Goal: Task Accomplishment & Management: Complete application form

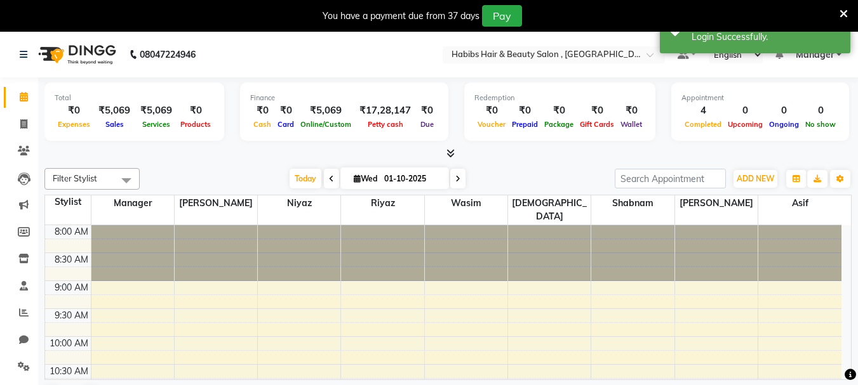
click at [850, 16] on div "You have a payment due from 37 days Pay" at bounding box center [429, 16] width 858 height 32
click at [846, 15] on icon at bounding box center [843, 13] width 8 height 11
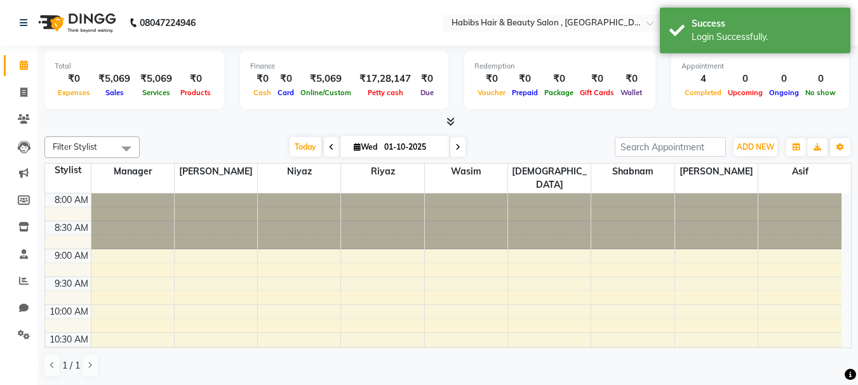
click at [596, 48] on div "Total ₹0 Expenses ₹5,069 Sales ₹5,069 Services ₹0 Products Finance ₹0 Cash ₹0 C…" at bounding box center [447, 87] width 807 height 83
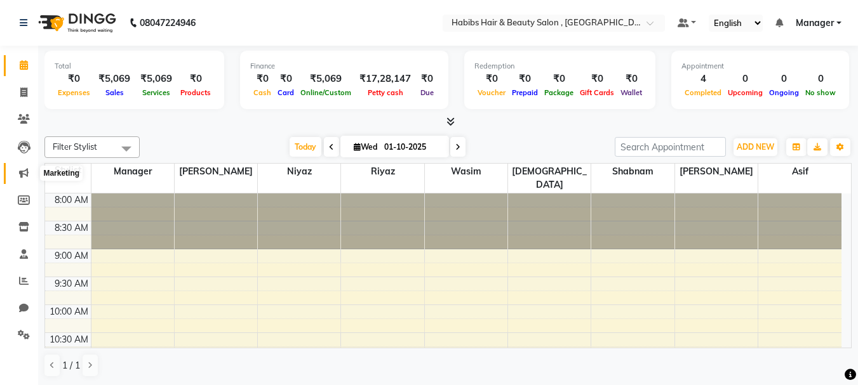
click at [19, 171] on icon at bounding box center [24, 173] width 10 height 10
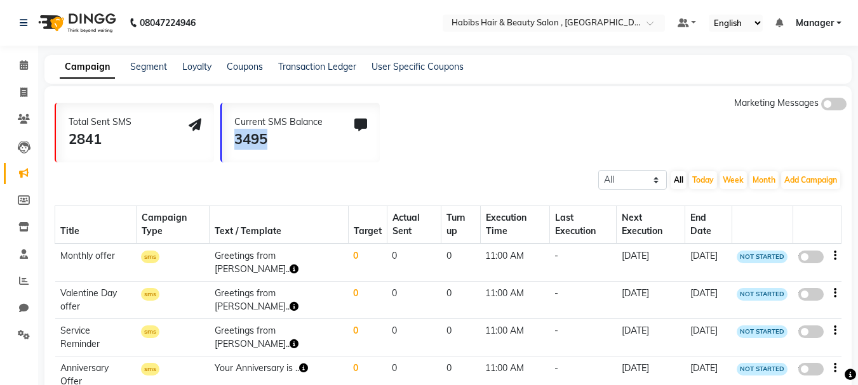
drag, startPoint x: 298, startPoint y: 138, endPoint x: 232, endPoint y: 139, distance: 66.7
click at [232, 139] on div "Current SMS Balance 3495" at bounding box center [301, 133] width 158 height 60
click at [461, 150] on div "Total Sent SMS 2841 Current SMS Balance 3495 Marketing Messages" at bounding box center [453, 130] width 797 height 66
click at [25, 300] on link "Chat" at bounding box center [19, 308] width 30 height 21
select select "100"
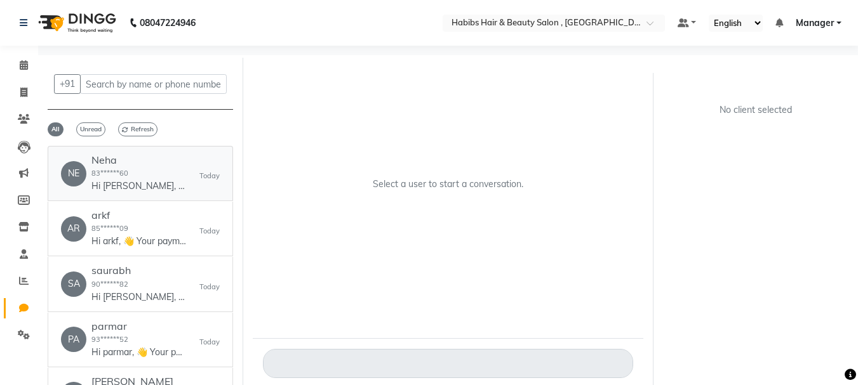
click at [139, 179] on div "Neha 83******60 Hi Neha, 👋 Your payment at Habibs Hair & Beauty Salon is confir…" at bounding box center [138, 173] width 95 height 39
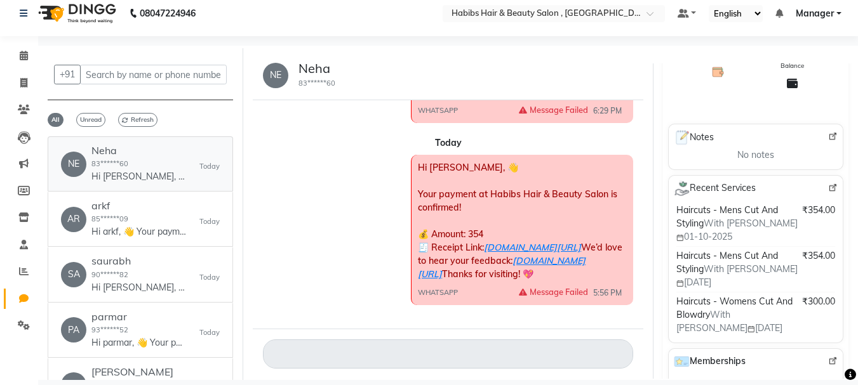
scroll to position [356, 0]
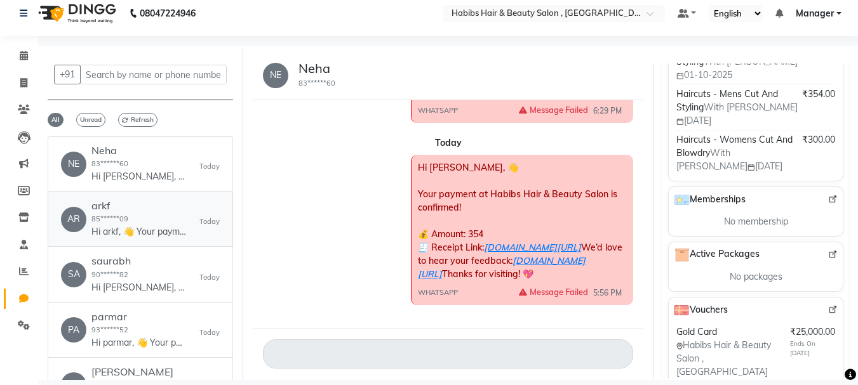
click at [85, 222] on div "AR" at bounding box center [73, 219] width 25 height 25
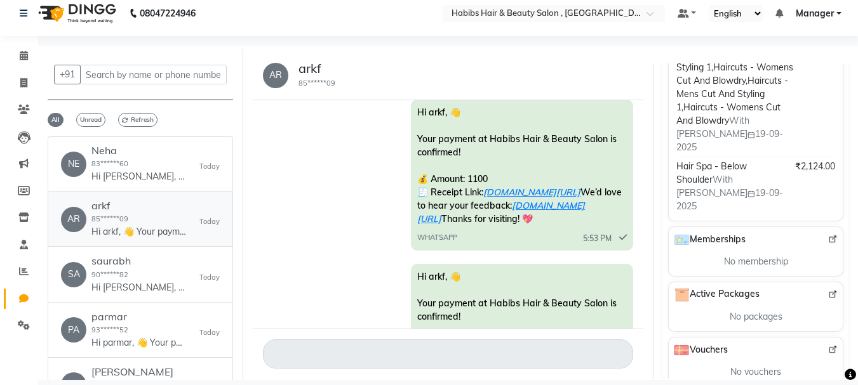
scroll to position [0, 0]
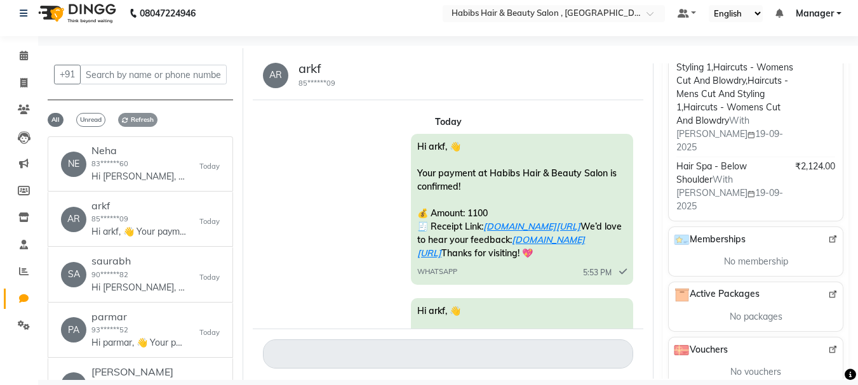
click at [142, 117] on span "Refresh" at bounding box center [137, 120] width 39 height 14
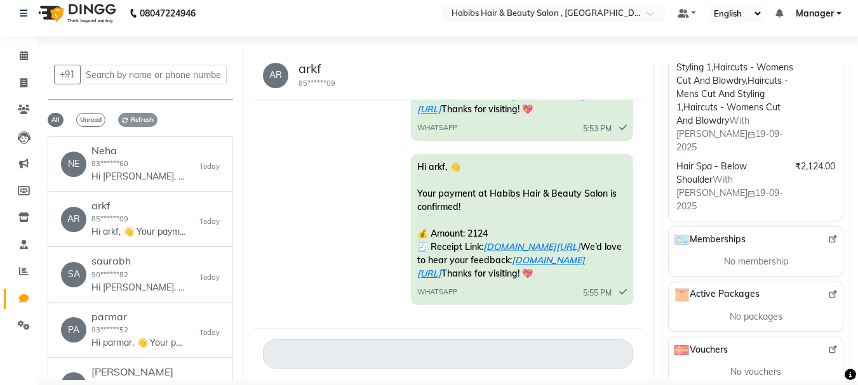
click at [137, 122] on span "Refresh" at bounding box center [137, 120] width 39 height 14
click at [168, 157] on div "Neha 83******60 Hi Neha, 👋 Your payment at Habibs Hair & Beauty Salon is confir…" at bounding box center [138, 164] width 95 height 39
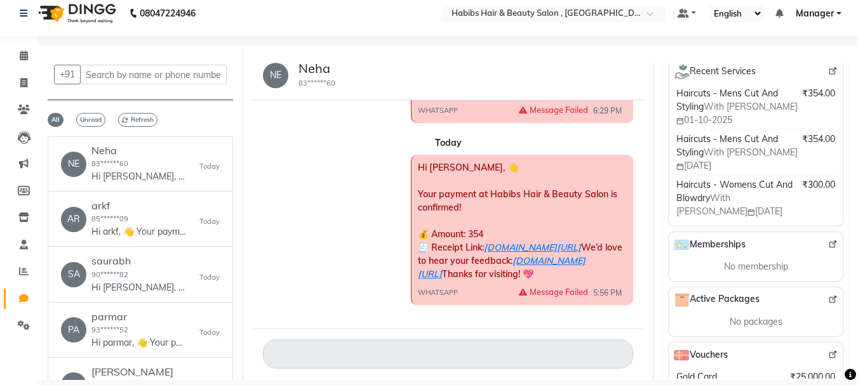
scroll to position [356, 0]
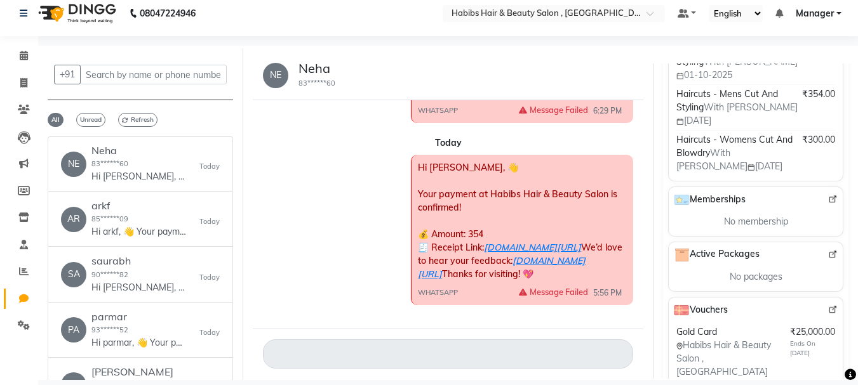
click at [303, 380] on div "+91 All Unread Refresh NE Neha 83******60 Hi Neha, 👋 Your payment at Habibs Hai…" at bounding box center [448, 233] width 820 height 374
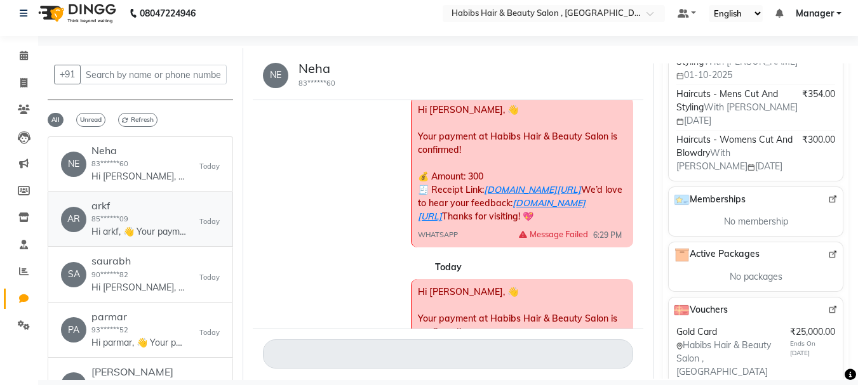
scroll to position [0, 0]
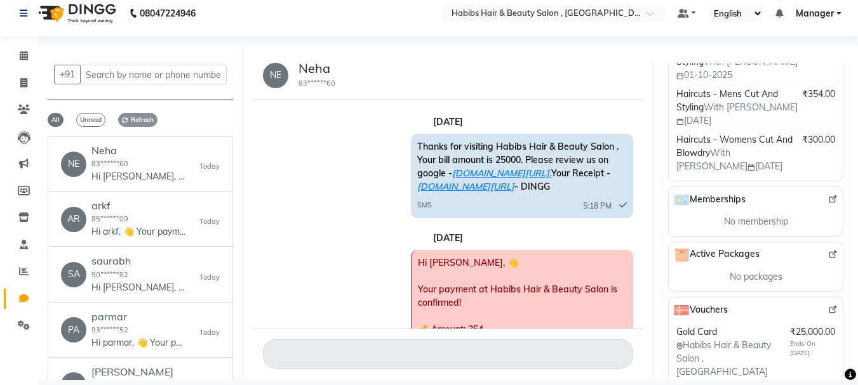
click at [145, 122] on span "Refresh" at bounding box center [137, 120] width 39 height 14
click at [138, 217] on div "arkf 85******09 Hi arkf, 👋 Your payment at Habibs Hair & Beauty Salon is confir…" at bounding box center [138, 219] width 95 height 39
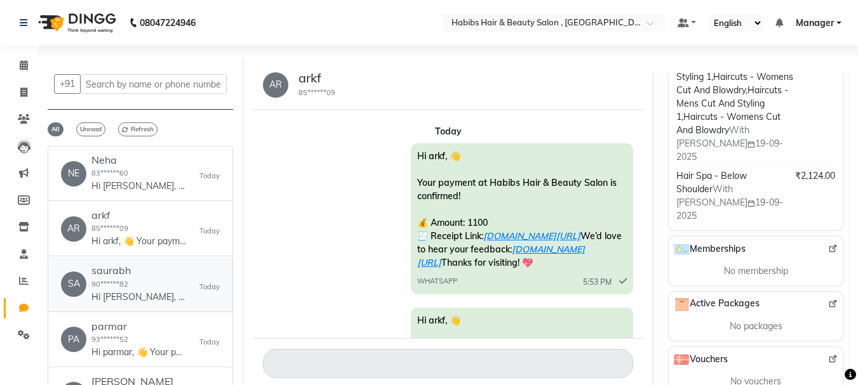
click at [101, 297] on p "Hi [PERSON_NAME], 👋 Your payment at Habibs Hair & Beauty Salon is confirmed! 💰 …" at bounding box center [138, 297] width 95 height 13
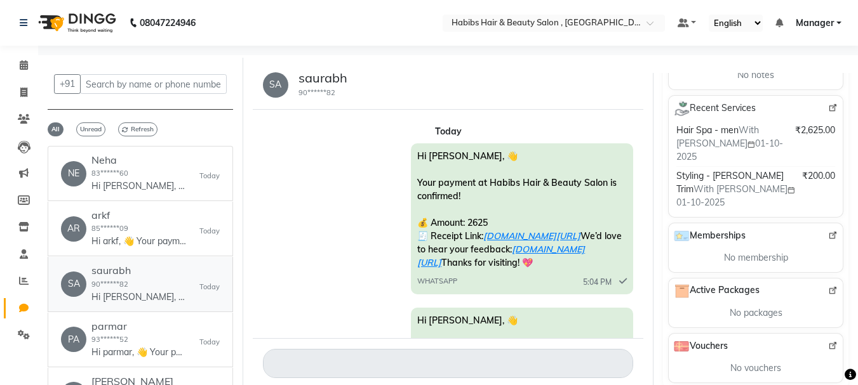
scroll to position [217, 0]
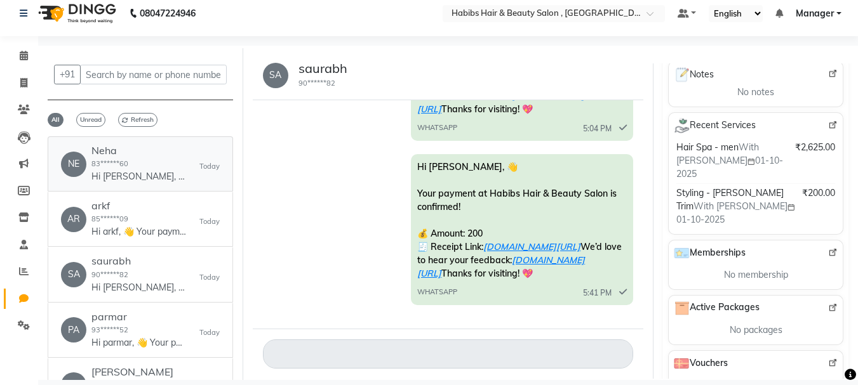
click at [127, 156] on h6 "Neha" at bounding box center [138, 151] width 95 height 12
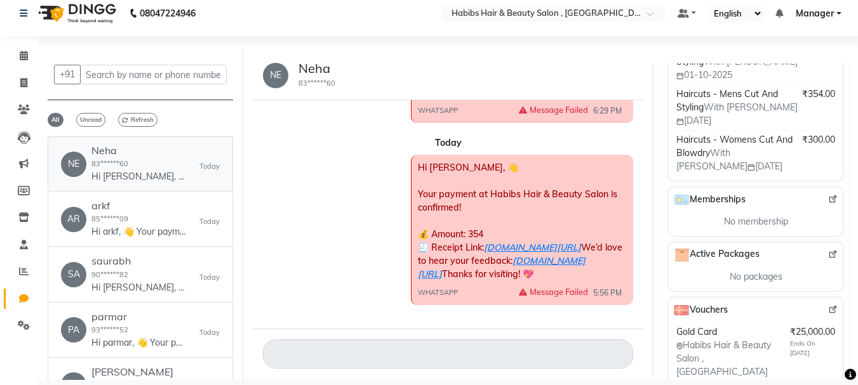
scroll to position [521, 0]
click at [4, 77] on link "Invoice" at bounding box center [19, 83] width 30 height 21
select select "4842"
select select "service"
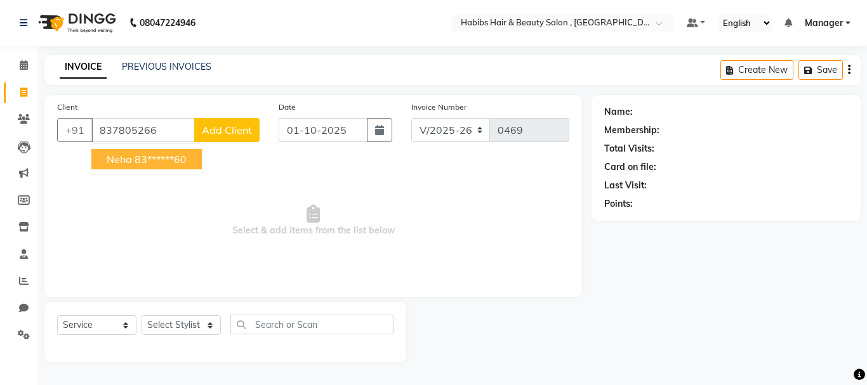
click at [130, 163] on span "Neha" at bounding box center [119, 159] width 25 height 13
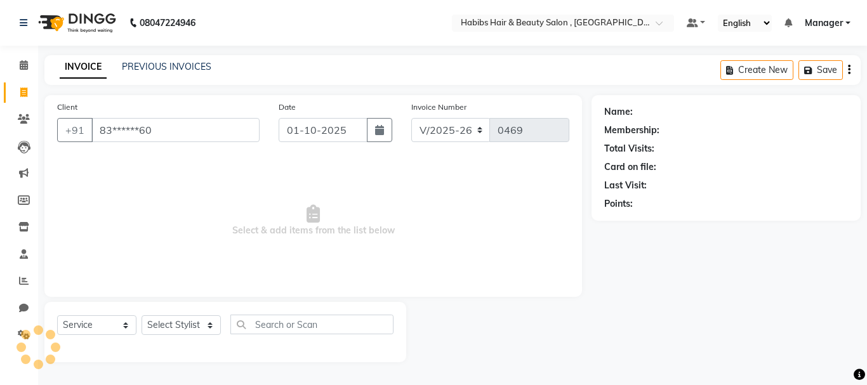
type input "83******60"
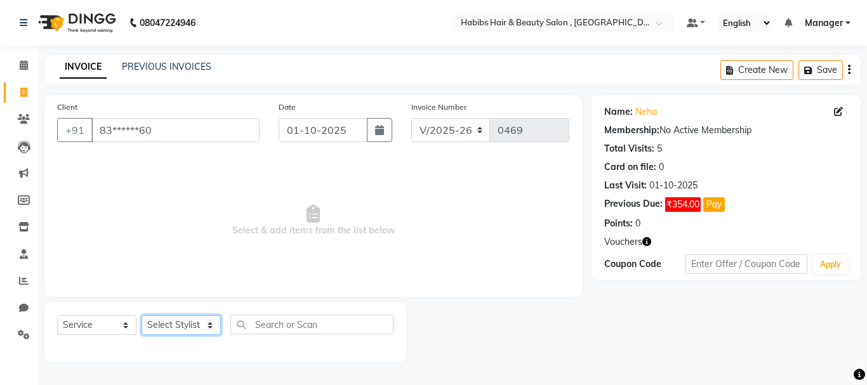
click at [163, 329] on select "Select Stylist asif Manager [PERSON_NAME] [PERSON_NAME] sajuddin [PERSON_NAME] …" at bounding box center [181, 326] width 79 height 20
select select "30001"
click at [142, 316] on select "Select Stylist asif Manager [PERSON_NAME] [PERSON_NAME] sajuddin [PERSON_NAME] …" at bounding box center [181, 326] width 79 height 20
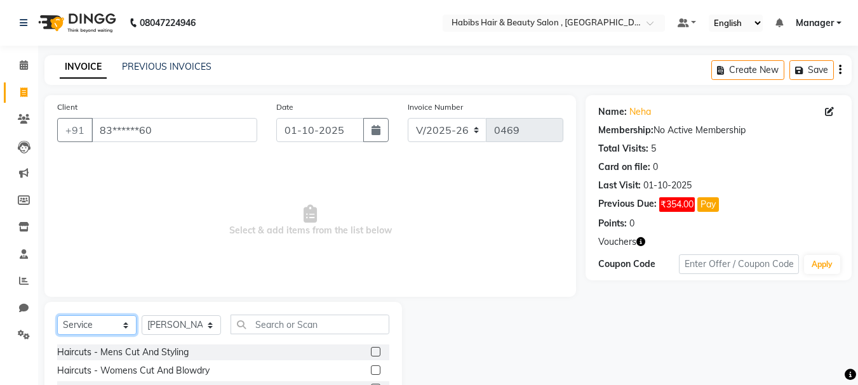
click at [84, 327] on select "Select Service Product Membership Package Voucher Prepaid Gift Card" at bounding box center [96, 326] width 79 height 20
click at [292, 270] on span "Select & add items from the list below" at bounding box center [310, 220] width 506 height 127
click at [371, 373] on label at bounding box center [376, 371] width 10 height 10
click at [371, 373] on input "checkbox" at bounding box center [375, 371] width 8 height 8
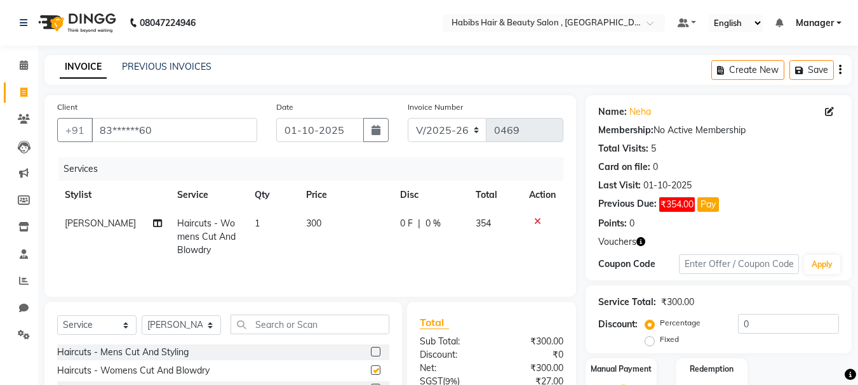
checkbox input "false"
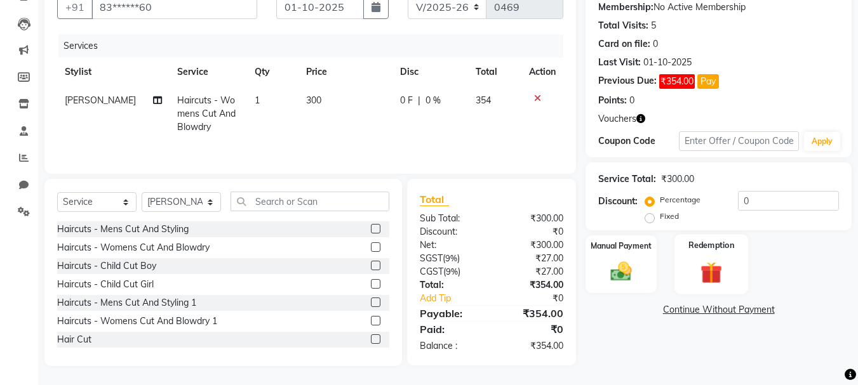
click at [721, 284] on img at bounding box center [711, 272] width 36 height 27
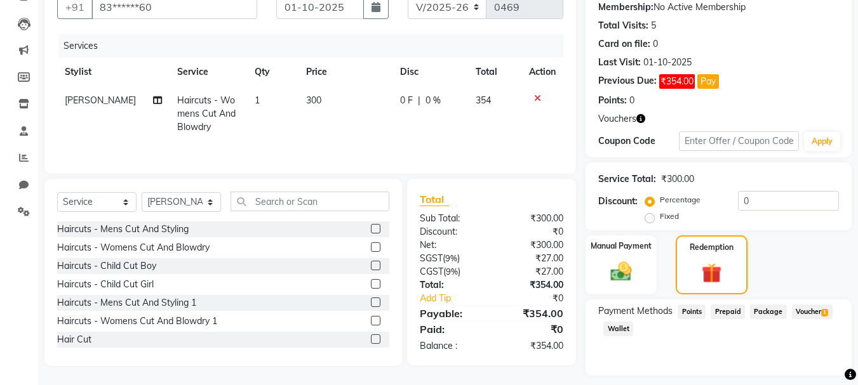
click at [807, 309] on span "Voucher 1" at bounding box center [812, 312] width 41 height 15
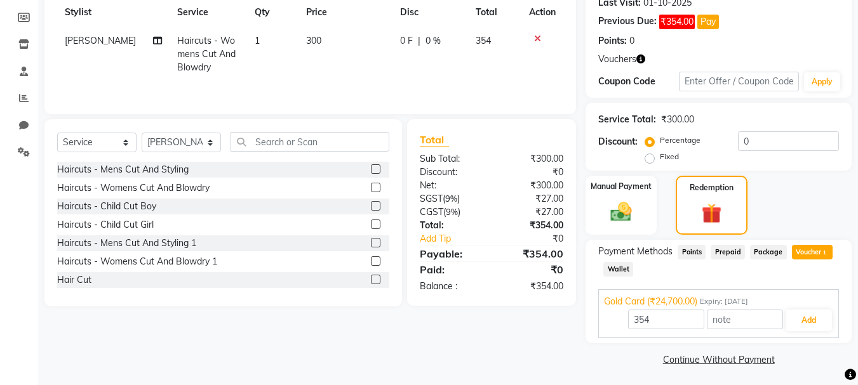
scroll to position [186, 0]
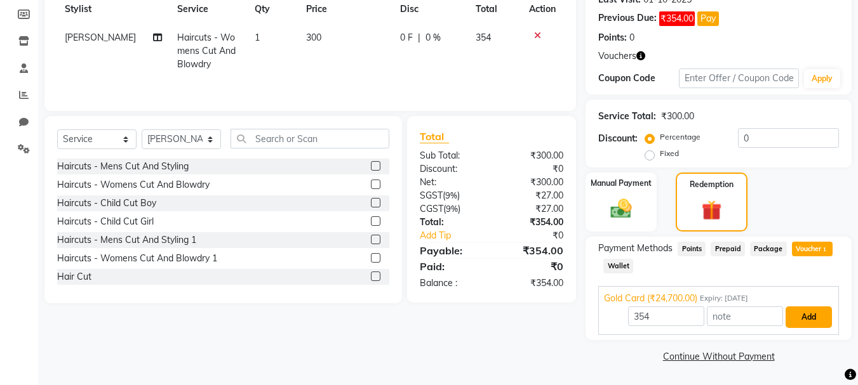
click at [816, 316] on button "Add" at bounding box center [808, 318] width 46 height 22
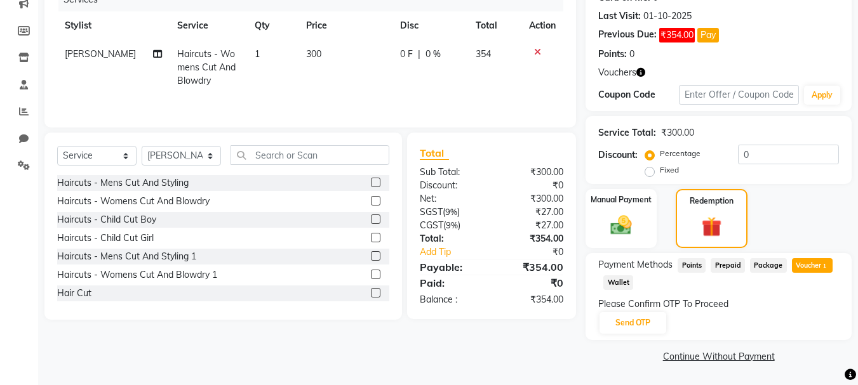
scroll to position [170, 0]
click at [629, 324] on button "Send OTP" at bounding box center [632, 323] width 67 height 22
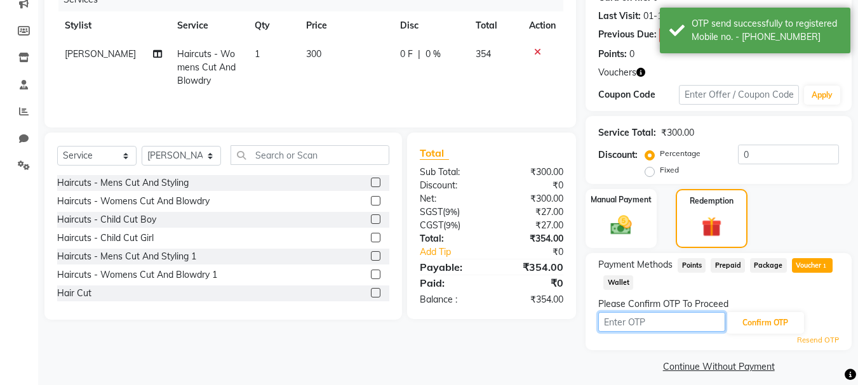
click at [673, 317] on input "text" at bounding box center [661, 322] width 127 height 20
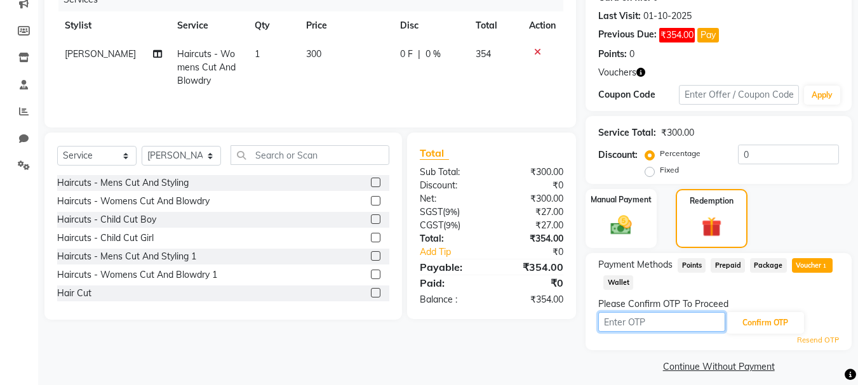
type input "8"
type input "4730"
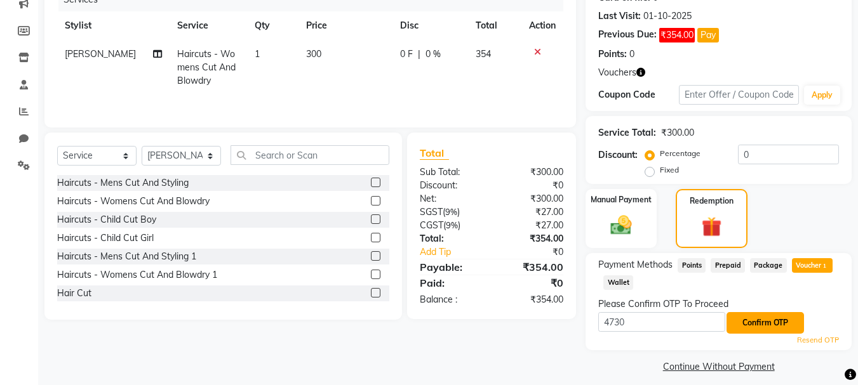
click at [764, 331] on button "Confirm OTP" at bounding box center [764, 323] width 77 height 22
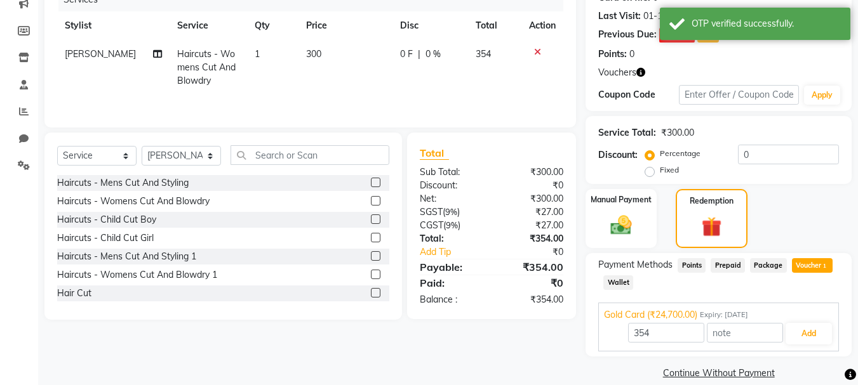
scroll to position [186, 0]
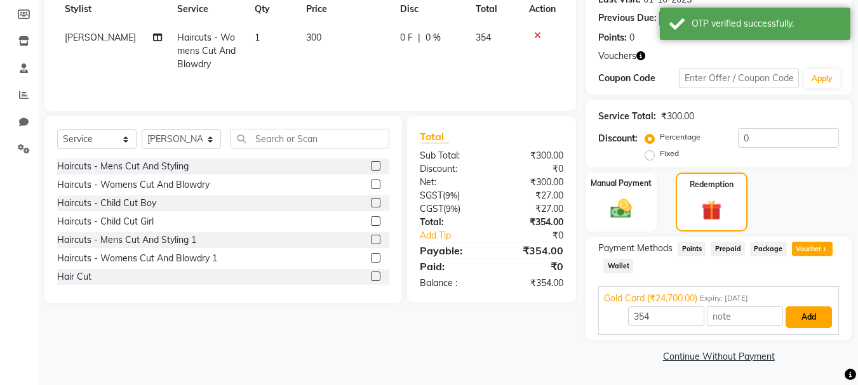
click at [817, 320] on button "Add" at bounding box center [808, 318] width 46 height 22
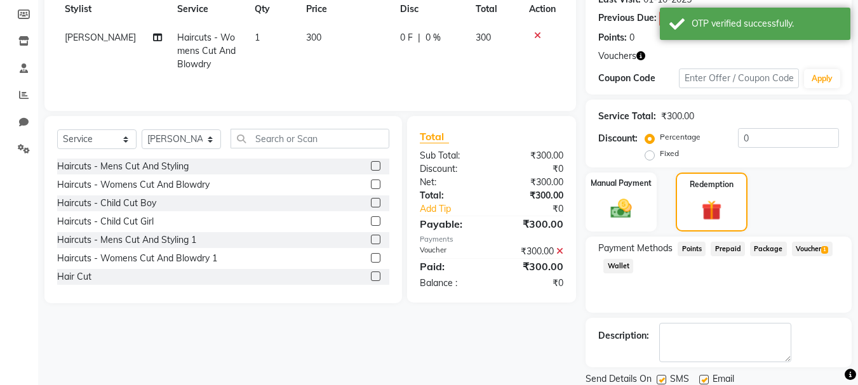
scroll to position [230, 0]
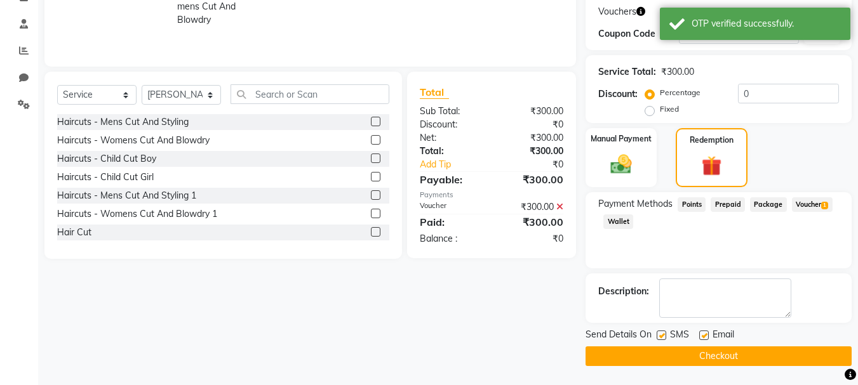
click at [747, 356] on button "Checkout" at bounding box center [718, 357] width 266 height 20
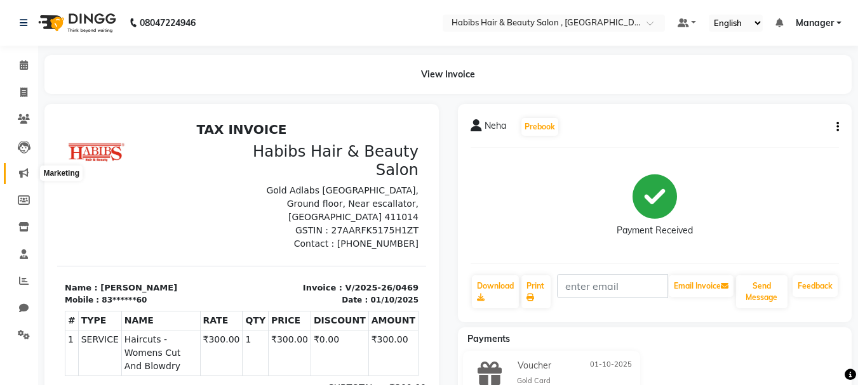
click at [18, 179] on span at bounding box center [24, 173] width 22 height 15
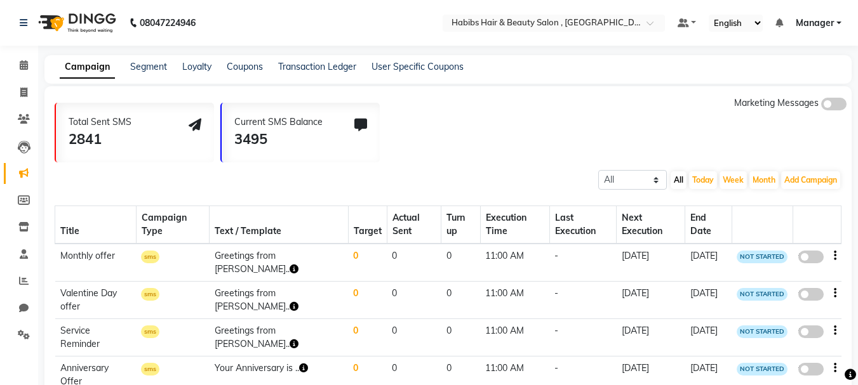
click at [295, 159] on div "Current SMS Balance 3495" at bounding box center [301, 133] width 158 height 60
click at [307, 147] on div "3495" at bounding box center [278, 139] width 88 height 21
click at [820, 30] on ul "Default Panel My Panel English ENGLISH Español العربية मराठी हिंदी ગુજરાતી தமிழ…" at bounding box center [759, 23] width 177 height 17
click at [820, 21] on span "Manager" at bounding box center [815, 23] width 38 height 13
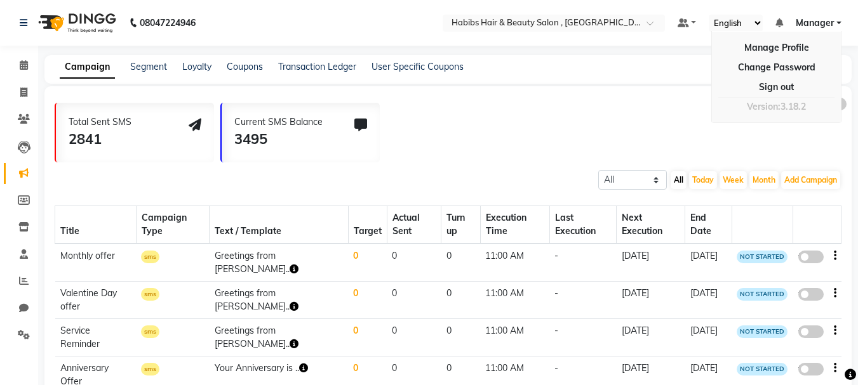
click at [562, 110] on div "Total Sent SMS 2841 Current SMS Balance 3495 Marketing Messages" at bounding box center [453, 130] width 797 height 66
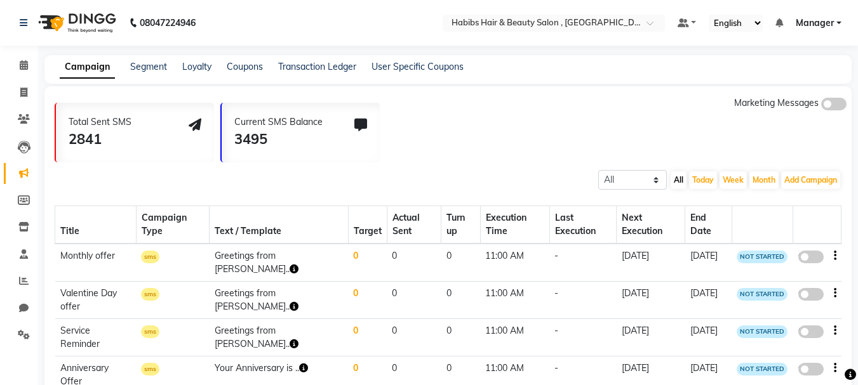
click at [813, 26] on span "Manager" at bounding box center [815, 23] width 38 height 13
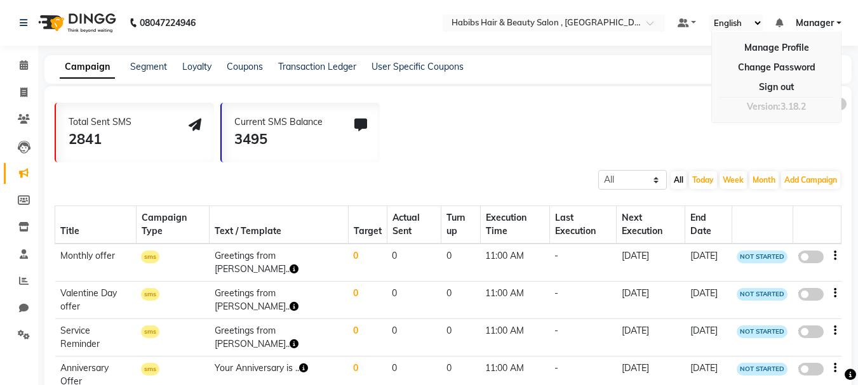
click at [533, 145] on div "Total Sent SMS 2841 Current SMS Balance 3495 Marketing Messages" at bounding box center [453, 130] width 797 height 66
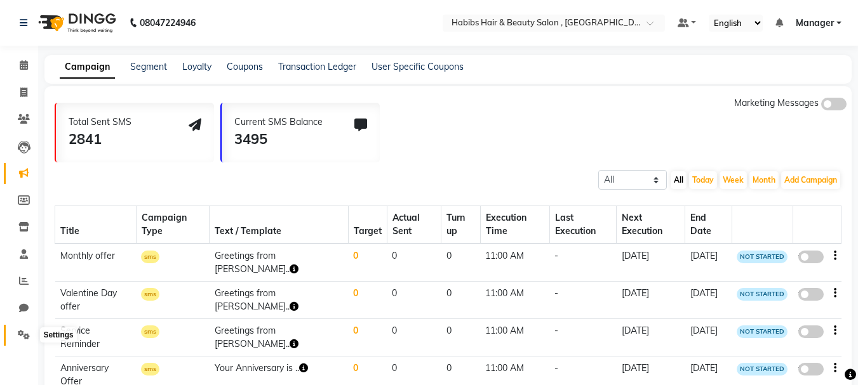
click at [18, 335] on icon at bounding box center [24, 335] width 12 height 10
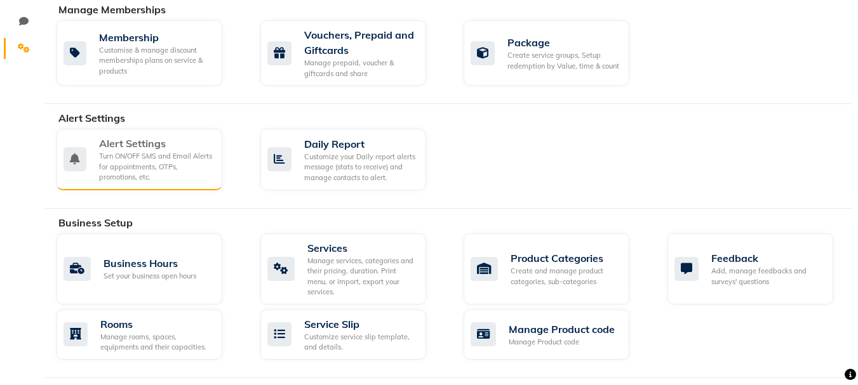
scroll to position [278, 0]
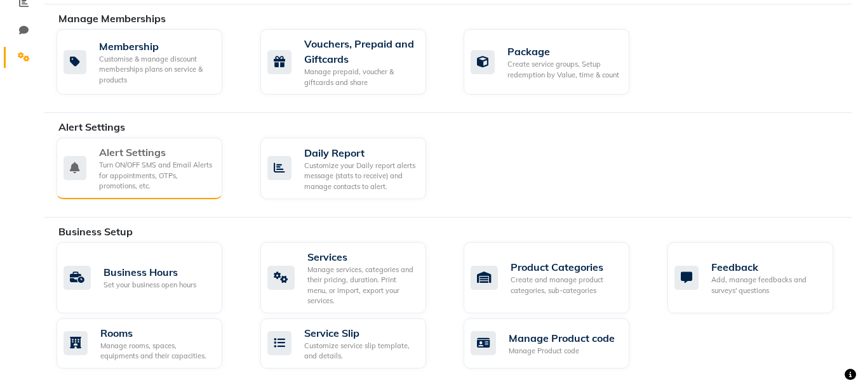
click at [145, 170] on div "Turn ON/OFF SMS and Email Alerts for appointments, OTPs, promotions, etc." at bounding box center [155, 176] width 113 height 32
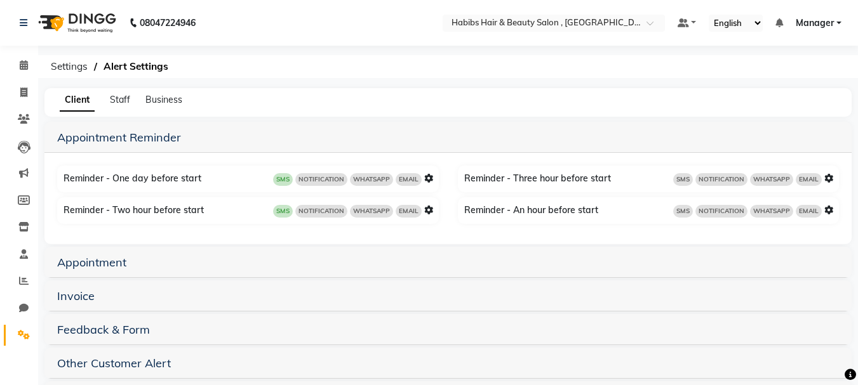
scroll to position [49, 0]
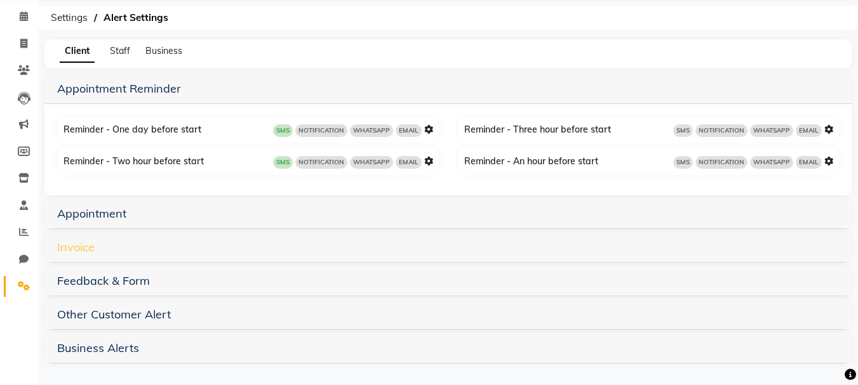
click at [78, 246] on link "Invoice" at bounding box center [75, 247] width 37 height 15
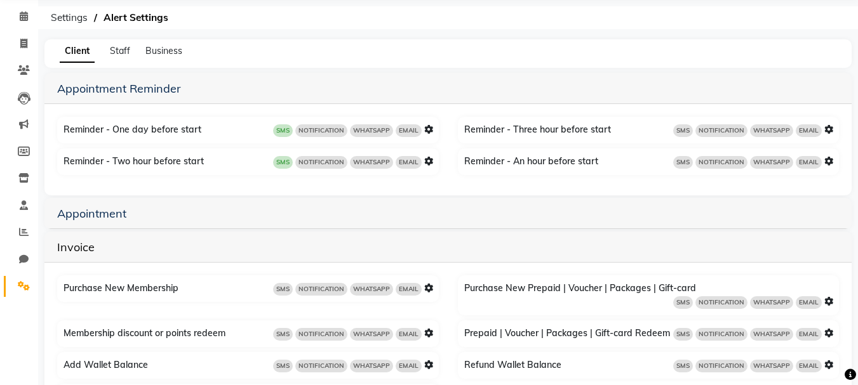
scroll to position [217, 0]
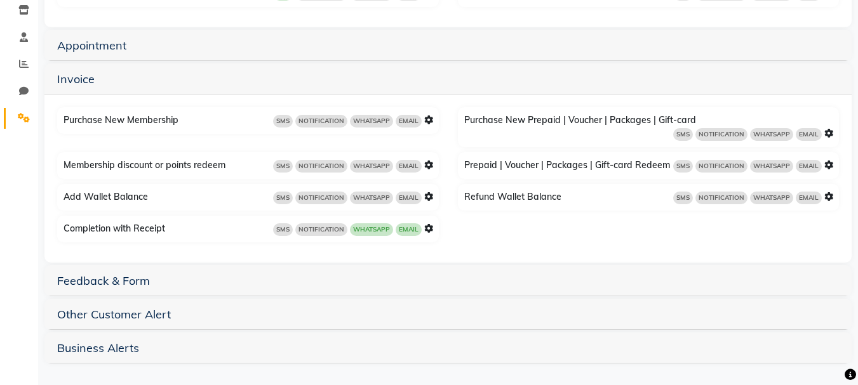
click at [431, 233] on div "SMS NOTIFICATION WHATSAPP EMAIL" at bounding box center [353, 229] width 160 height 14
click at [431, 224] on icon at bounding box center [428, 228] width 9 height 9
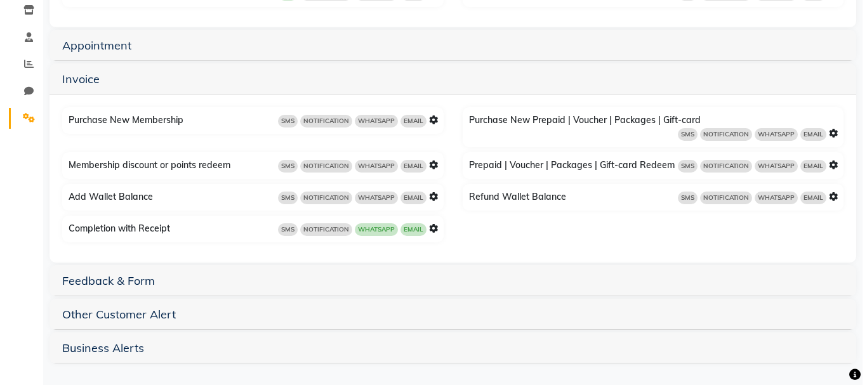
scroll to position [126, 0]
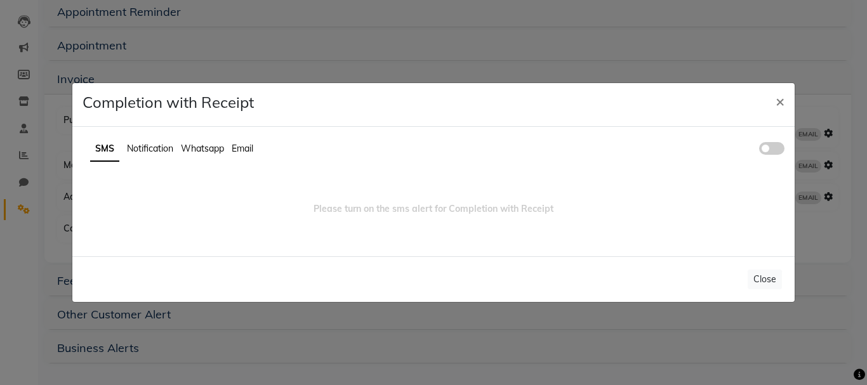
click at [770, 149] on span at bounding box center [771, 148] width 25 height 13
click at [759, 150] on input "checkbox" at bounding box center [759, 150] width 0 height 0
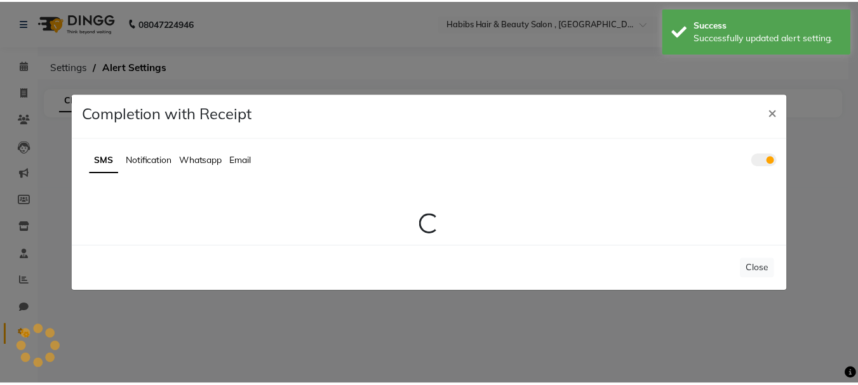
scroll to position [0, 0]
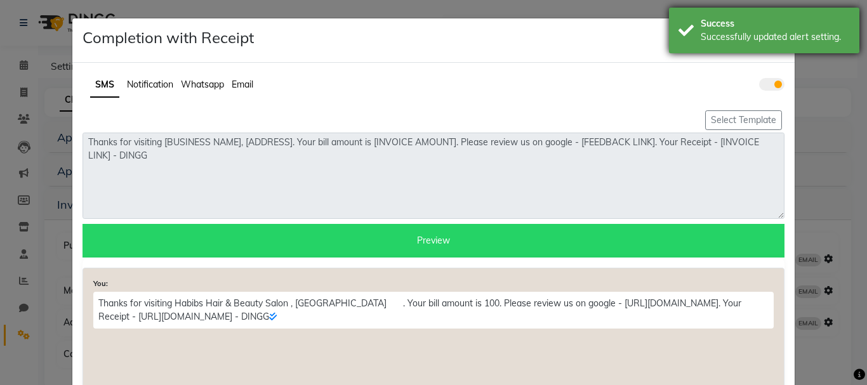
click at [754, 42] on div "Successfully updated alert setting." at bounding box center [775, 36] width 149 height 13
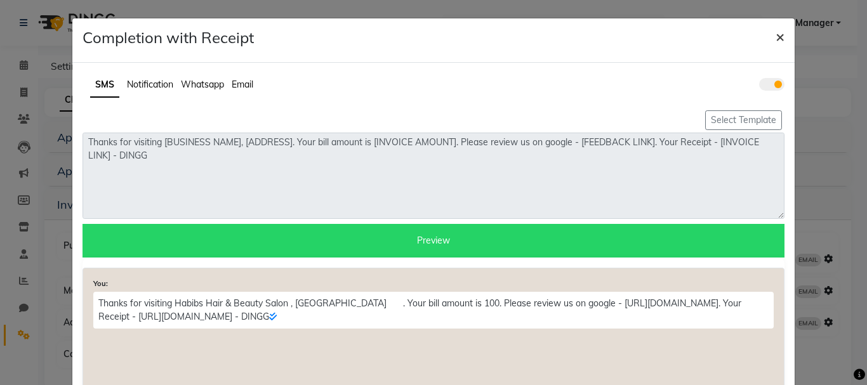
click at [777, 36] on span "×" at bounding box center [780, 36] width 9 height 19
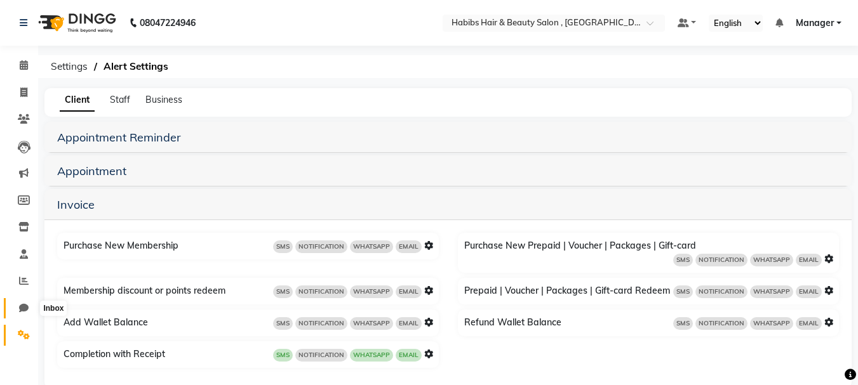
click at [25, 314] on span at bounding box center [24, 309] width 22 height 15
select select "100"
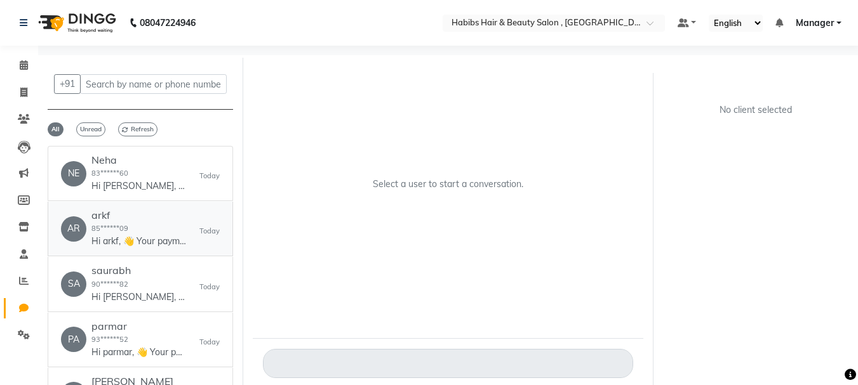
click at [103, 229] on small "85******09" at bounding box center [109, 228] width 37 height 9
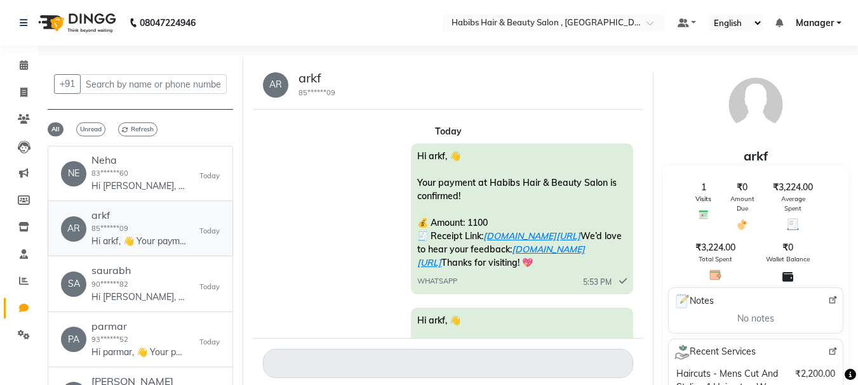
scroll to position [177, 0]
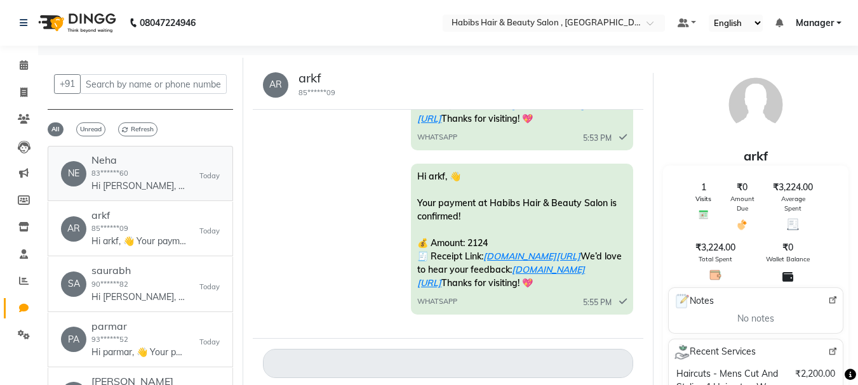
click at [145, 197] on link "NE Neha 83******60 Hi Neha, 👋 Your payment at Habibs Hair & Beauty Salon is con…" at bounding box center [140, 173] width 185 height 55
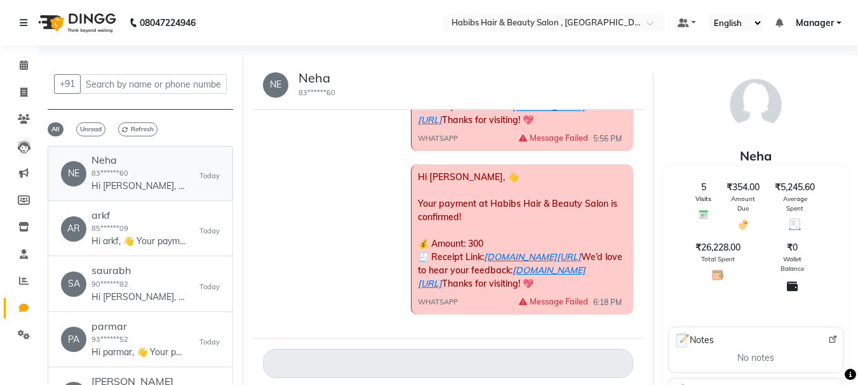
scroll to position [712, 0]
click at [142, 230] on div "arkf 85******09 Hi arkf, 👋 Your payment at Habibs Hair & Beauty Salon is confir…" at bounding box center [138, 229] width 95 height 39
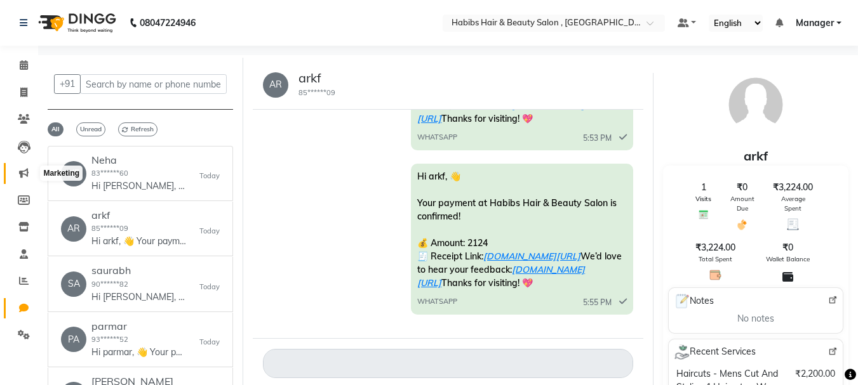
click at [27, 166] on span at bounding box center [24, 173] width 22 height 15
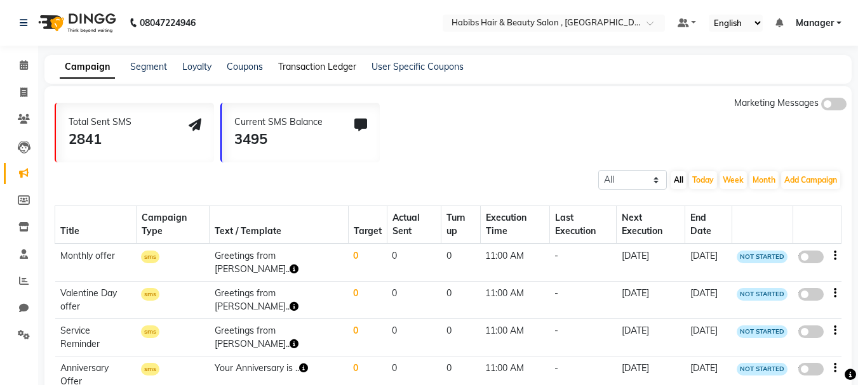
click at [300, 67] on link "Transaction Ledger" at bounding box center [317, 66] width 78 height 11
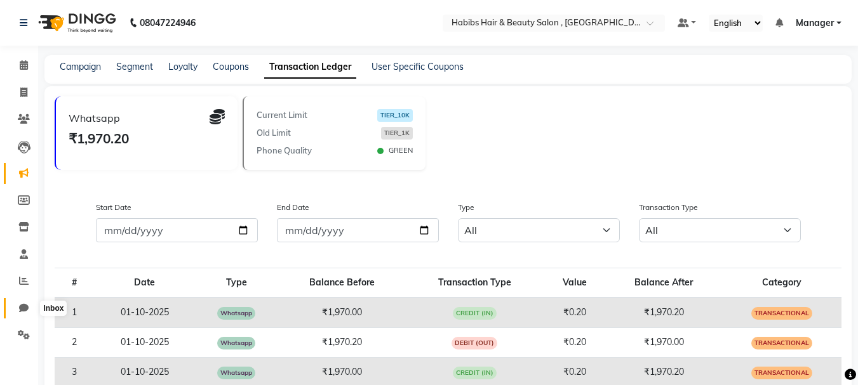
click at [25, 307] on icon at bounding box center [24, 309] width 10 height 10
select select "100"
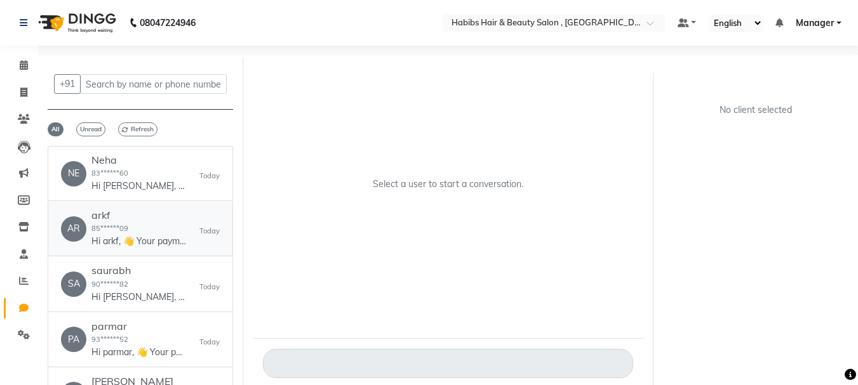
click at [110, 221] on h6 "arkf" at bounding box center [138, 216] width 95 height 12
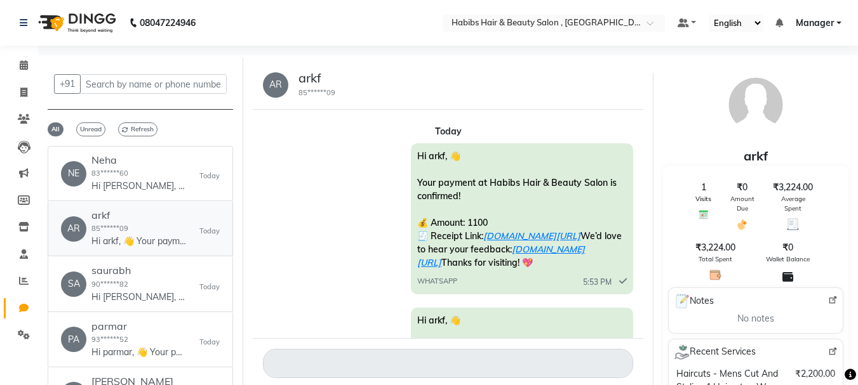
scroll to position [197, 0]
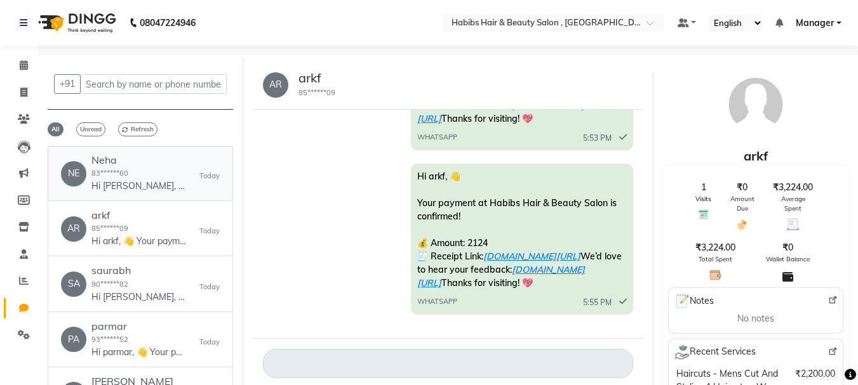
click at [142, 168] on div "Neha 83******60 Hi Neha, 👋 Your payment at Habibs Hair & Beauty Salon is confir…" at bounding box center [138, 173] width 95 height 39
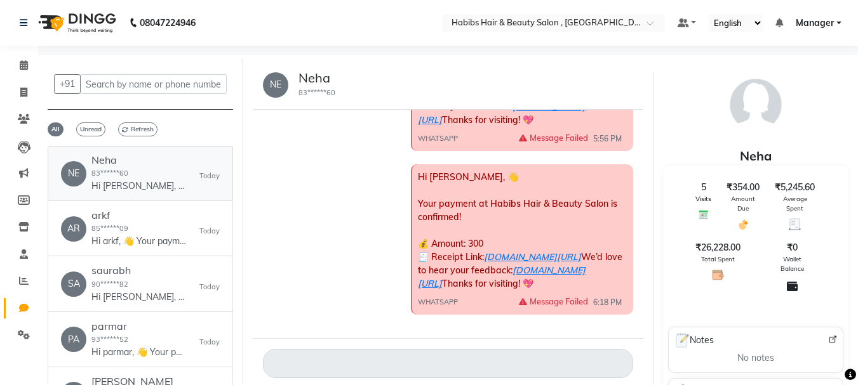
scroll to position [712, 0]
click at [160, 228] on div "arkf 85******09 Hi arkf, 👋 Your payment at Habibs Hair & Beauty Salon is confir…" at bounding box center [138, 229] width 95 height 39
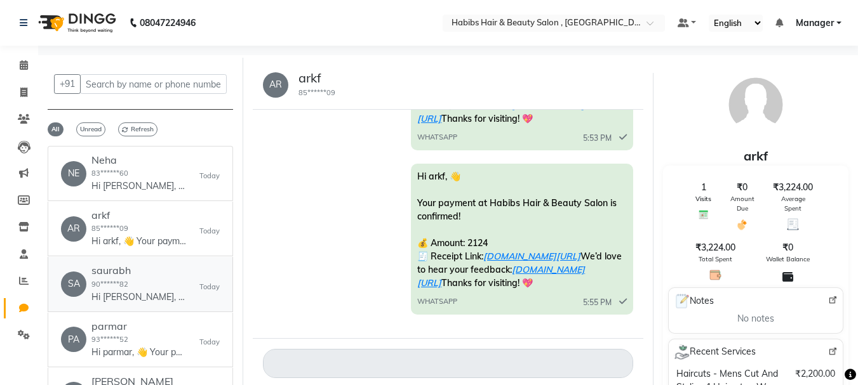
click at [145, 283] on div "saurabh 90******82 Hi saurabh, 👋 Your payment at Habibs Hair & Beauty Salon is …" at bounding box center [138, 284] width 95 height 39
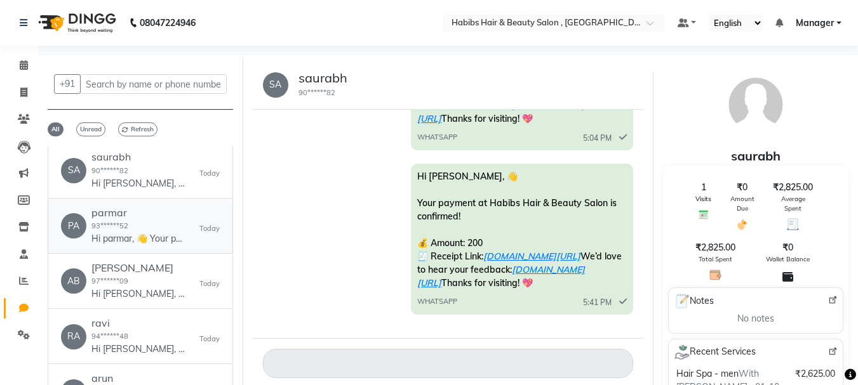
click at [149, 225] on div "parmar 93******52 Hi parmar, 👋 Your payment at Habibs Hair & Beauty Salon is co…" at bounding box center [138, 226] width 95 height 39
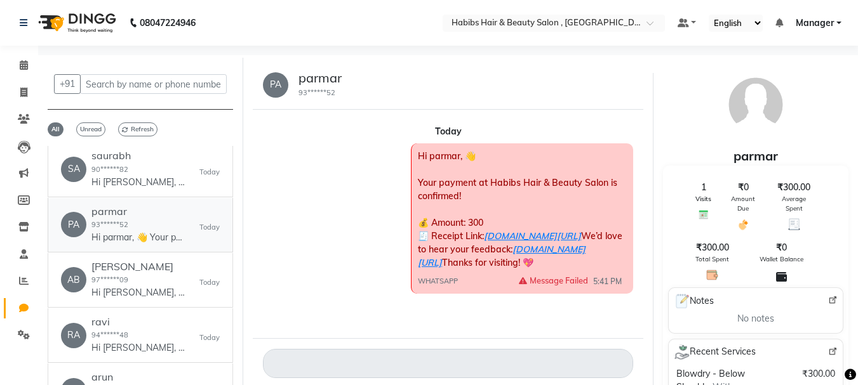
scroll to position [154, 0]
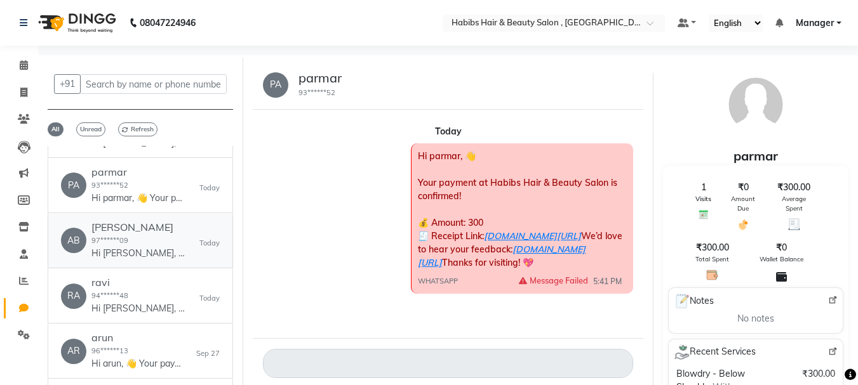
click at [143, 253] on p "Hi [PERSON_NAME], 👋 Your payment at Habibs Hair & Beauty Salon is confirmed! 💰 …" at bounding box center [138, 253] width 95 height 13
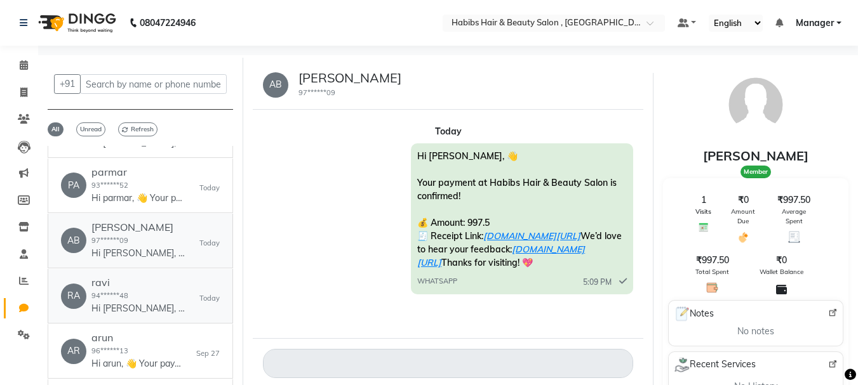
scroll to position [182, 0]
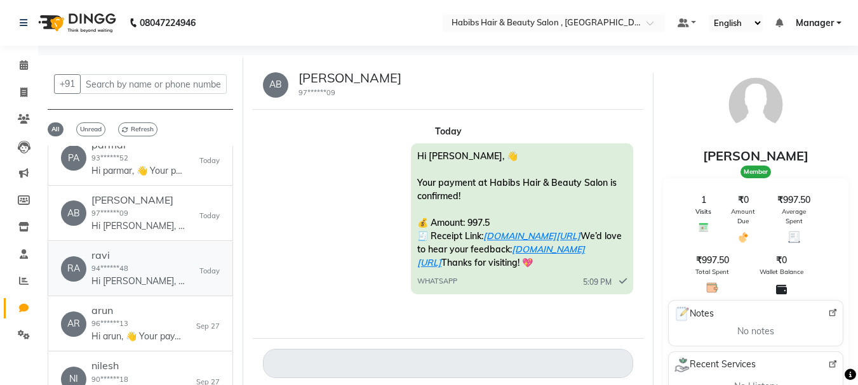
click at [137, 265] on div "ravi 94******48 Hi ravi, 👋 Your payment at Habibs Hair & Beauty Salon is confir…" at bounding box center [138, 269] width 95 height 39
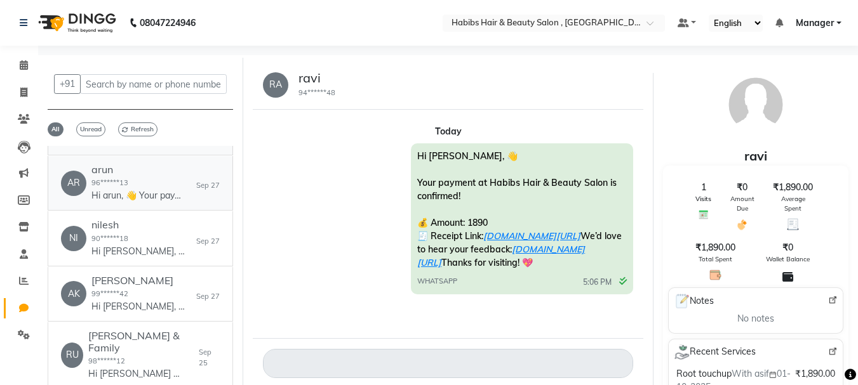
scroll to position [324, 0]
click at [149, 291] on div "[PERSON_NAME] 99******42 Hi [PERSON_NAME], 👋 Your payment at Habibs Hair & Beau…" at bounding box center [138, 293] width 95 height 39
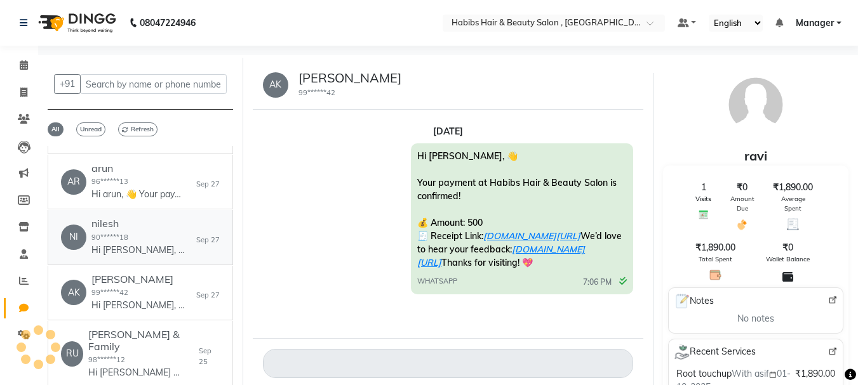
click at [161, 257] on p "Hi [PERSON_NAME], 👋 Your payment at Habibs Hair & Beauty Salon is confirmed! 💰 …" at bounding box center [138, 250] width 95 height 13
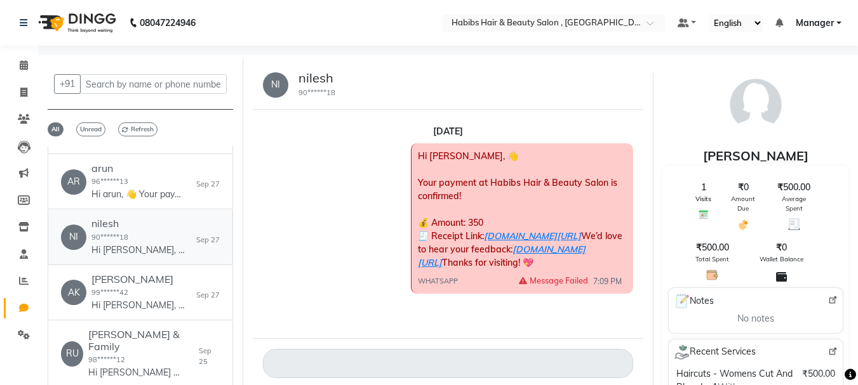
scroll to position [0, 0]
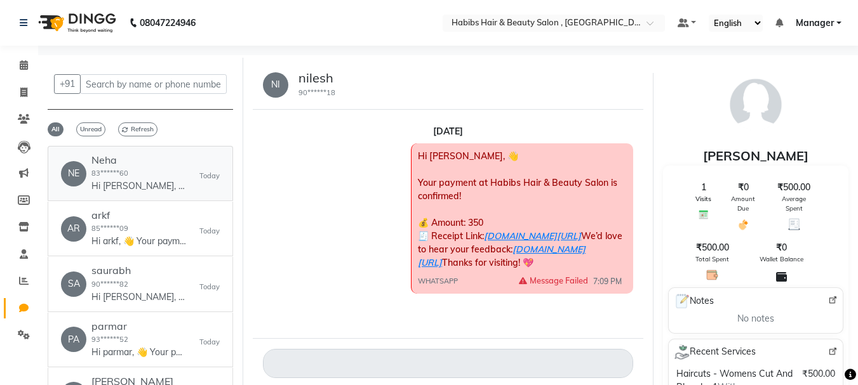
click at [168, 187] on p "Hi [PERSON_NAME], 👋 Your payment at Habibs Hair & Beauty Salon is confirmed! 💰 …" at bounding box center [138, 186] width 95 height 13
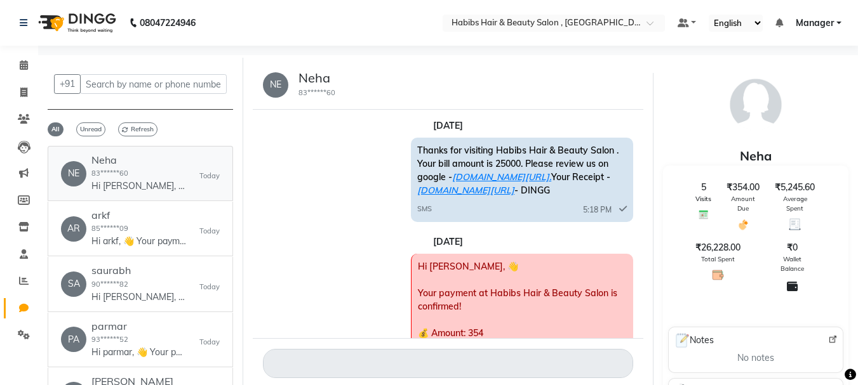
scroll to position [691, 0]
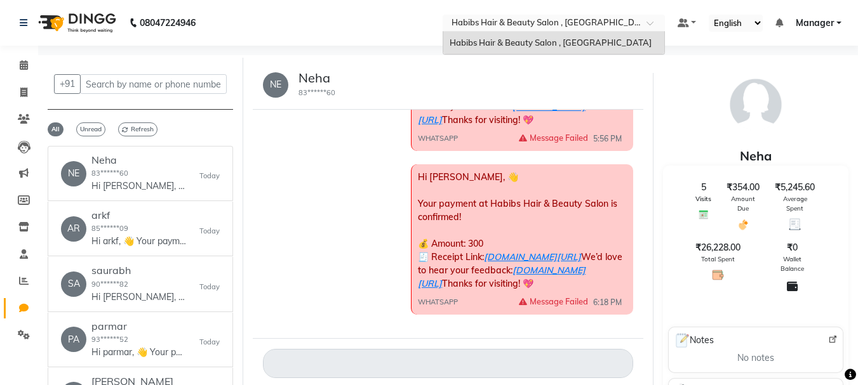
click at [465, 29] on input "text" at bounding box center [541, 24] width 184 height 13
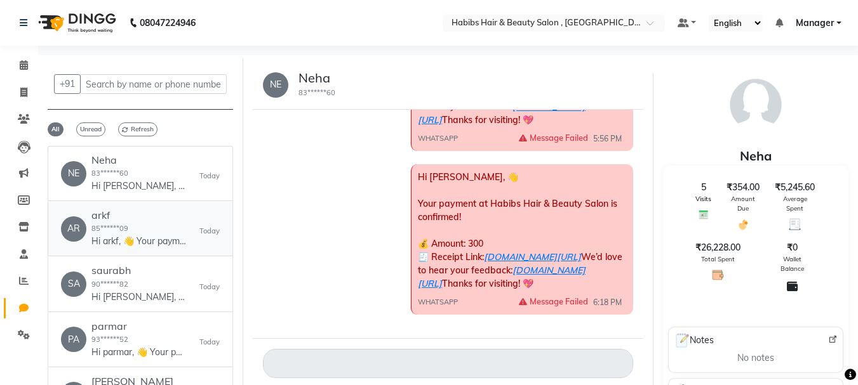
click at [187, 228] on div "AR arkf 85******09 Hi arkf, 👋 Your payment at Habibs Hair & Beauty Salon is con…" at bounding box center [140, 229] width 159 height 39
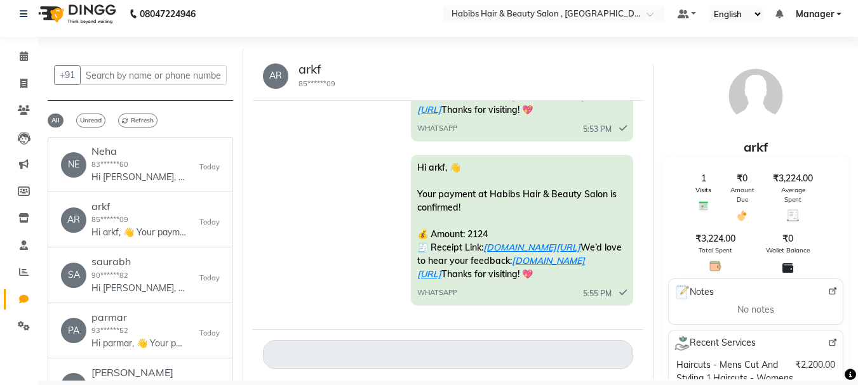
scroll to position [0, 0]
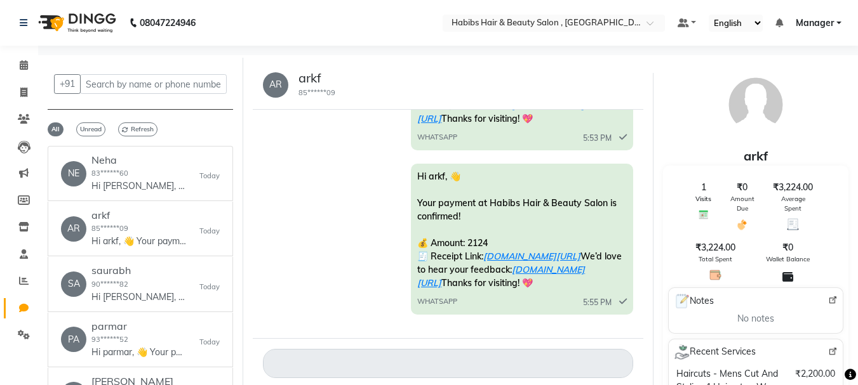
drag, startPoint x: 113, startPoint y: 72, endPoint x: 110, endPoint y: 78, distance: 6.8
click at [110, 77] on div "+91" at bounding box center [140, 82] width 185 height 29
click at [110, 90] on input "text" at bounding box center [153, 84] width 147 height 20
click at [133, 129] on span "Refresh" at bounding box center [137, 130] width 39 height 14
drag, startPoint x: 420, startPoint y: 179, endPoint x: 591, endPoint y: 187, distance: 170.3
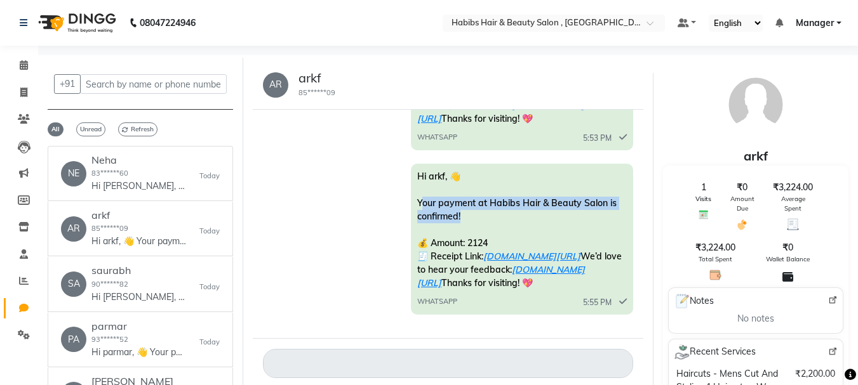
click at [591, 187] on div "Hi arkf, 👋 Your payment at Habibs Hair & Beauty Salon is confirmed! 💰 Amount: 2…" at bounding box center [522, 239] width 222 height 151
click at [544, 188] on div "Hi arkf, 👋 Your payment at Habibs Hair & Beauty Salon is confirmed! 💰 Amount: 2…" at bounding box center [522, 239] width 222 height 151
click at [404, 203] on div "Hi arkf, 👋 Your payment at Habibs Hair & Beauty Salon is confirmed! 💰 Amount: 2…" at bounding box center [448, 241] width 371 height 154
click at [469, 199] on div "Hi arkf, 👋 Your payment at Habibs Hair & Beauty Salon is confirmed! 💰 Amount: 2…" at bounding box center [522, 239] width 222 height 151
click at [421, 180] on span "Hi arkf, 👋 Your payment at Habibs Hair & Beauty Salon is confirmed! 💰 Amount: 2…" at bounding box center [519, 230] width 204 height 118
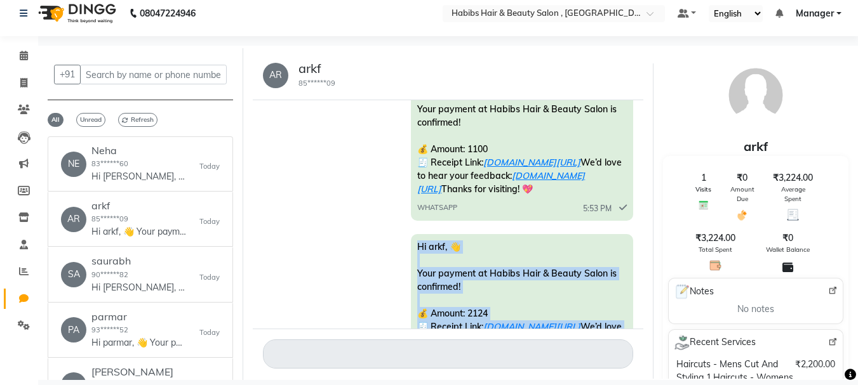
scroll to position [197, 0]
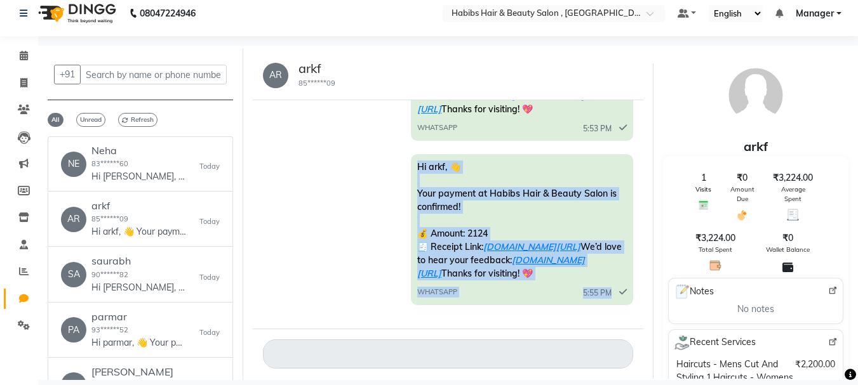
drag, startPoint x: 433, startPoint y: 176, endPoint x: 454, endPoint y: 338, distance: 163.9
click at [454, 338] on div "AR arkf 85******09 [DATE] Hi arkf, 👋 Your payment at Habibs Hair & Beauty Salon…" at bounding box center [448, 215] width 391 height 328
click at [511, 281] on div "Hi arkf, 👋 Your payment at Habibs Hair & Beauty Salon is confirmed! 💰 Amount: 2…" at bounding box center [522, 229] width 222 height 151
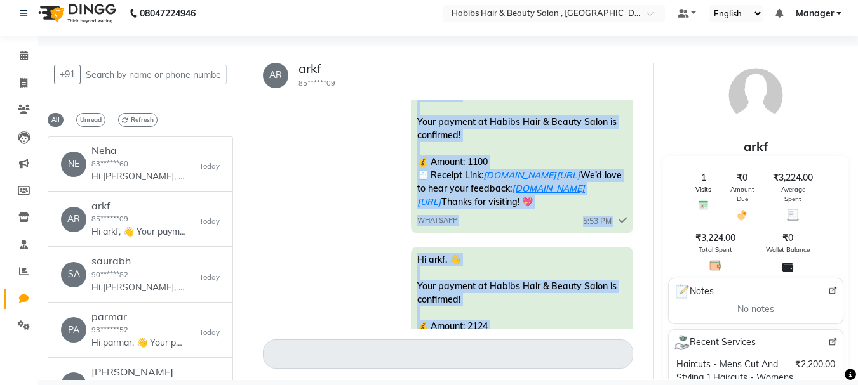
scroll to position [0, 0]
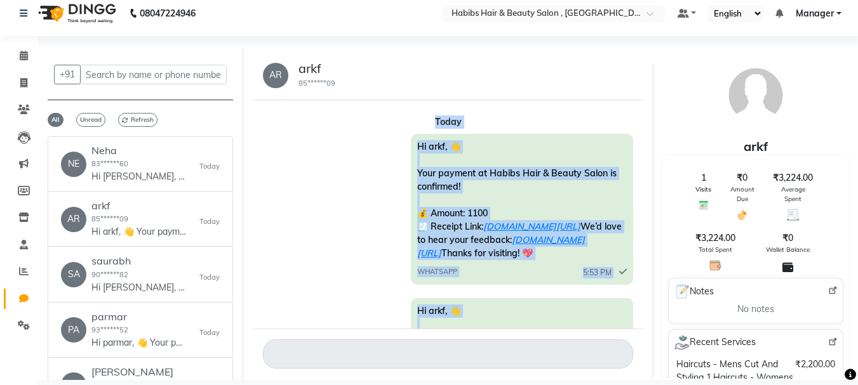
drag, startPoint x: 511, startPoint y: 281, endPoint x: 409, endPoint y: 102, distance: 206.2
click at [409, 102] on div "[DATE] Hi arkf, 👋 Your payment at Habibs Hair & Beauty Salon is confirmed! 💰 Am…" at bounding box center [448, 214] width 391 height 229
click at [537, 213] on div "Hi arkf, 👋 Your payment at Habibs Hair & Beauty Salon is confirmed! 💰 Amount: 1…" at bounding box center [522, 209] width 222 height 151
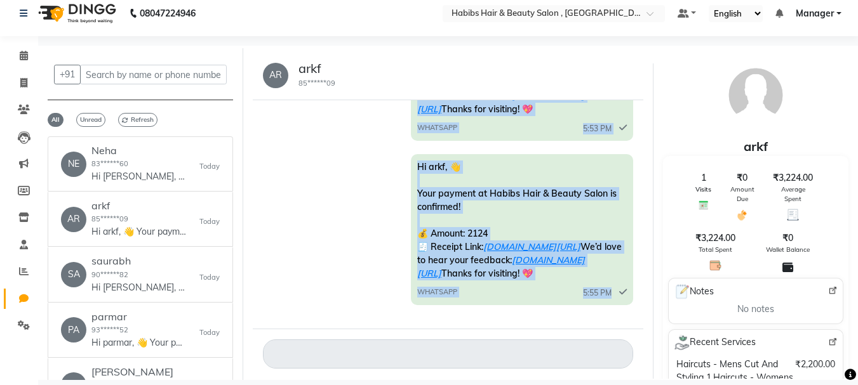
drag, startPoint x: 375, startPoint y: 148, endPoint x: 545, endPoint y: 335, distance: 253.1
click at [545, 335] on div "AR arkf 85******09 [DATE] Hi arkf, 👋 Your payment at Habibs Hair & Beauty Salon…" at bounding box center [448, 215] width 391 height 328
click at [244, 235] on div "AR arkf 85******09 [DATE] Hi arkf, 👋 Your payment at Habibs Hair & Beauty Salon…" at bounding box center [448, 215] width 410 height 328
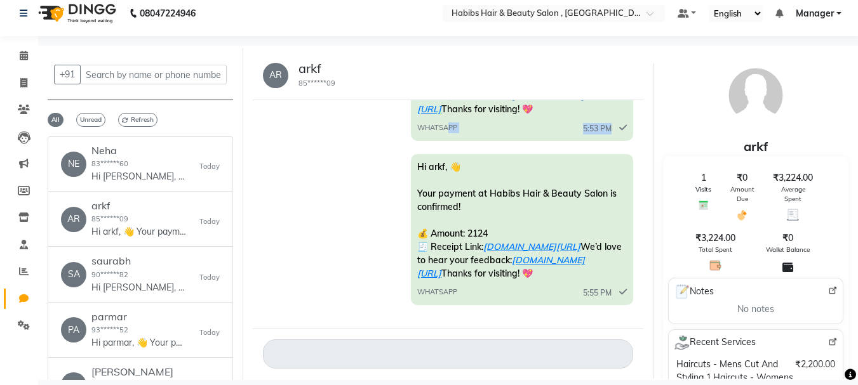
scroll to position [177, 0]
drag, startPoint x: 410, startPoint y: 133, endPoint x: 384, endPoint y: 154, distance: 32.9
click at [384, 154] on div "Hi arkf, 👋 Your payment at Habibs Hair & Beauty Salon is confirmed! 💰 Amount: 2…" at bounding box center [448, 231] width 371 height 154
click at [391, 178] on div "Hi arkf, 👋 Your payment at Habibs Hair & Beauty Salon is confirmed! 💰 Amount: 2…" at bounding box center [448, 231] width 371 height 154
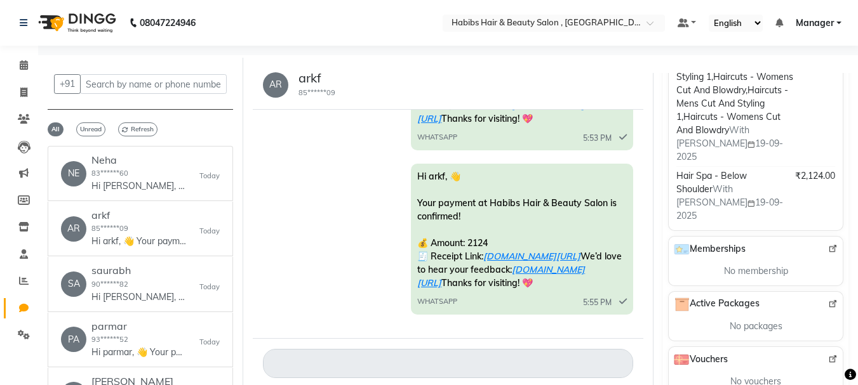
click at [835, 244] on img at bounding box center [833, 249] width 10 height 10
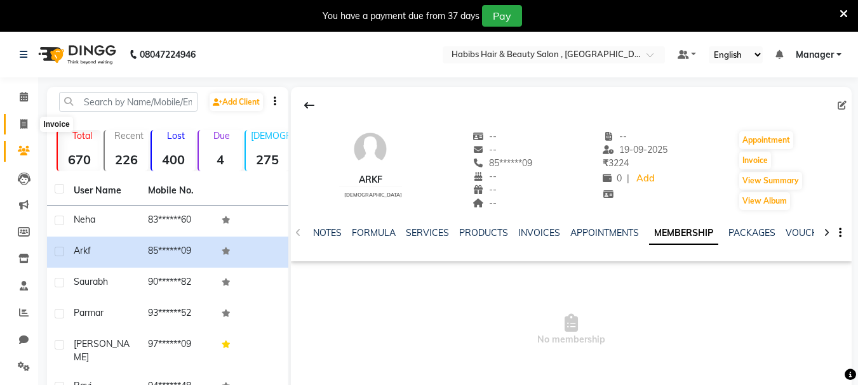
click at [27, 129] on span at bounding box center [24, 124] width 22 height 15
select select "4842"
select select "service"
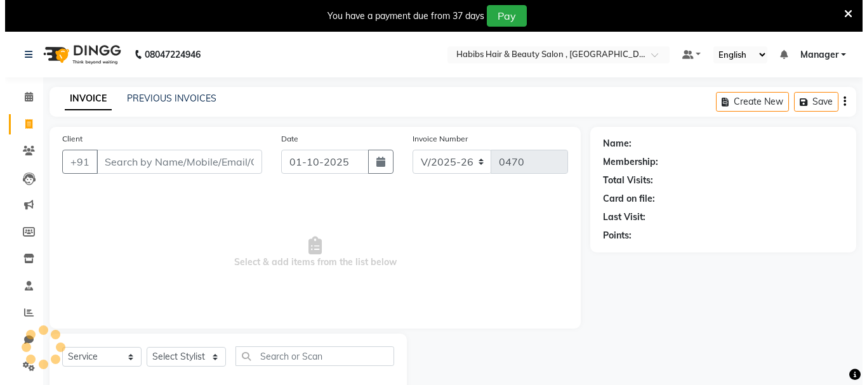
scroll to position [32, 0]
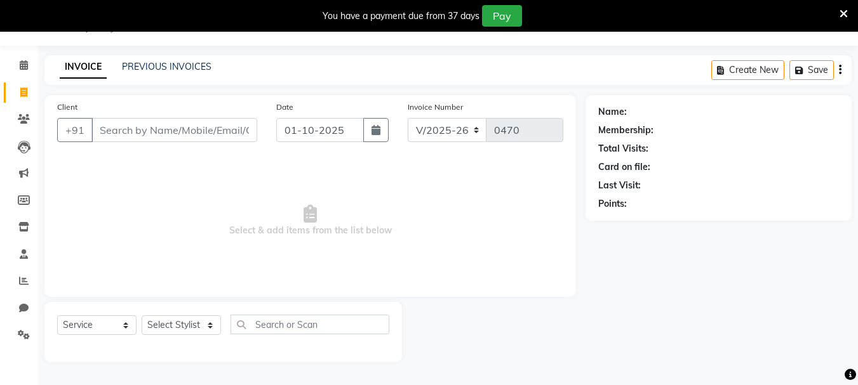
click at [243, 117] on div "Client +91" at bounding box center [157, 126] width 219 height 52
click at [204, 129] on input "Client" at bounding box center [174, 130] width 166 height 24
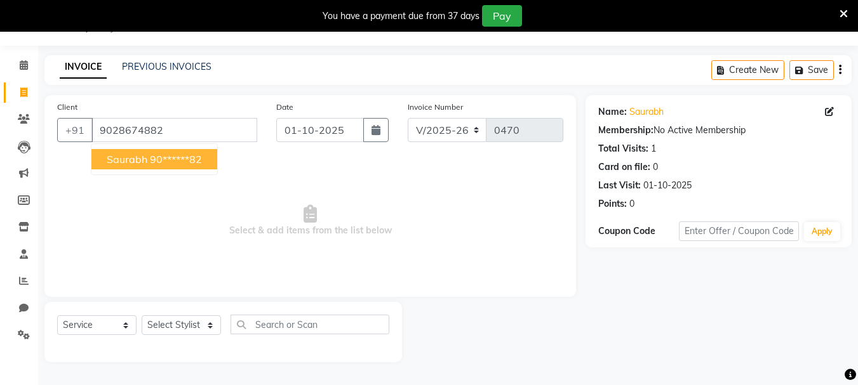
click at [152, 155] on ngb-highlight "90******82" at bounding box center [176, 159] width 52 height 13
type input "90******82"
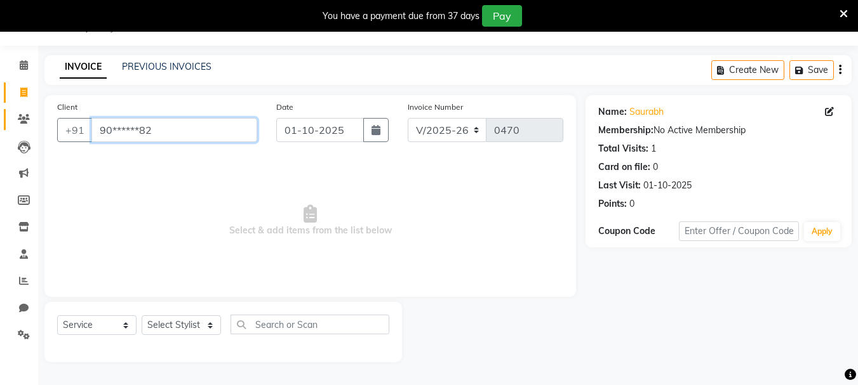
drag, startPoint x: 240, startPoint y: 133, endPoint x: 15, endPoint y: 124, distance: 225.0
click at [15, 124] on app-home "08047224946 Select Location × Habibs Hair & Beauty Salon , Kalayni Nagar Defaul…" at bounding box center [429, 191] width 858 height 382
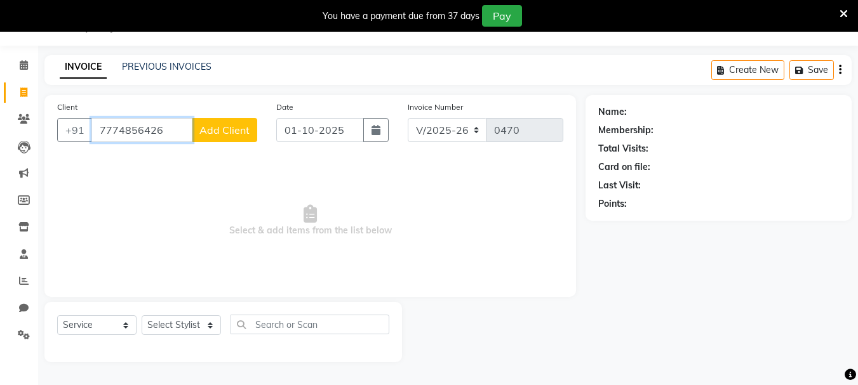
type input "7774856426"
click at [208, 135] on span "Add Client" at bounding box center [224, 130] width 50 height 13
select select "22"
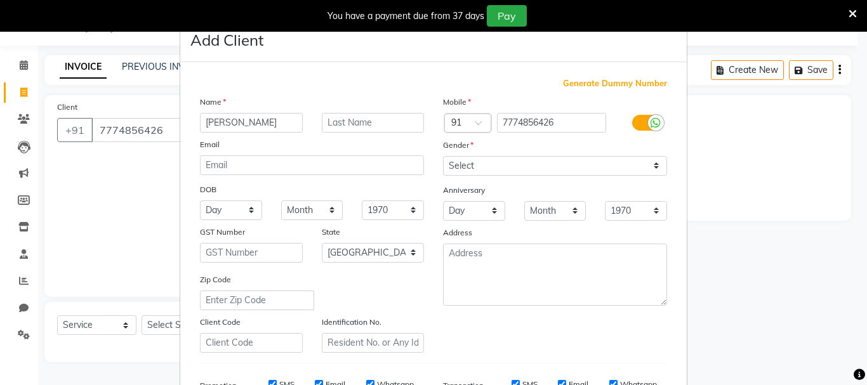
type input "sejal"
click at [484, 170] on select "Select Male Female Other Prefer Not To Say" at bounding box center [555, 166] width 224 height 20
select select "female"
click at [443, 156] on select "Select Male Female Other Prefer Not To Say" at bounding box center [555, 166] width 224 height 20
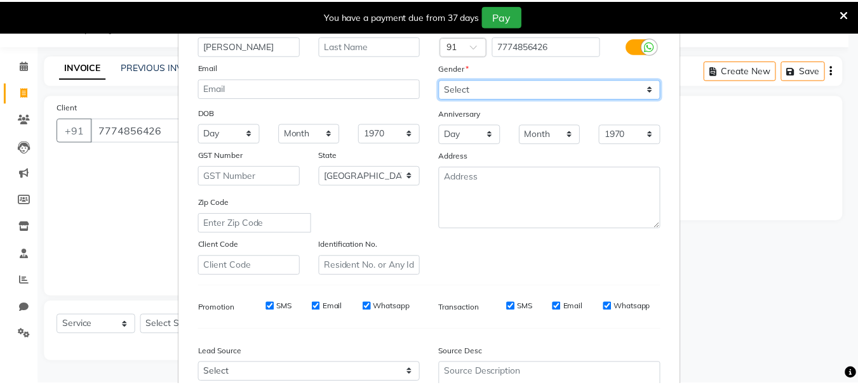
scroll to position [201, 0]
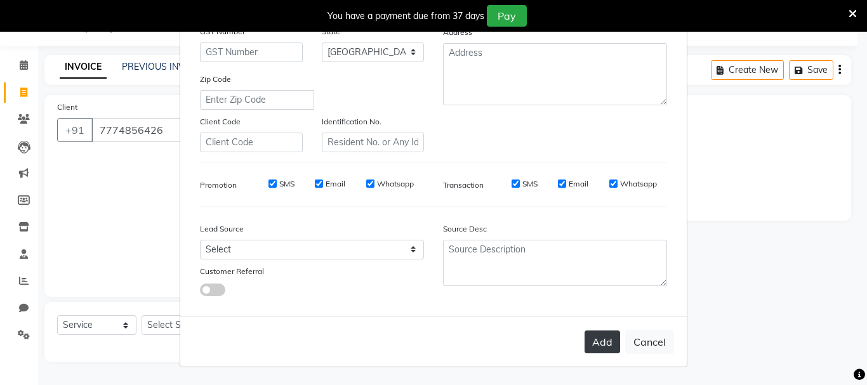
click at [597, 342] on button "Add" at bounding box center [603, 342] width 36 height 23
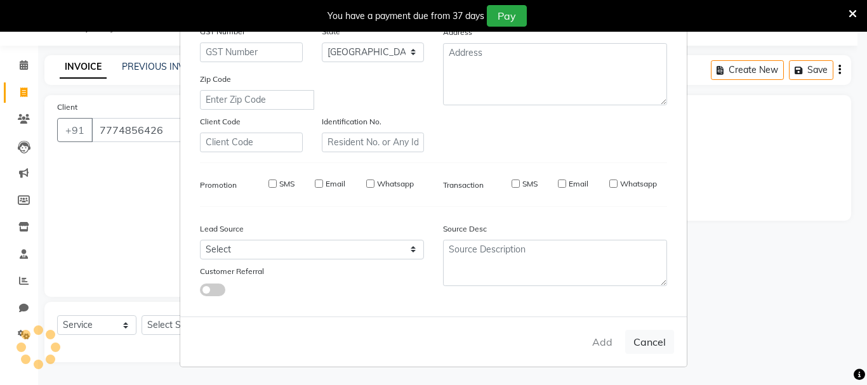
type input "77******26"
select select
select select "null"
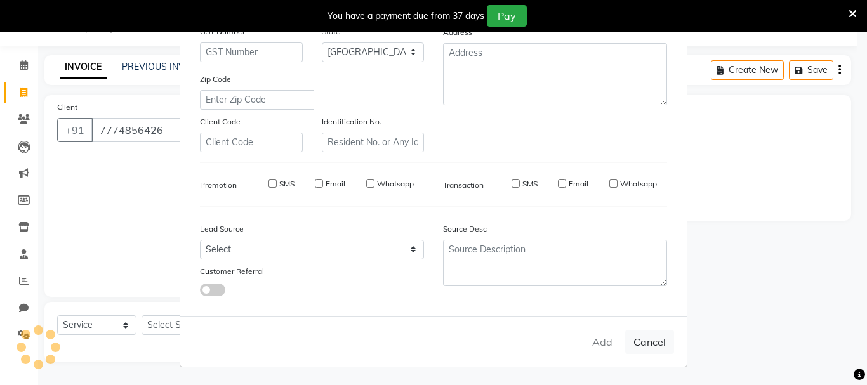
select select
checkbox input "false"
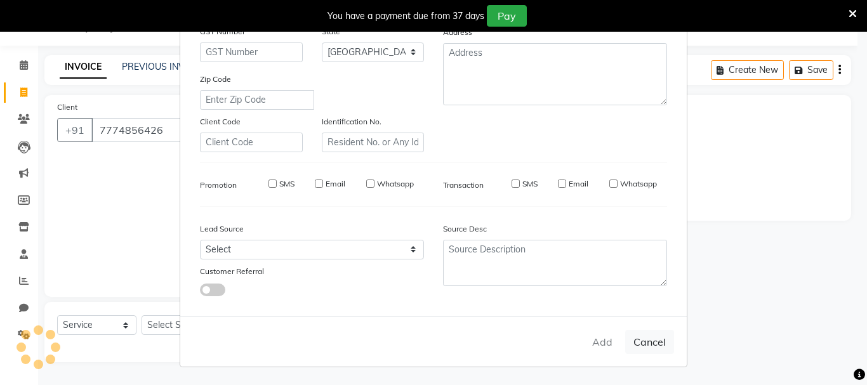
checkbox input "false"
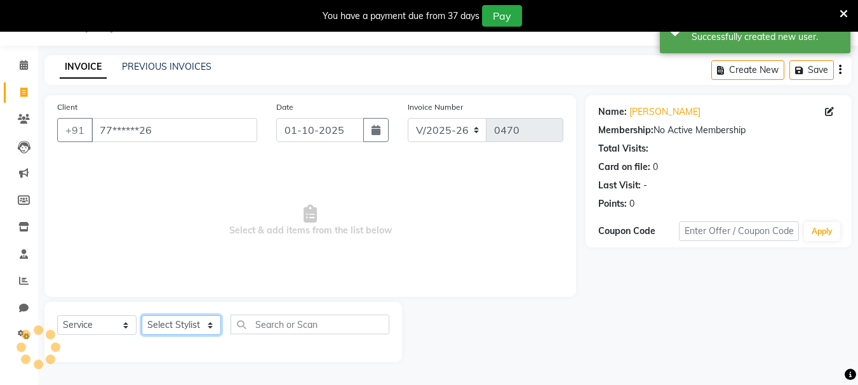
click at [192, 319] on select "Select Stylist asif Manager [PERSON_NAME] [PERSON_NAME] sajuddin [PERSON_NAME] …" at bounding box center [181, 326] width 79 height 20
select select "93480"
click at [142, 316] on select "Select Stylist asif Manager [PERSON_NAME] [PERSON_NAME] sajuddin [PERSON_NAME] …" at bounding box center [181, 326] width 79 height 20
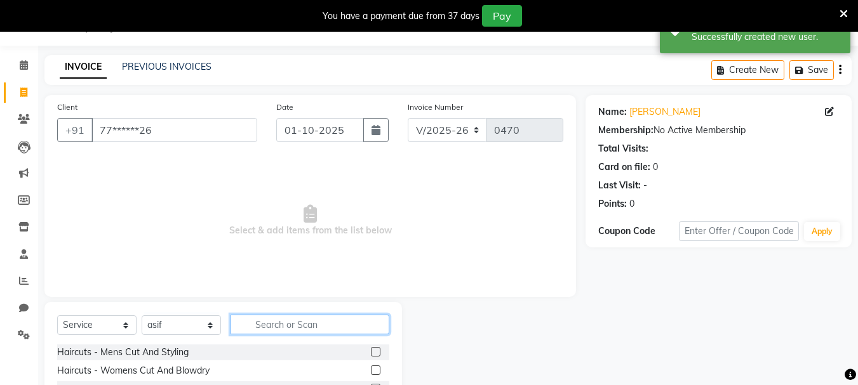
click at [302, 330] on input "text" at bounding box center [309, 325] width 159 height 20
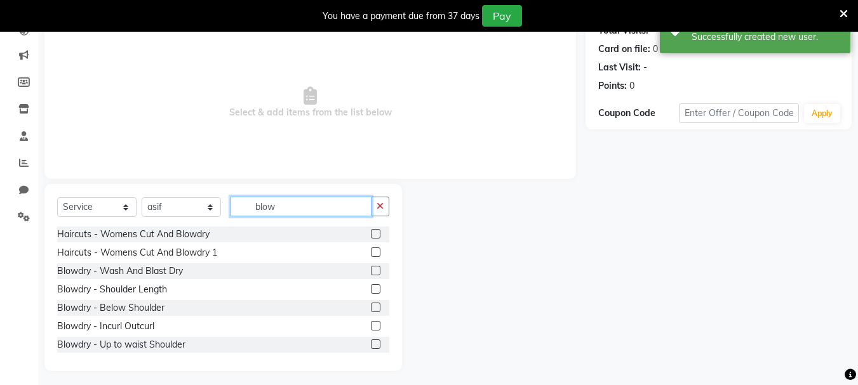
scroll to position [155, 0]
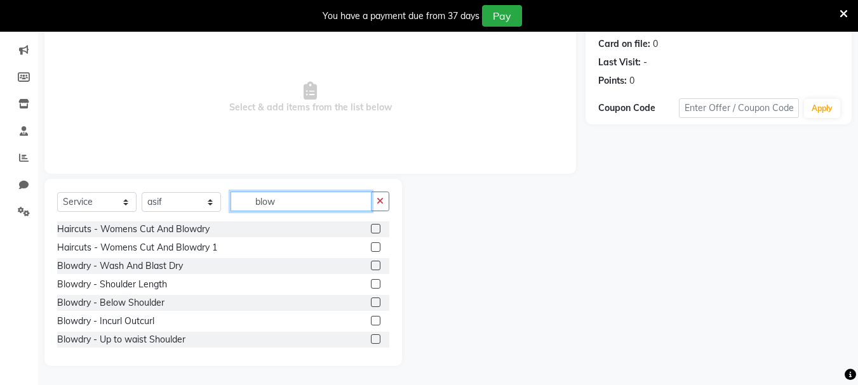
type input "blow"
click at [371, 267] on label at bounding box center [376, 266] width 10 height 10
click at [371, 267] on input "checkbox" at bounding box center [375, 266] width 8 height 8
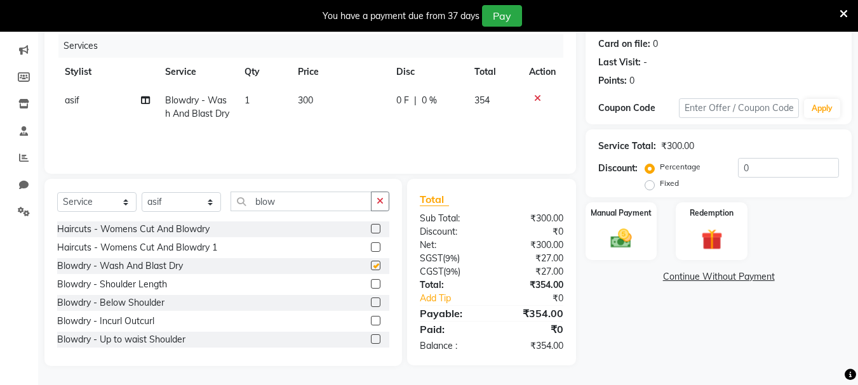
checkbox input "false"
click at [334, 128] on td "300" at bounding box center [339, 107] width 98 height 42
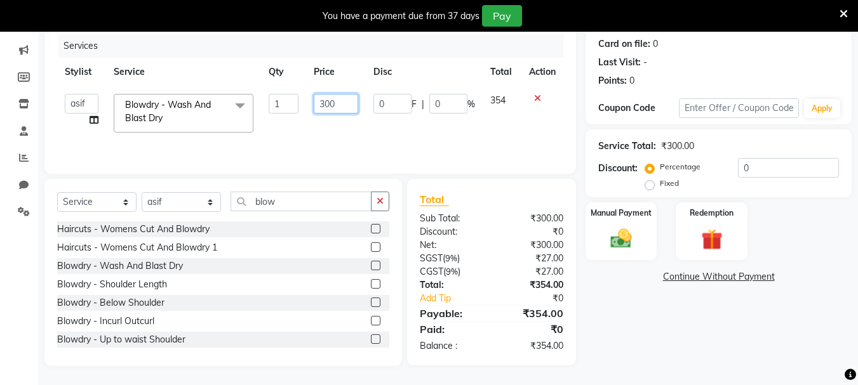
drag, startPoint x: 340, startPoint y: 102, endPoint x: 304, endPoint y: 108, distance: 36.6
click at [304, 108] on tr "asif Manager Mobin Niyaz Riyaz sajuddin Shabnam Sunita Wasim Blowdry - Wash And…" at bounding box center [310, 113] width 506 height 54
type input "500"
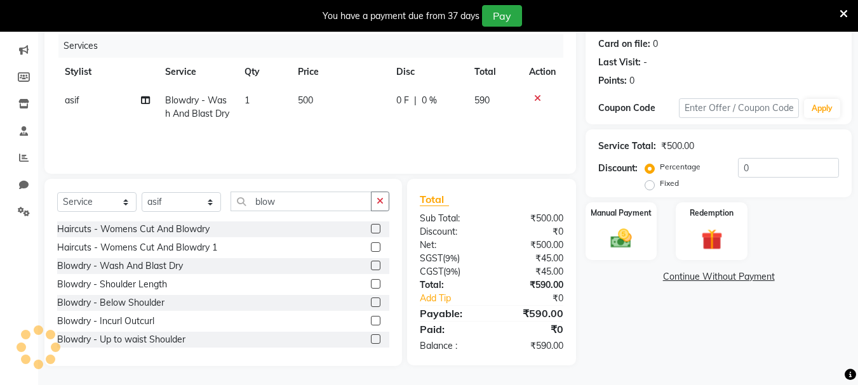
click at [436, 117] on td "0 F | 0 %" at bounding box center [428, 107] width 78 height 42
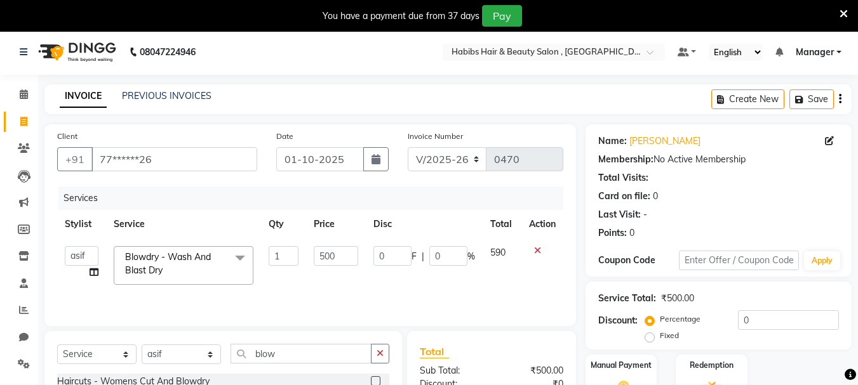
scroll to position [0, 0]
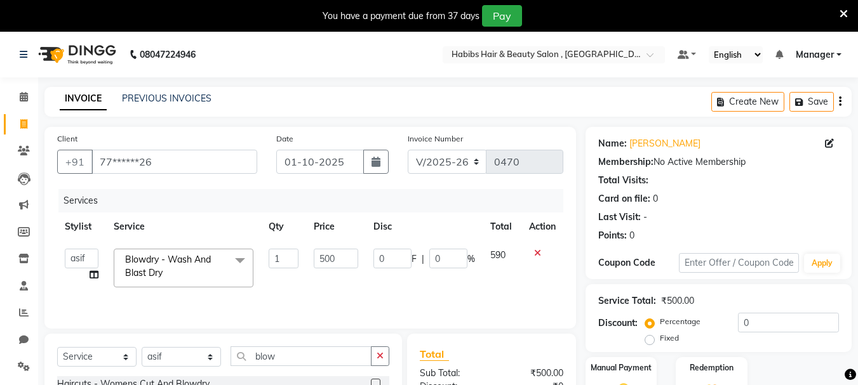
click at [839, 102] on icon "button" at bounding box center [840, 102] width 3 height 1
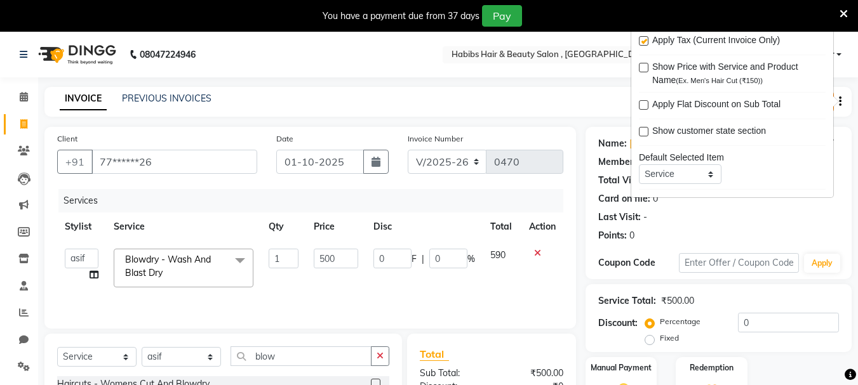
click at [642, 39] on label at bounding box center [644, 41] width 10 height 10
click at [642, 39] on input "checkbox" at bounding box center [643, 41] width 8 height 8
checkbox input "false"
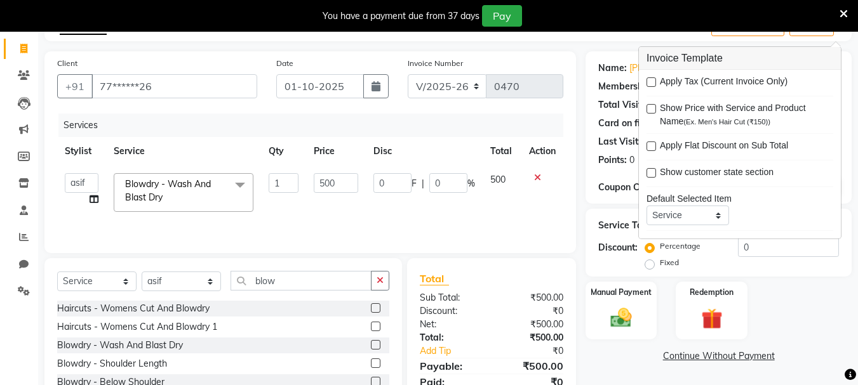
scroll to position [155, 0]
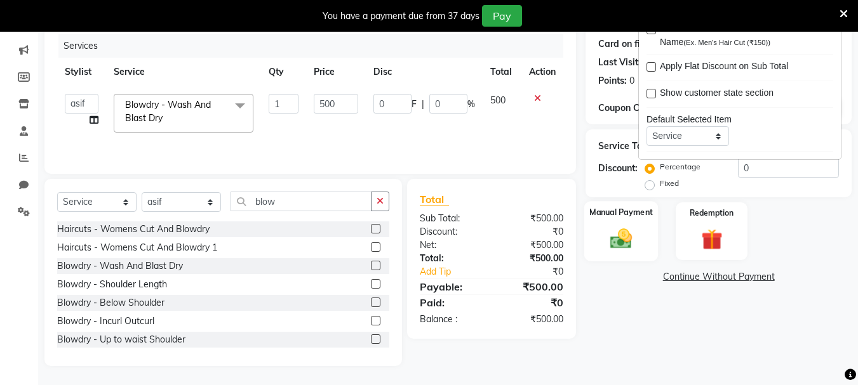
click at [627, 237] on img at bounding box center [621, 238] width 36 height 25
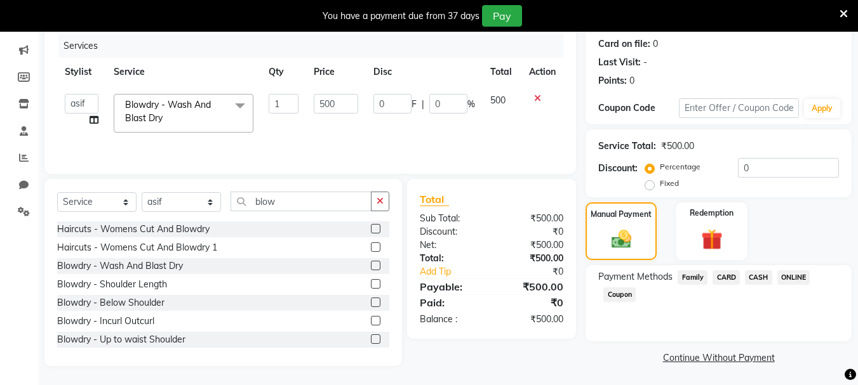
click at [802, 277] on span "ONLINE" at bounding box center [793, 277] width 33 height 15
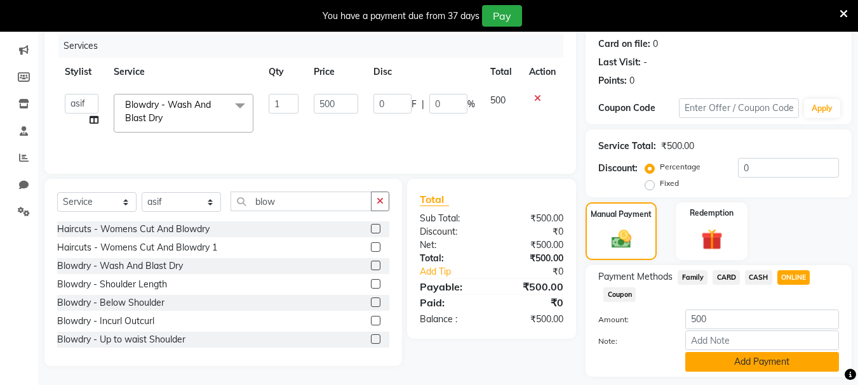
click at [741, 366] on button "Add Payment" at bounding box center [762, 362] width 154 height 20
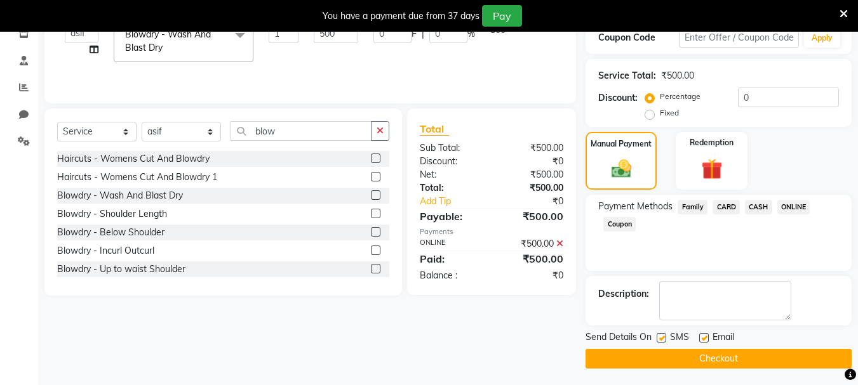
scroll to position [228, 0]
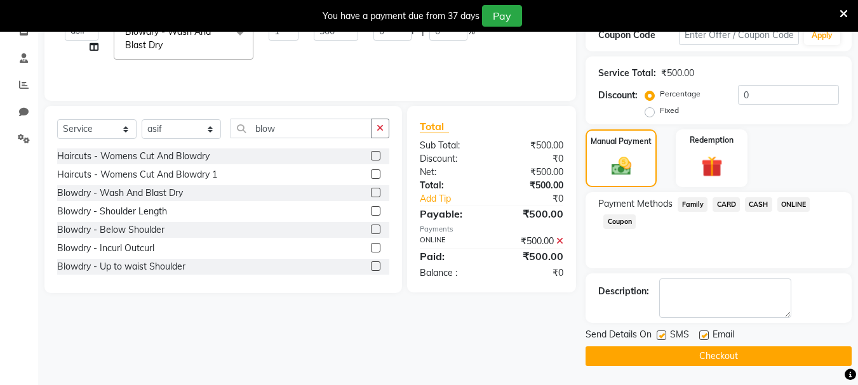
click at [718, 359] on button "Checkout" at bounding box center [718, 357] width 266 height 20
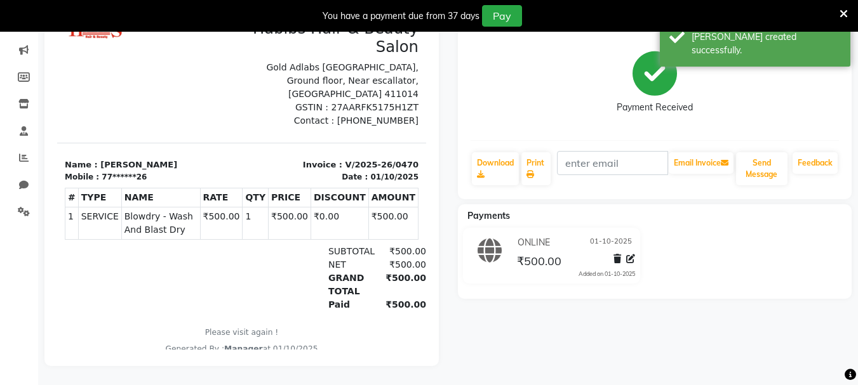
scroll to position [37, 0]
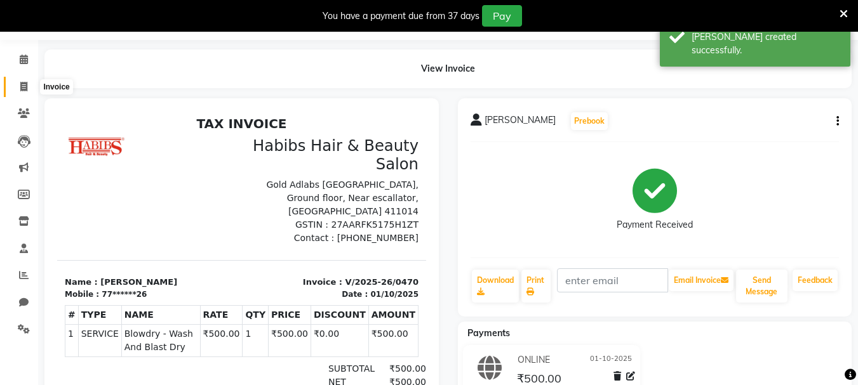
click at [21, 84] on icon at bounding box center [23, 87] width 7 height 10
select select "service"
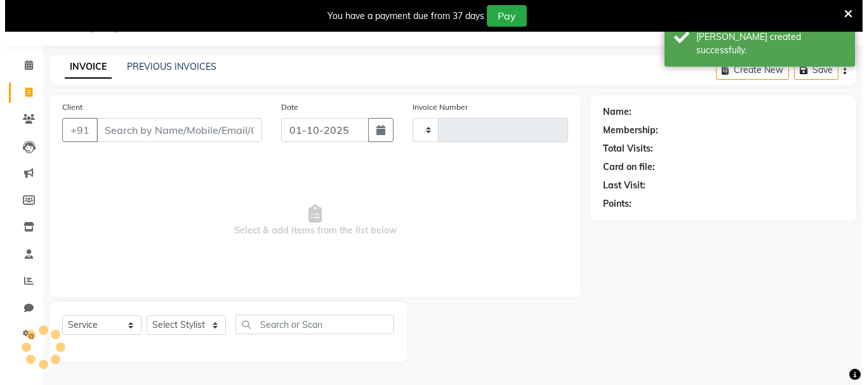
scroll to position [32, 0]
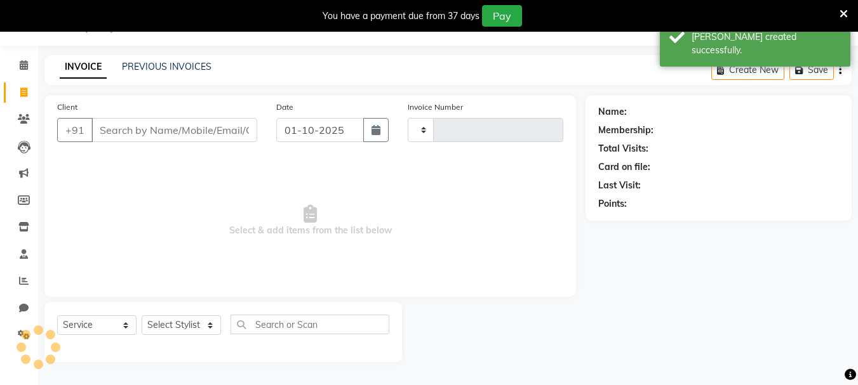
type input "0471"
select select "4842"
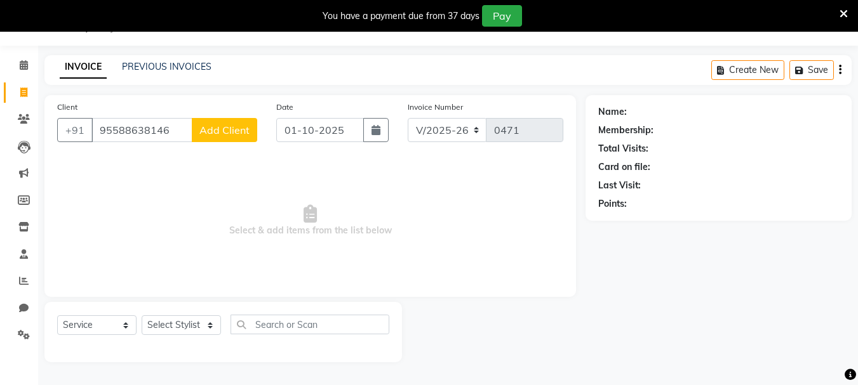
type input "95588638146"
click at [203, 131] on span "Add Client" at bounding box center [224, 130] width 50 height 13
select select "22"
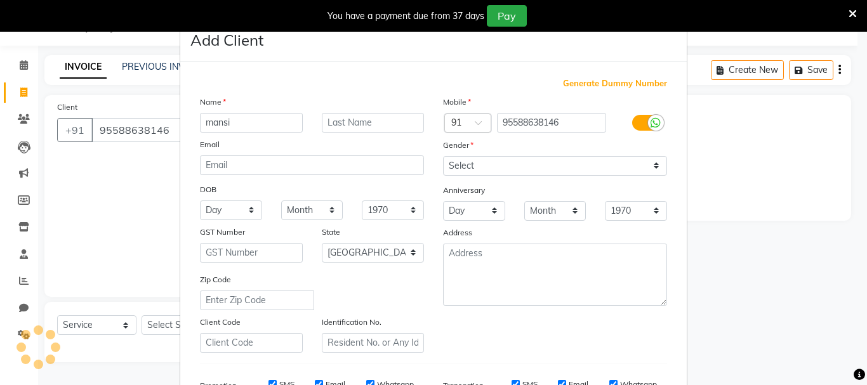
type input "mansi"
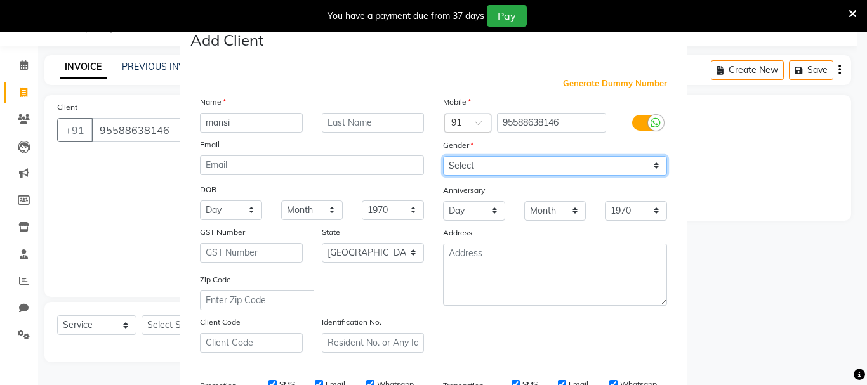
drag, startPoint x: 503, startPoint y: 166, endPoint x: 503, endPoint y: 173, distance: 7.0
click at [503, 166] on select "Select Male Female Other Prefer Not To Say" at bounding box center [555, 166] width 224 height 20
select select "female"
click at [443, 156] on select "Select Male Female Other Prefer Not To Say" at bounding box center [555, 166] width 224 height 20
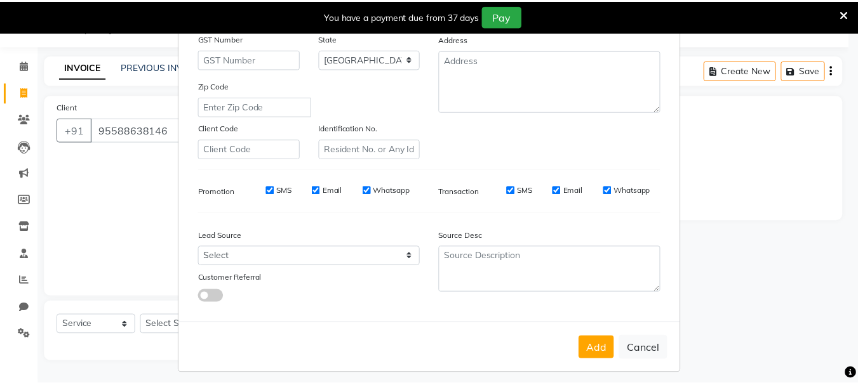
scroll to position [201, 0]
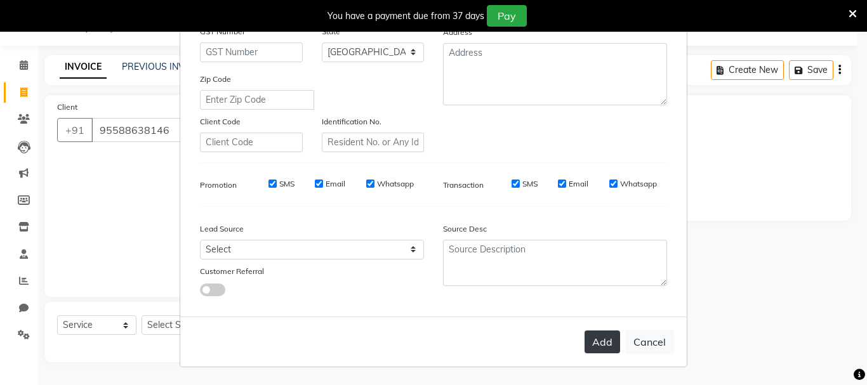
click at [605, 347] on button "Add" at bounding box center [603, 342] width 36 height 23
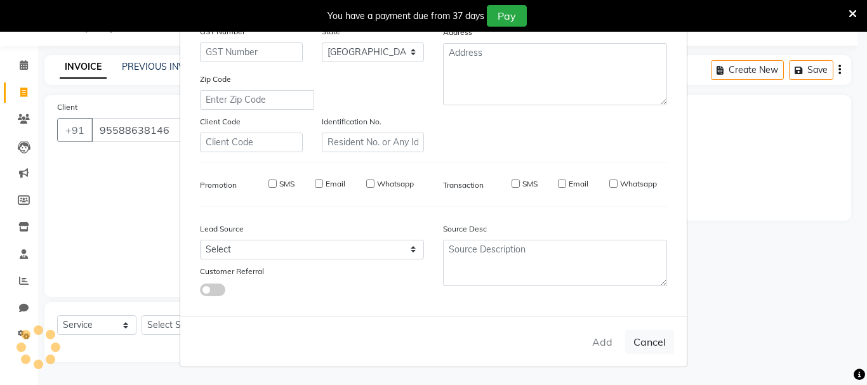
type input "95*******46"
select select
select select "null"
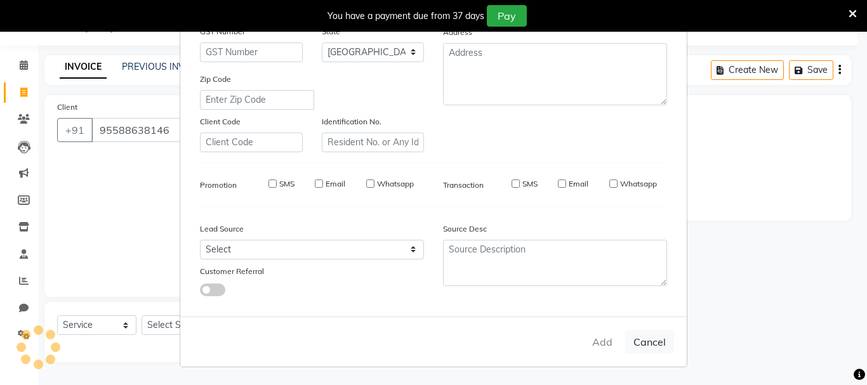
select select
checkbox input "false"
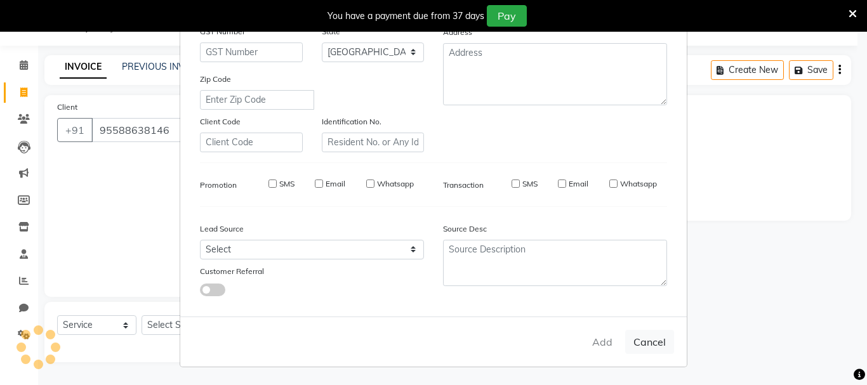
checkbox input "false"
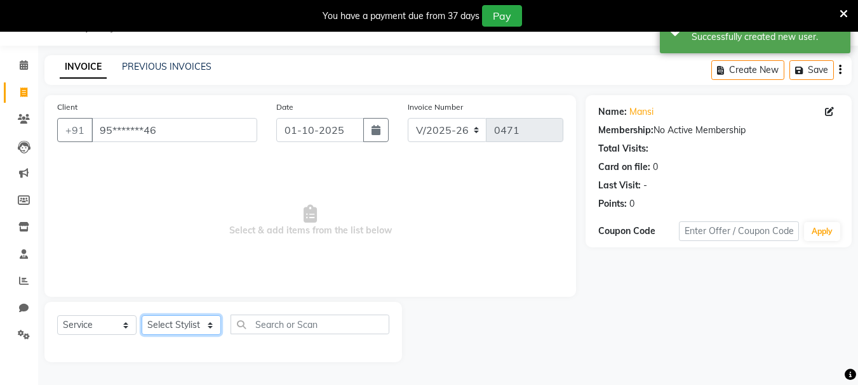
click at [178, 328] on select "Select Stylist asif Manager [PERSON_NAME] [PERSON_NAME] sajuddin [PERSON_NAME] …" at bounding box center [181, 326] width 79 height 20
select select "30048"
click at [142, 316] on select "Select Stylist asif Manager [PERSON_NAME] [PERSON_NAME] sajuddin [PERSON_NAME] …" at bounding box center [181, 326] width 79 height 20
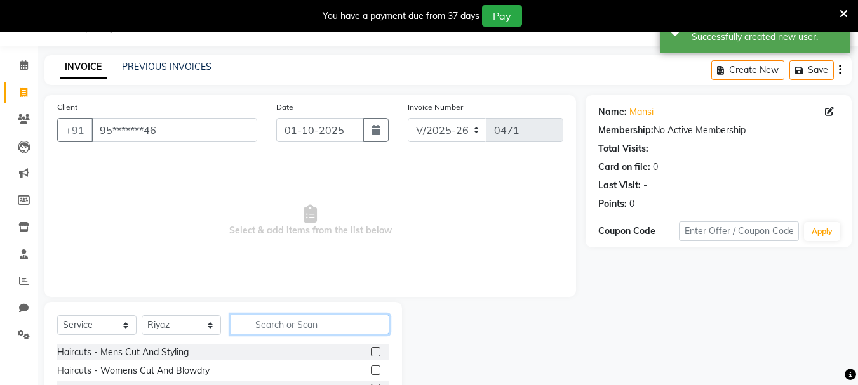
click at [337, 320] on input "text" at bounding box center [309, 325] width 159 height 20
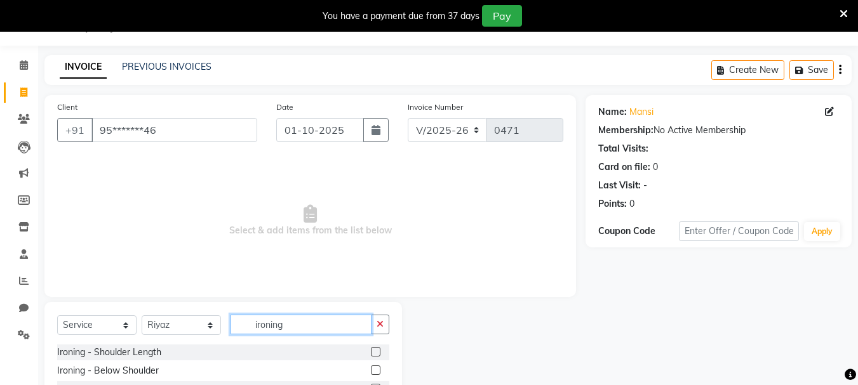
type input "ironing"
click at [378, 354] on label at bounding box center [376, 352] width 10 height 10
click at [378, 354] on input "checkbox" at bounding box center [375, 353] width 8 height 8
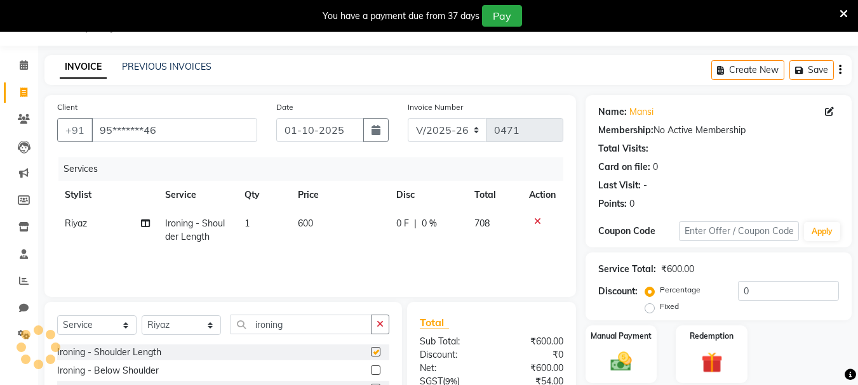
checkbox input "false"
click at [335, 225] on td "600" at bounding box center [339, 231] width 98 height 42
select select "30048"
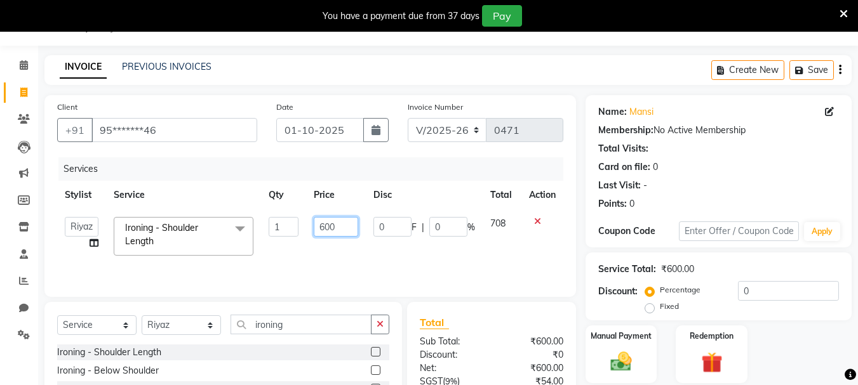
drag, startPoint x: 351, startPoint y: 229, endPoint x: 293, endPoint y: 220, distance: 59.1
click at [293, 220] on tr "asif Manager Mobin Niyaz Riyaz sajuddin Shabnam Sunita Wasim Ironing - Shoulder…" at bounding box center [310, 237] width 506 height 54
type input "800"
click at [301, 264] on div "Services Stylist Service Qty Price Disc Total Action asif Manager Mobin Niyaz R…" at bounding box center [310, 220] width 506 height 127
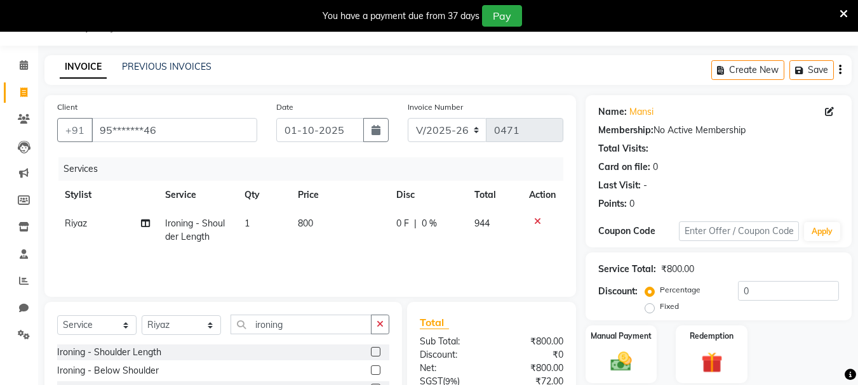
click at [839, 70] on icon "button" at bounding box center [840, 70] width 3 height 1
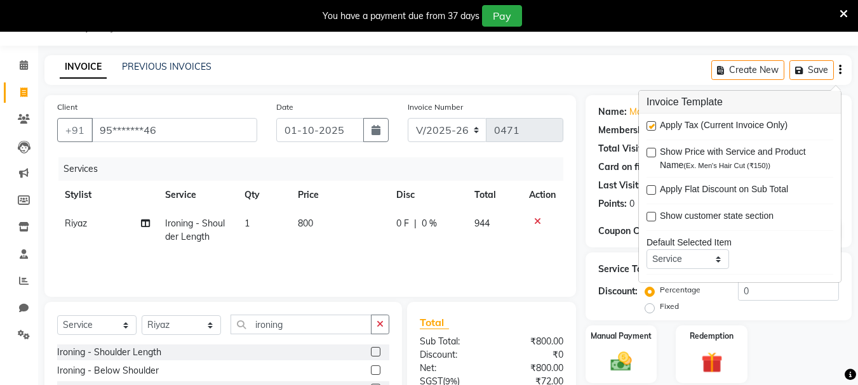
click at [653, 126] on label at bounding box center [651, 126] width 10 height 10
click at [653, 126] on input "checkbox" at bounding box center [650, 127] width 8 height 8
checkbox input "false"
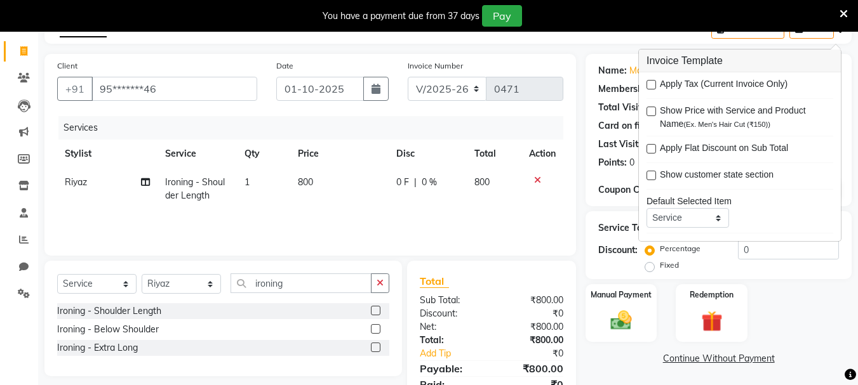
scroll to position [128, 0]
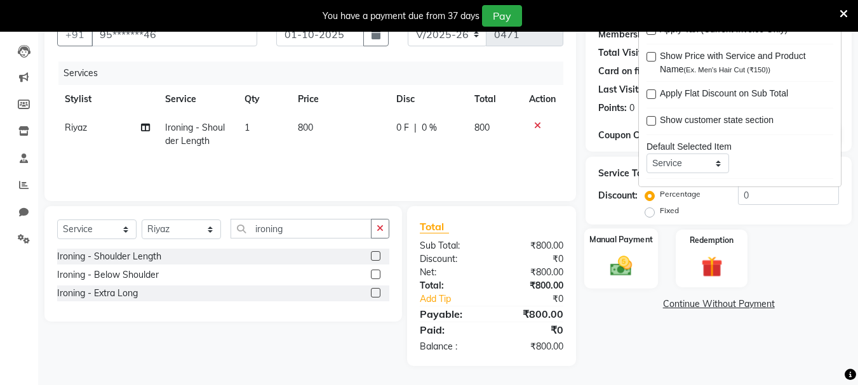
click at [632, 244] on label "Manual Payment" at bounding box center [620, 240] width 63 height 12
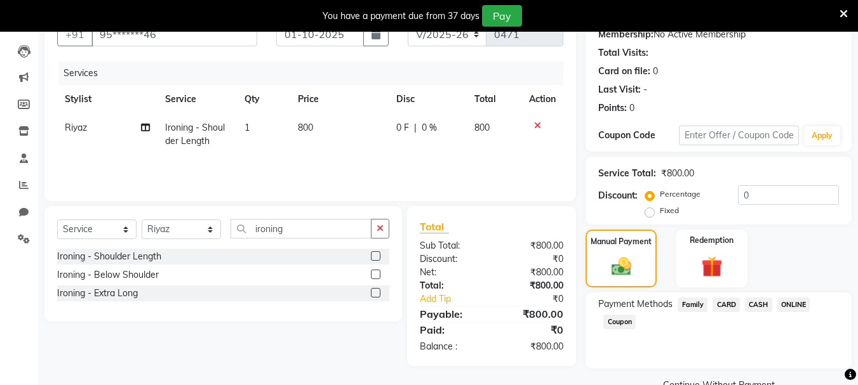
click at [793, 309] on span "ONLINE" at bounding box center [793, 305] width 33 height 15
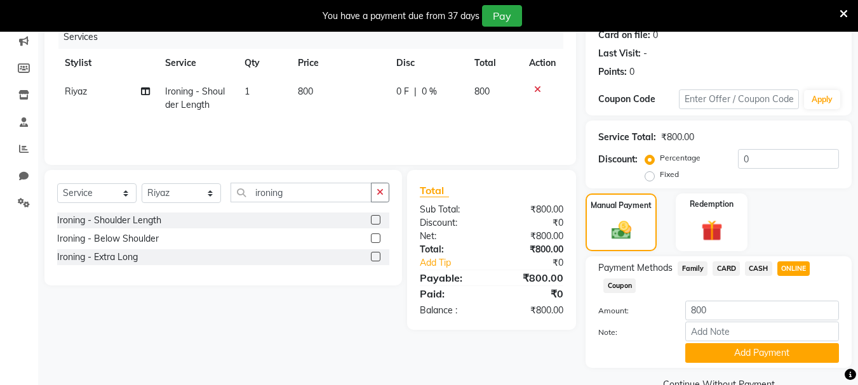
scroll to position [192, 0]
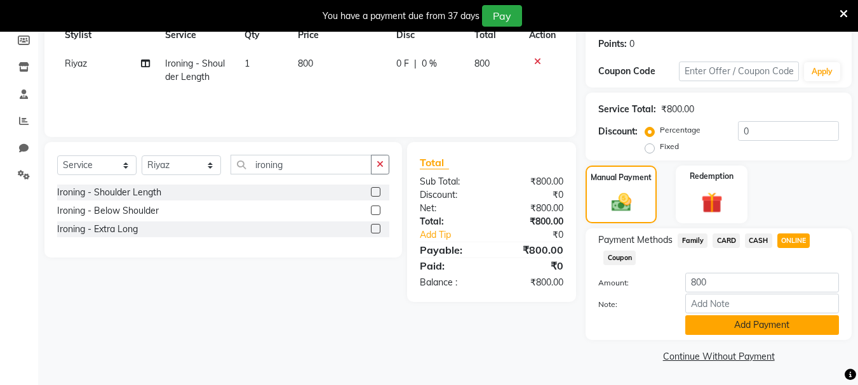
click at [731, 328] on button "Add Payment" at bounding box center [762, 326] width 154 height 20
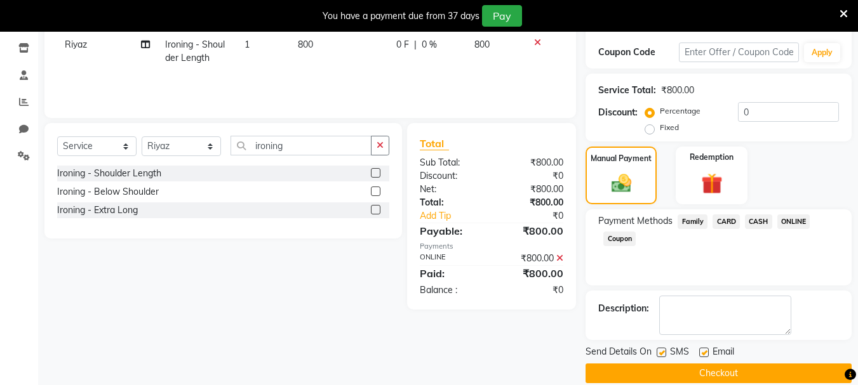
scroll to position [228, 0]
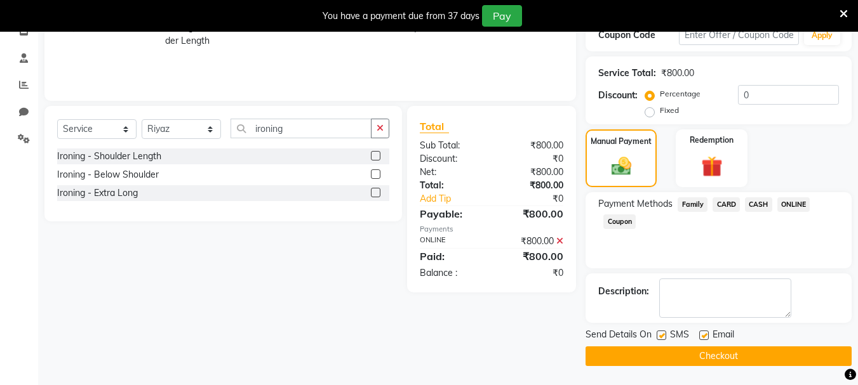
click at [733, 360] on button "Checkout" at bounding box center [718, 357] width 266 height 20
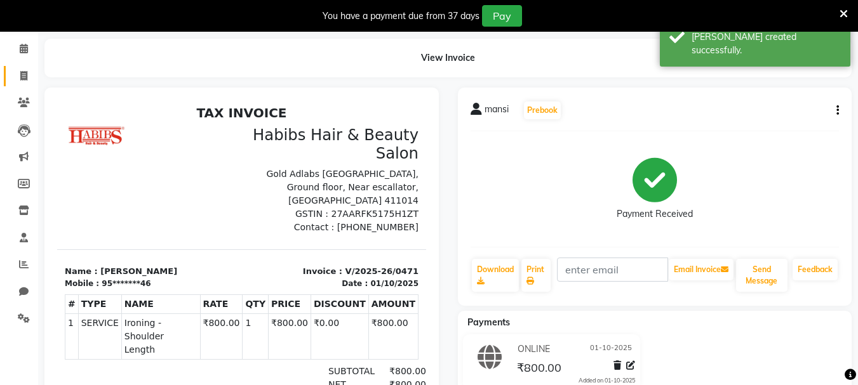
scroll to position [37, 0]
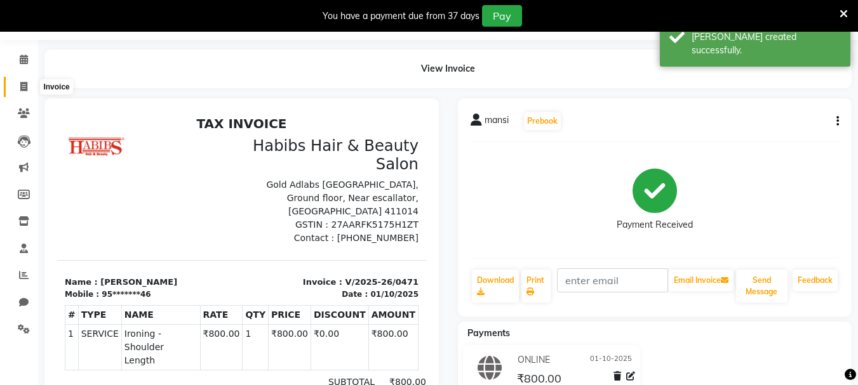
click at [24, 88] on icon at bounding box center [23, 87] width 7 height 10
select select "4842"
select select "service"
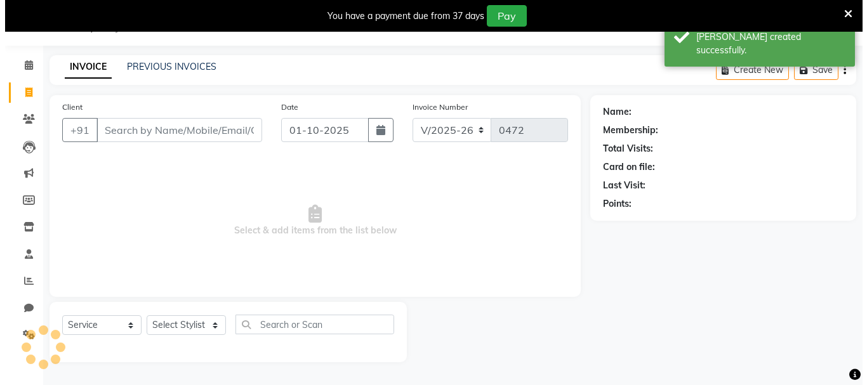
scroll to position [32, 0]
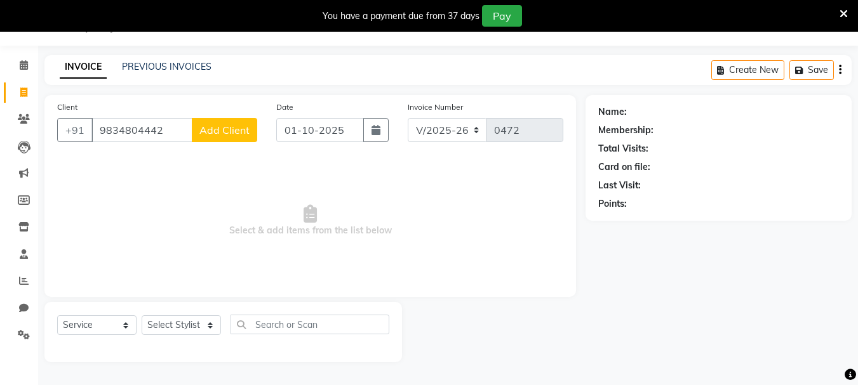
type input "9834804442"
click at [257, 124] on div "Client +91 9834804442 Add Client" at bounding box center [157, 126] width 219 height 52
click at [240, 127] on span "Add Client" at bounding box center [224, 130] width 50 height 13
select select "22"
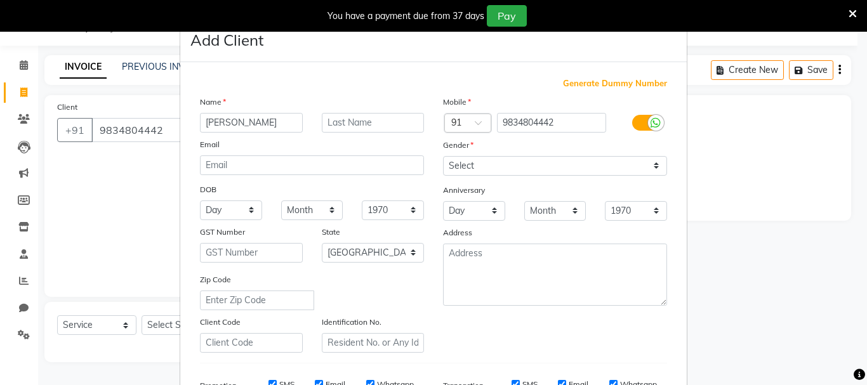
type input "sejal"
click at [582, 163] on select "Select Male Female Other Prefer Not To Say" at bounding box center [555, 166] width 224 height 20
select select "female"
click at [443, 156] on select "Select Male Female Other Prefer Not To Say" at bounding box center [555, 166] width 224 height 20
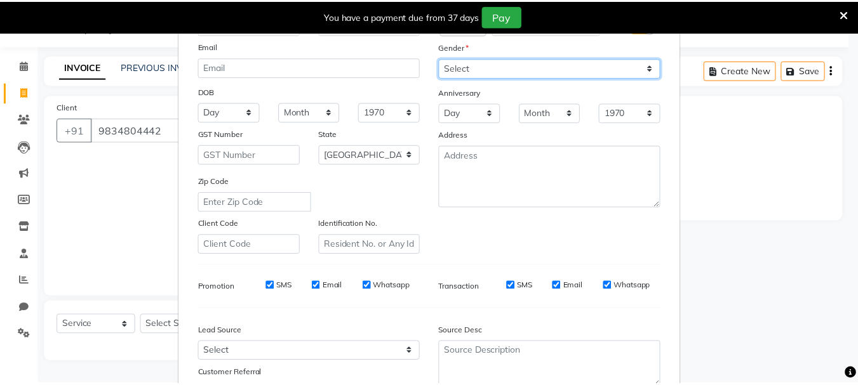
scroll to position [201, 0]
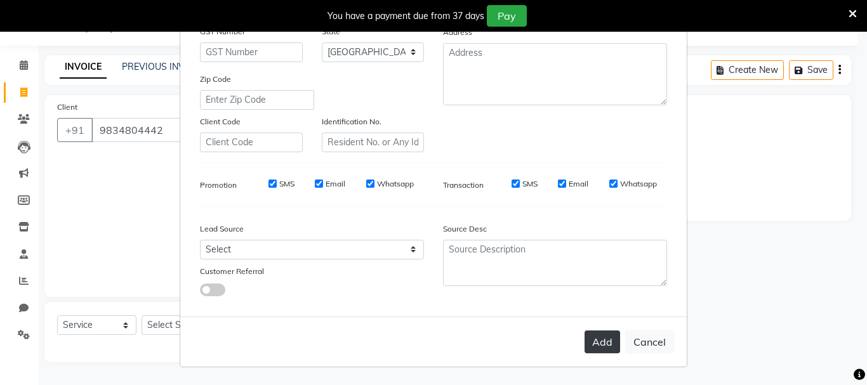
click at [601, 348] on button "Add" at bounding box center [603, 342] width 36 height 23
type input "98******42"
select select
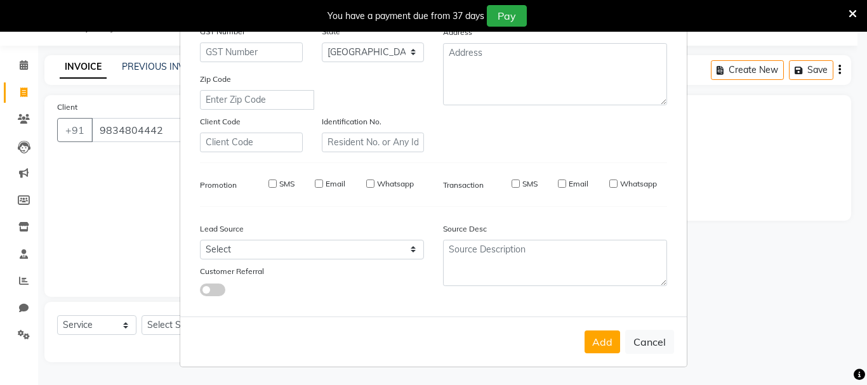
select select "null"
select select
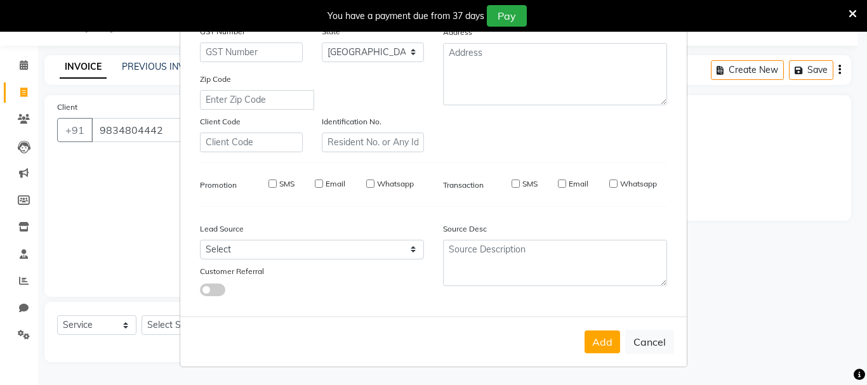
checkbox input "false"
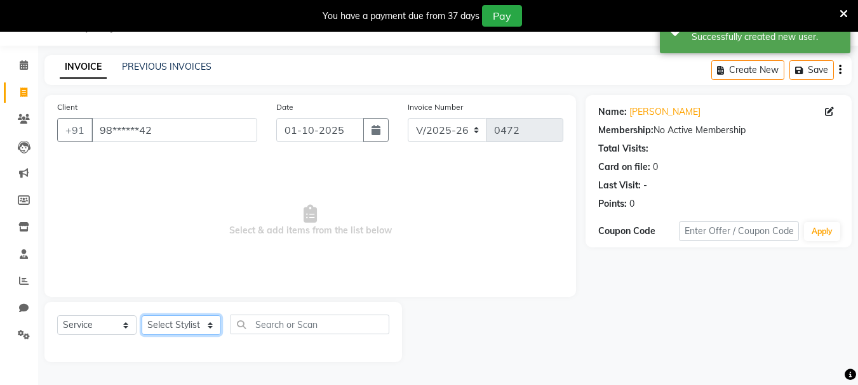
click at [181, 327] on select "Select Stylist asif Manager [PERSON_NAME] [PERSON_NAME] sajuddin [PERSON_NAME] …" at bounding box center [181, 326] width 79 height 20
select select "30049"
click at [142, 316] on select "Select Stylist asif Manager [PERSON_NAME] [PERSON_NAME] sajuddin [PERSON_NAME] …" at bounding box center [181, 326] width 79 height 20
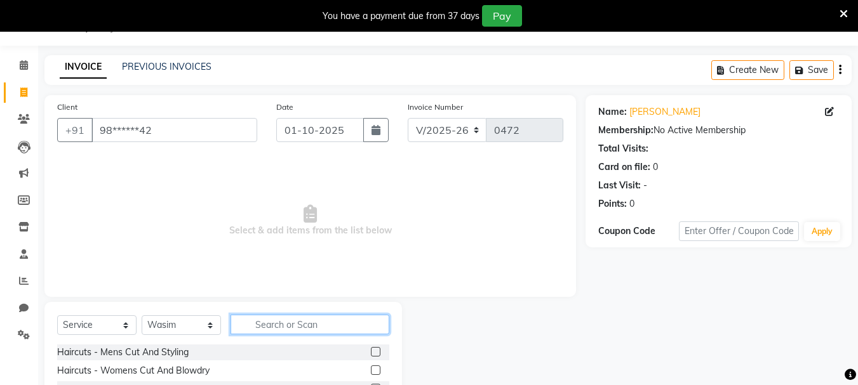
click at [272, 317] on input "text" at bounding box center [309, 325] width 159 height 20
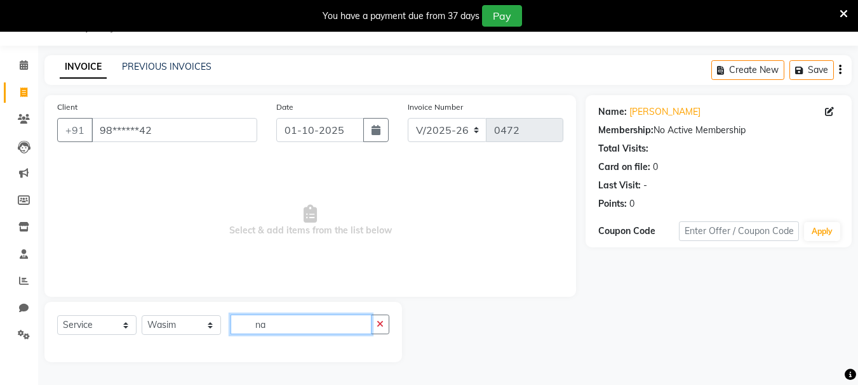
type input "n"
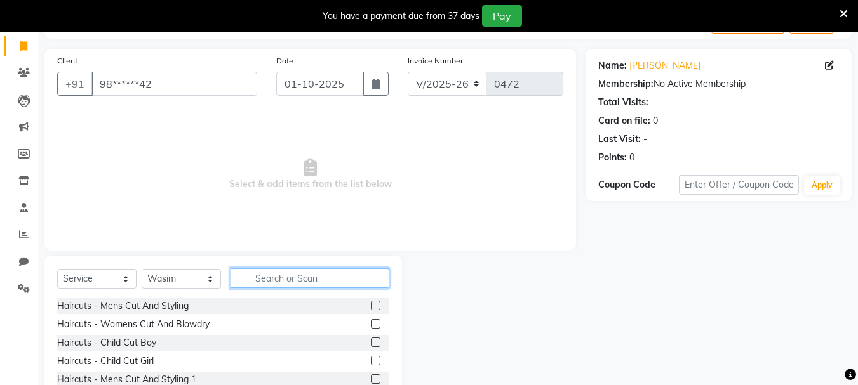
scroll to position [155, 0]
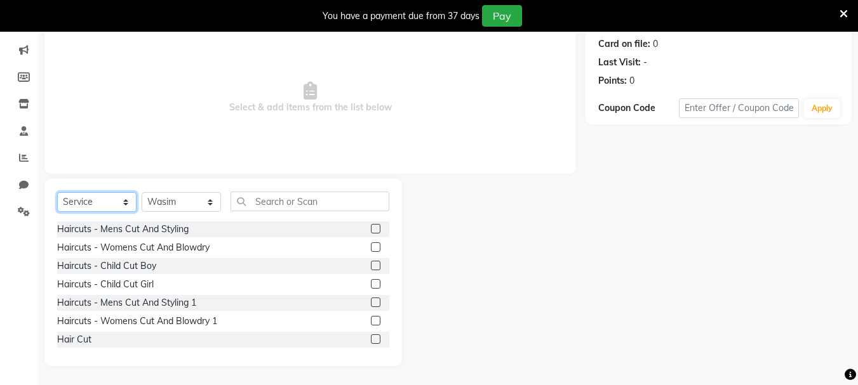
click at [93, 201] on select "Select Service Product Membership Package Voucher Prepaid Gift Card" at bounding box center [96, 202] width 79 height 20
drag, startPoint x: 316, startPoint y: 182, endPoint x: 316, endPoint y: 197, distance: 15.9
click at [316, 187] on div "Select Service Product Membership Package Voucher Prepaid Gift Card Select Styl…" at bounding box center [222, 272] width 357 height 187
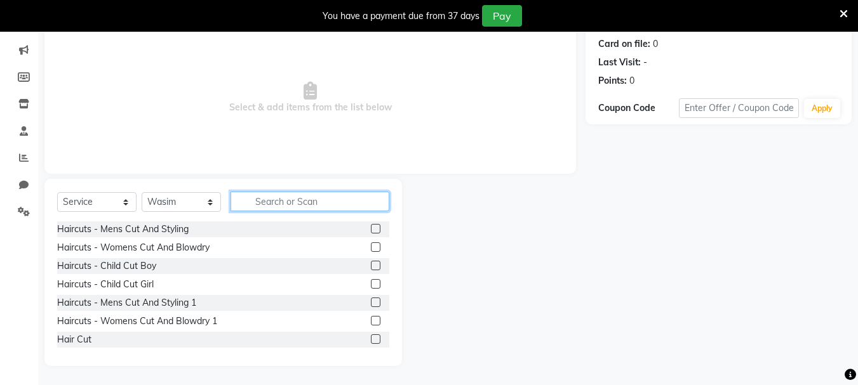
click at [316, 197] on input "text" at bounding box center [309, 202] width 159 height 20
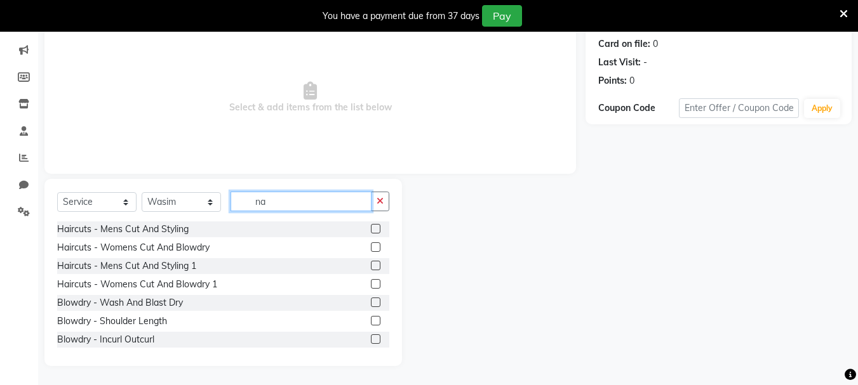
scroll to position [32, 0]
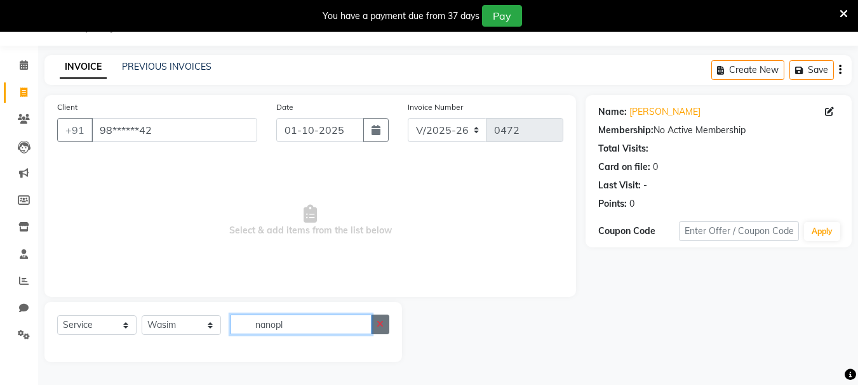
type input "nanopl"
click at [381, 328] on icon "button" at bounding box center [380, 324] width 7 height 9
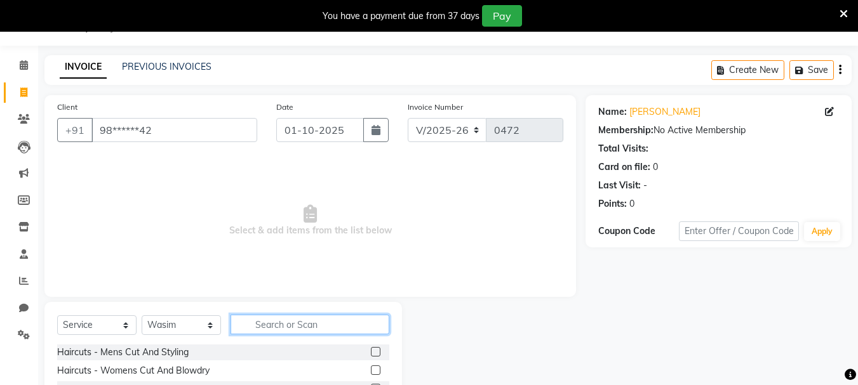
click at [312, 319] on input "text" at bounding box center [309, 325] width 159 height 20
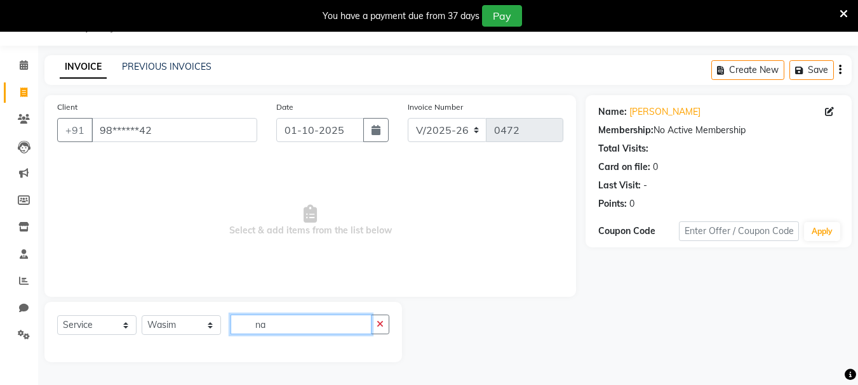
type input "n"
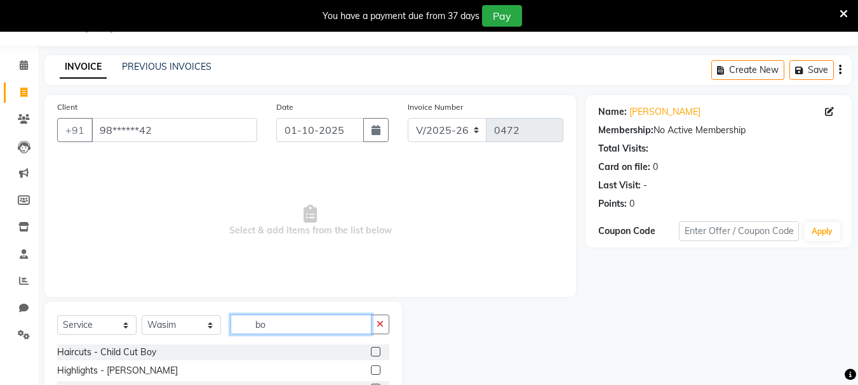
type input "b"
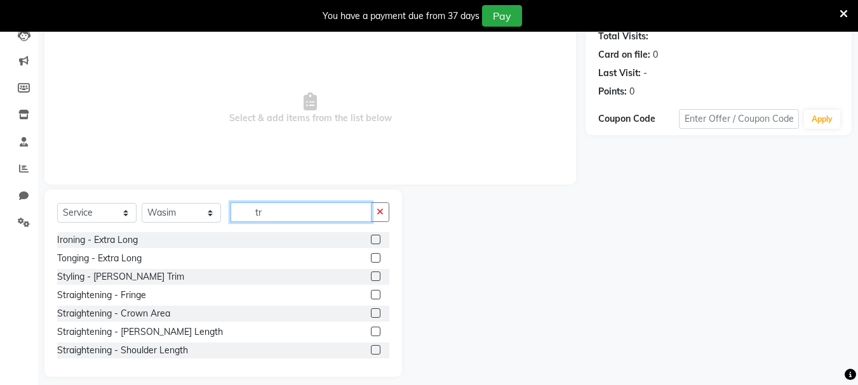
scroll to position [155, 0]
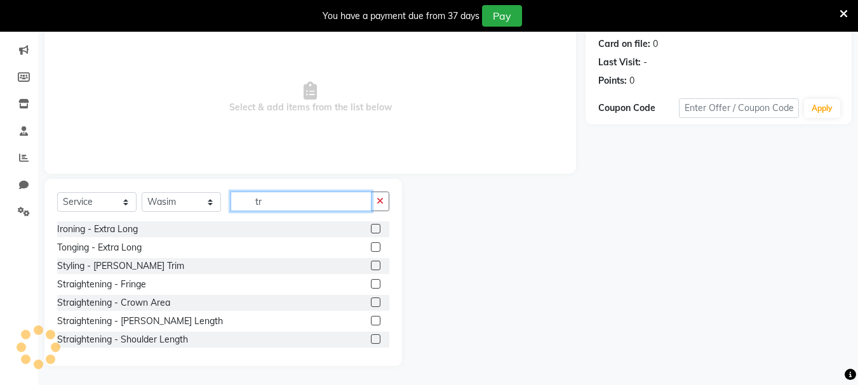
type input "tr"
click at [371, 321] on label at bounding box center [376, 321] width 10 height 10
click at [371, 321] on input "checkbox" at bounding box center [375, 321] width 8 height 8
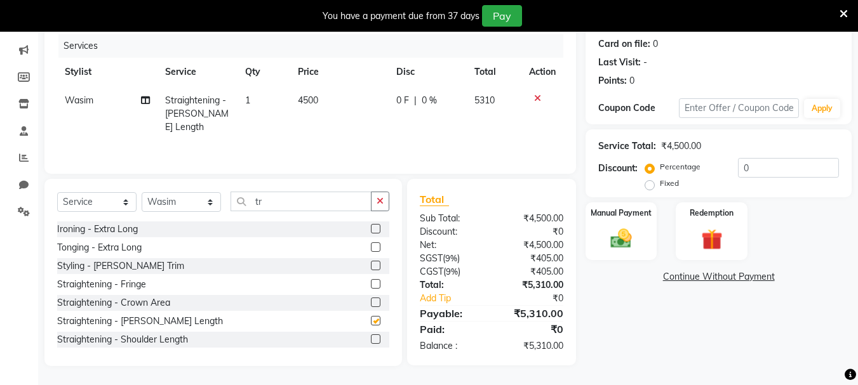
checkbox input "false"
click at [308, 102] on span "4500" at bounding box center [308, 100] width 20 height 11
select select "30049"
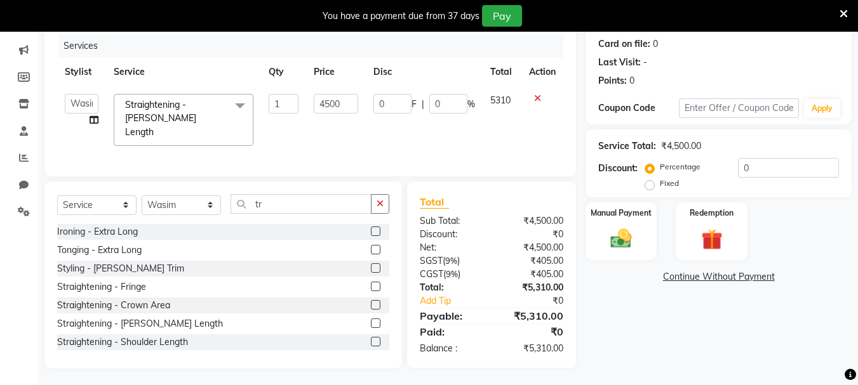
click at [371, 343] on label at bounding box center [376, 342] width 10 height 10
click at [371, 343] on input "checkbox" at bounding box center [375, 342] width 8 height 8
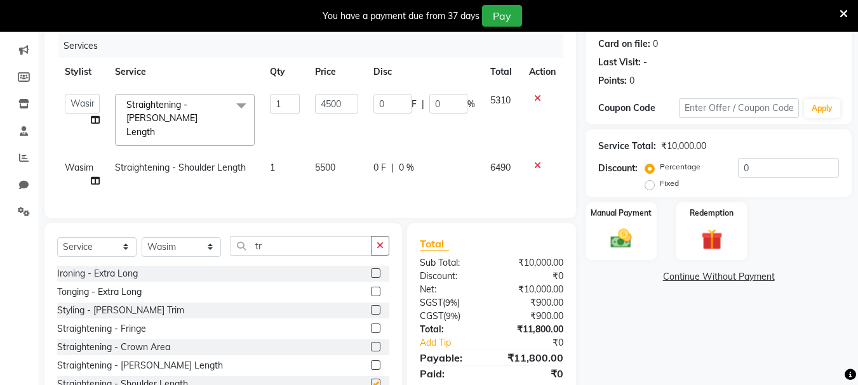
checkbox input "false"
click at [535, 98] on icon at bounding box center [537, 98] width 7 height 9
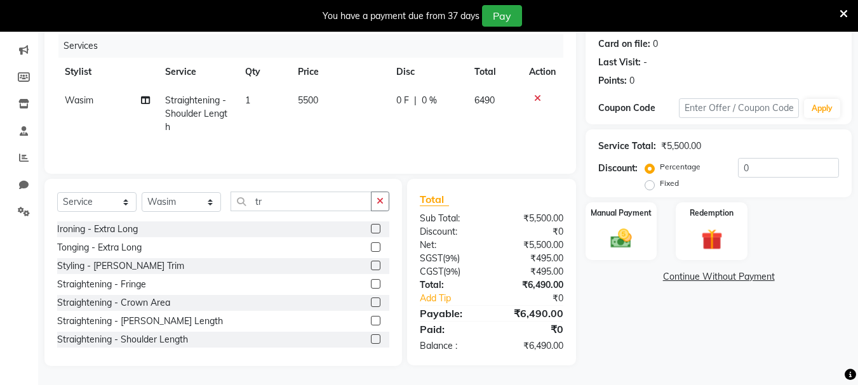
click at [340, 94] on td "5500" at bounding box center [339, 113] width 98 height 55
select select "30049"
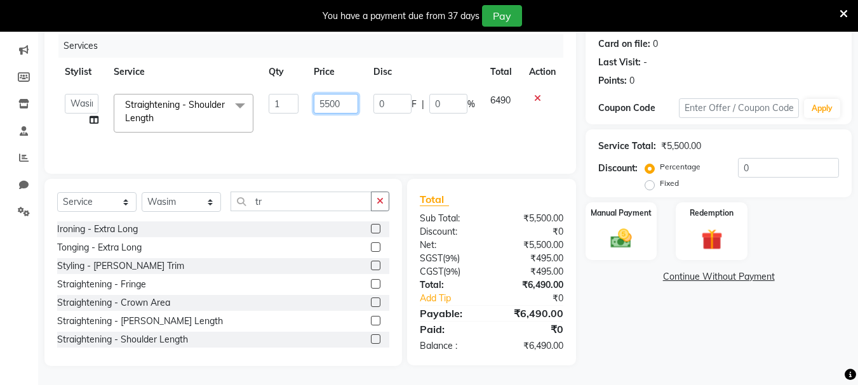
drag, startPoint x: 350, startPoint y: 102, endPoint x: 270, endPoint y: 96, distance: 80.2
click at [270, 96] on tr "asif Manager Mobin Niyaz Riyaz sajuddin Shabnam Sunita Wasim Straightening - Sh…" at bounding box center [310, 113] width 506 height 54
type input "8500"
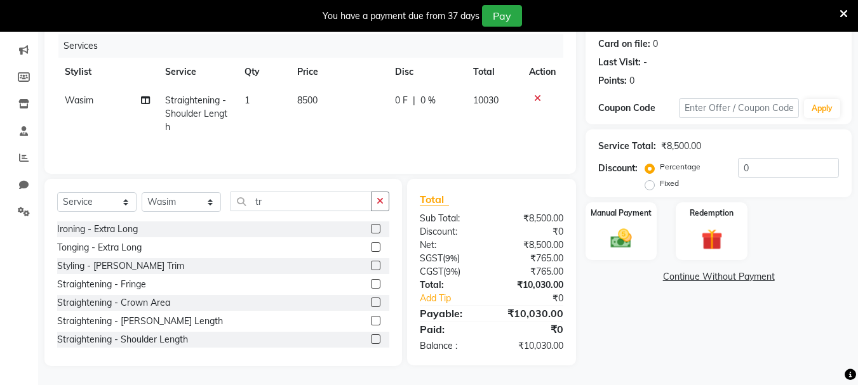
click at [417, 145] on div "Services Stylist Service Qty Price Disc Total Action Wasim Straightening - Shou…" at bounding box center [310, 97] width 506 height 127
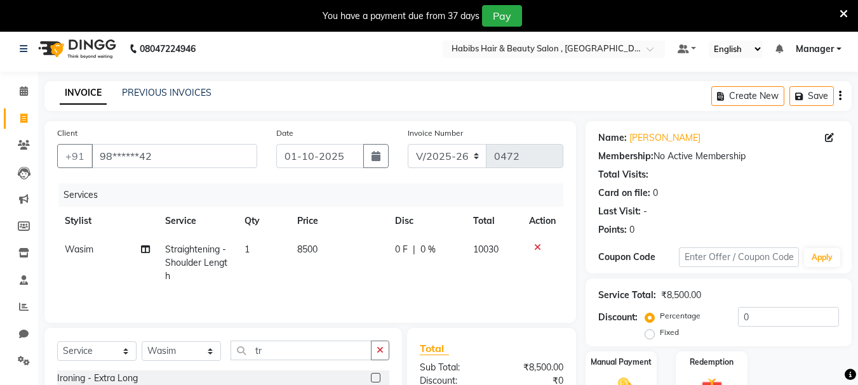
scroll to position [0, 0]
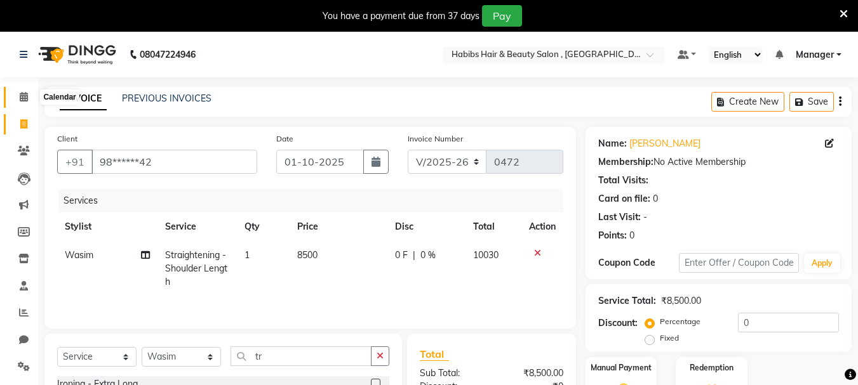
click at [22, 95] on icon at bounding box center [24, 97] width 8 height 10
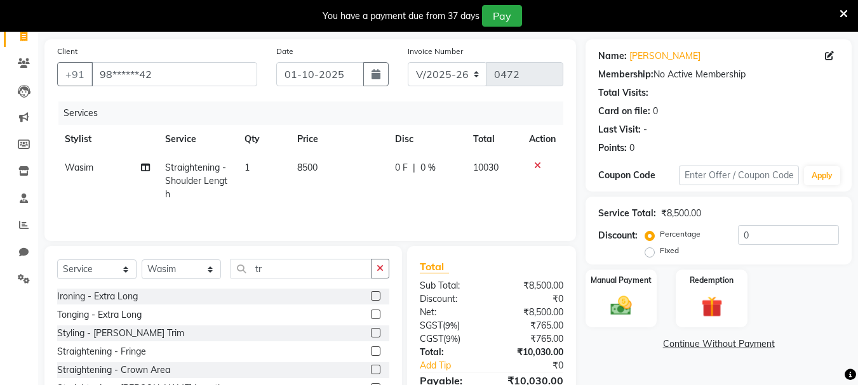
scroll to position [127, 0]
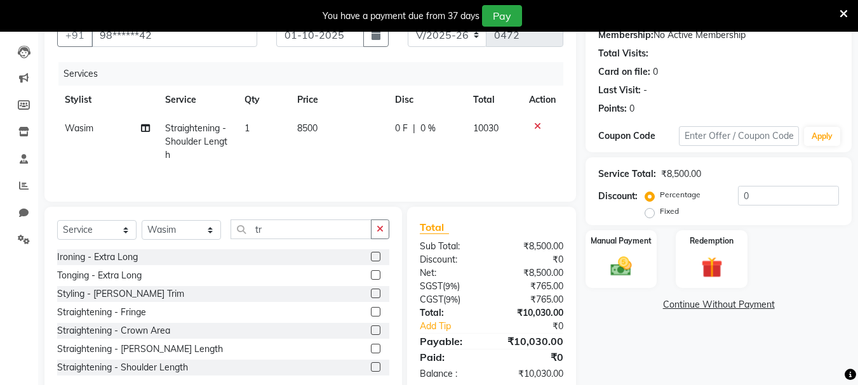
click at [472, 163] on td "10030" at bounding box center [493, 141] width 56 height 55
select select "30049"
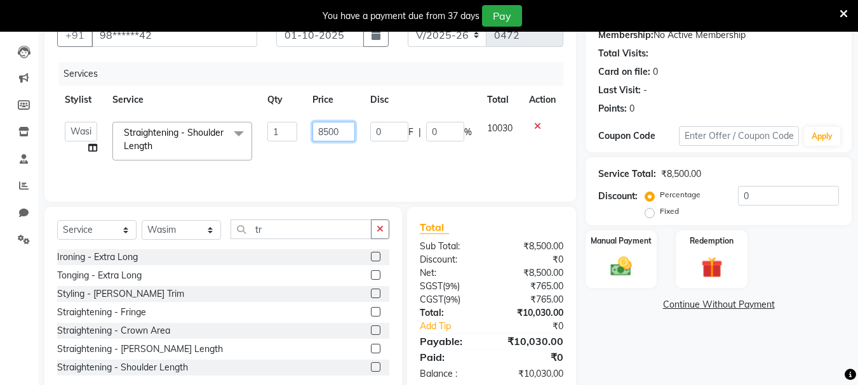
drag, startPoint x: 345, startPoint y: 129, endPoint x: 292, endPoint y: 135, distance: 53.0
click at [292, 135] on tr "asif Manager Mobin Niyaz Riyaz sajuddin Shabnam Sunita Wasim Straightening - Sh…" at bounding box center [310, 141] width 506 height 54
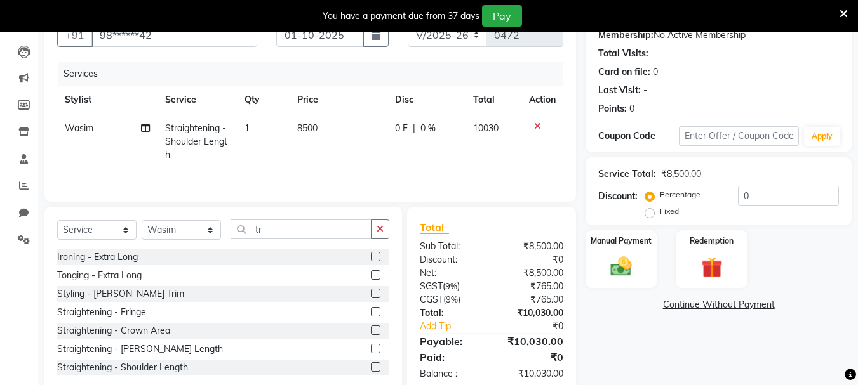
click at [398, 157] on td "0 F | 0 %" at bounding box center [425, 141] width 77 height 55
select select "30049"
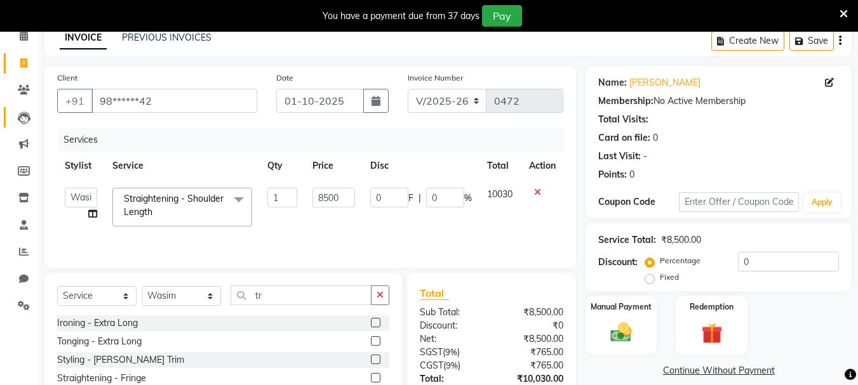
scroll to position [0, 0]
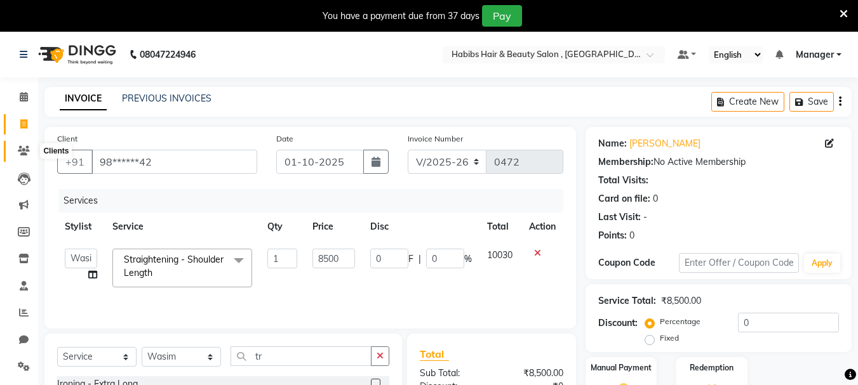
click at [27, 147] on icon at bounding box center [24, 151] width 12 height 10
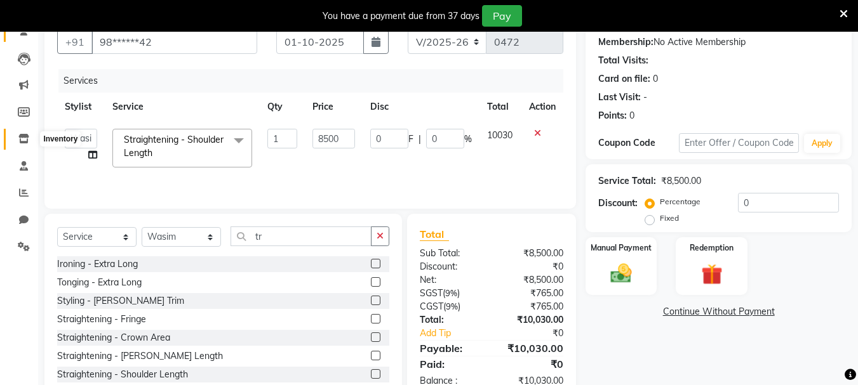
scroll to position [127, 0]
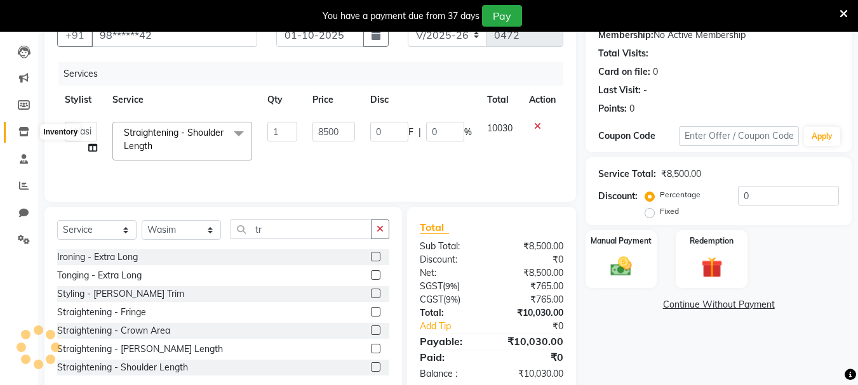
click at [30, 136] on span at bounding box center [24, 132] width 22 height 15
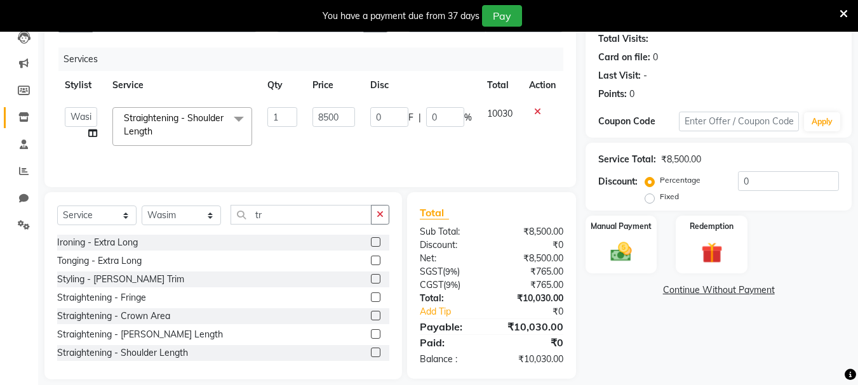
scroll to position [155, 0]
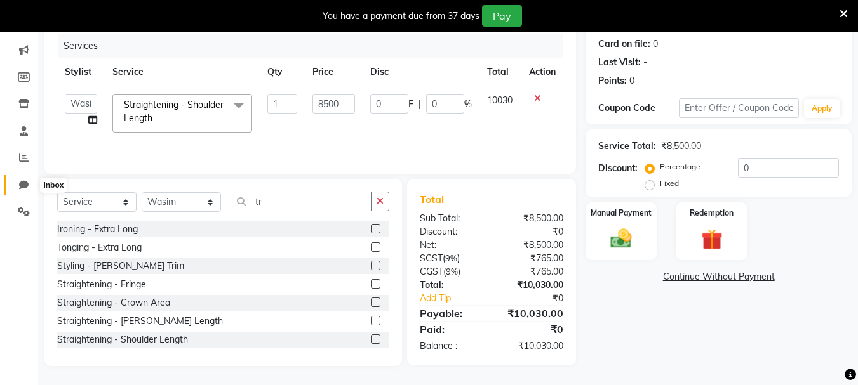
click at [16, 182] on span at bounding box center [24, 185] width 22 height 15
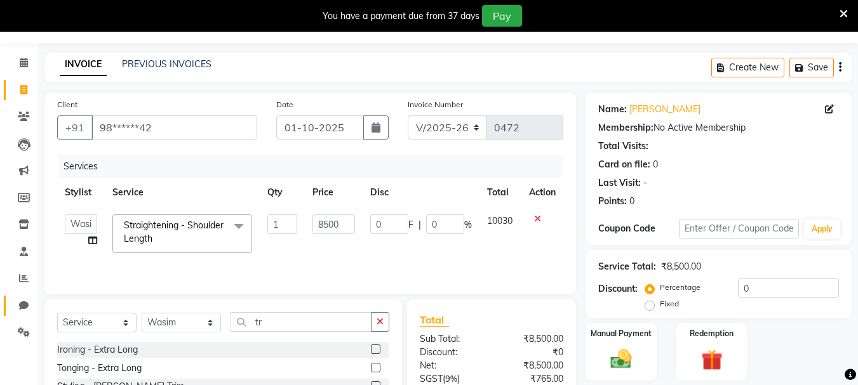
scroll to position [0, 0]
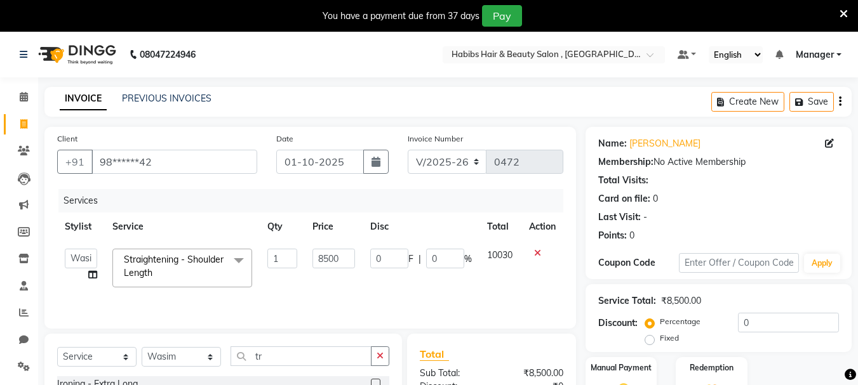
drag, startPoint x: 676, startPoint y: 129, endPoint x: 674, endPoint y: 137, distance: 8.5
click at [674, 137] on div "Name: Sejal Membership: No Active Membership Total Visits: Card on file: 0 Last…" at bounding box center [718, 203] width 266 height 152
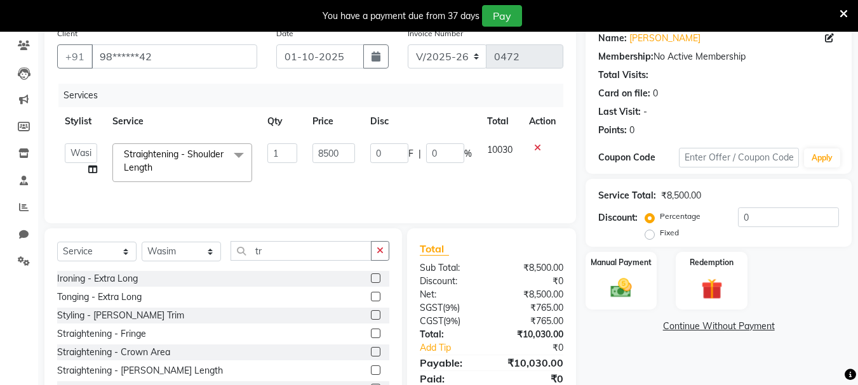
scroll to position [127, 0]
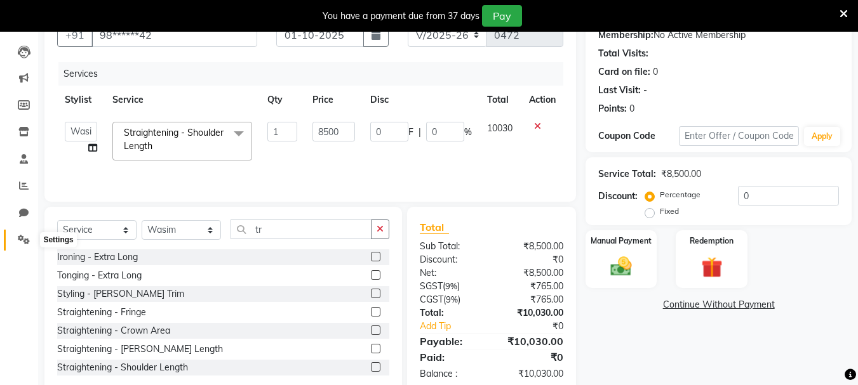
click at [25, 239] on icon at bounding box center [24, 240] width 12 height 10
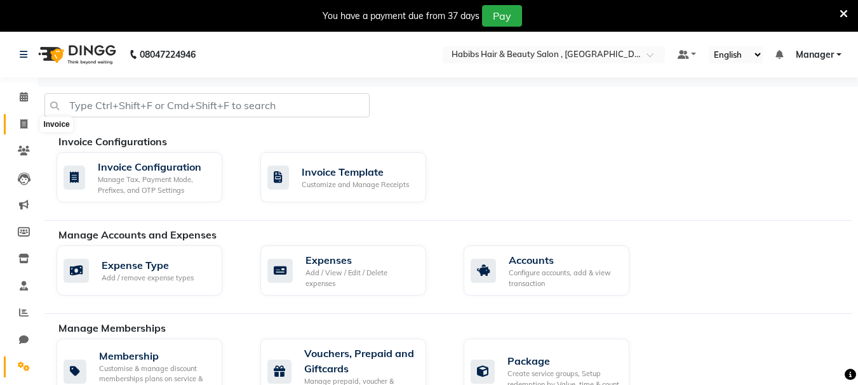
click at [21, 125] on icon at bounding box center [23, 124] width 7 height 10
select select "service"
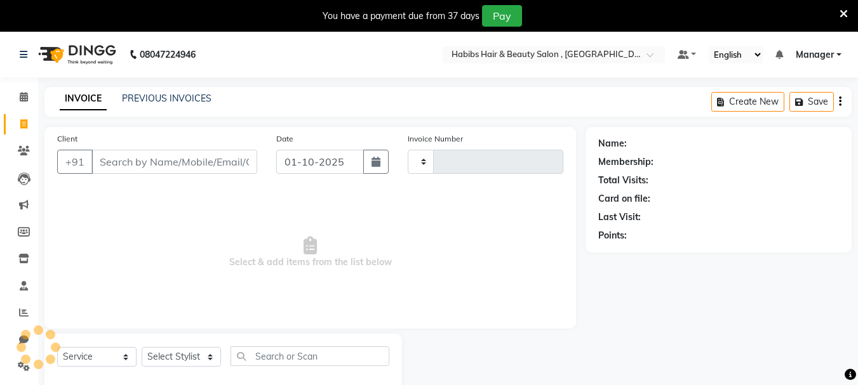
scroll to position [32, 0]
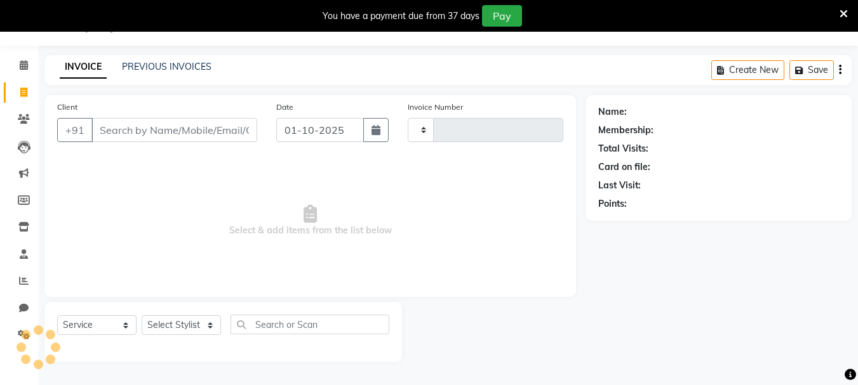
type input "0472"
select select "4842"
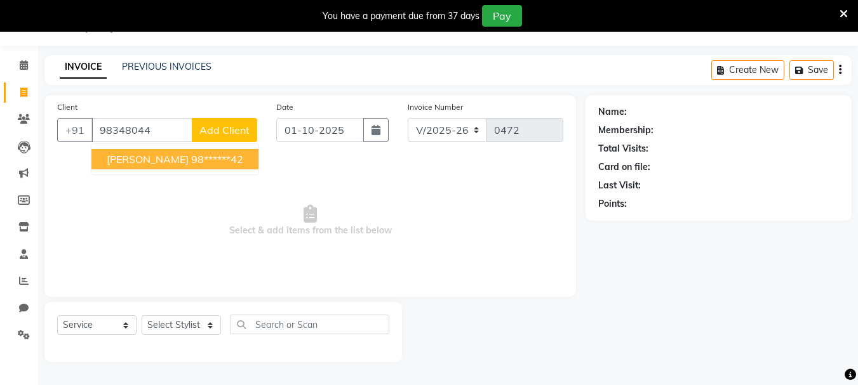
click at [187, 155] on button "sejal 98******42" at bounding box center [174, 159] width 167 height 20
type input "98******42"
